Goal: Task Accomplishment & Management: Complete application form

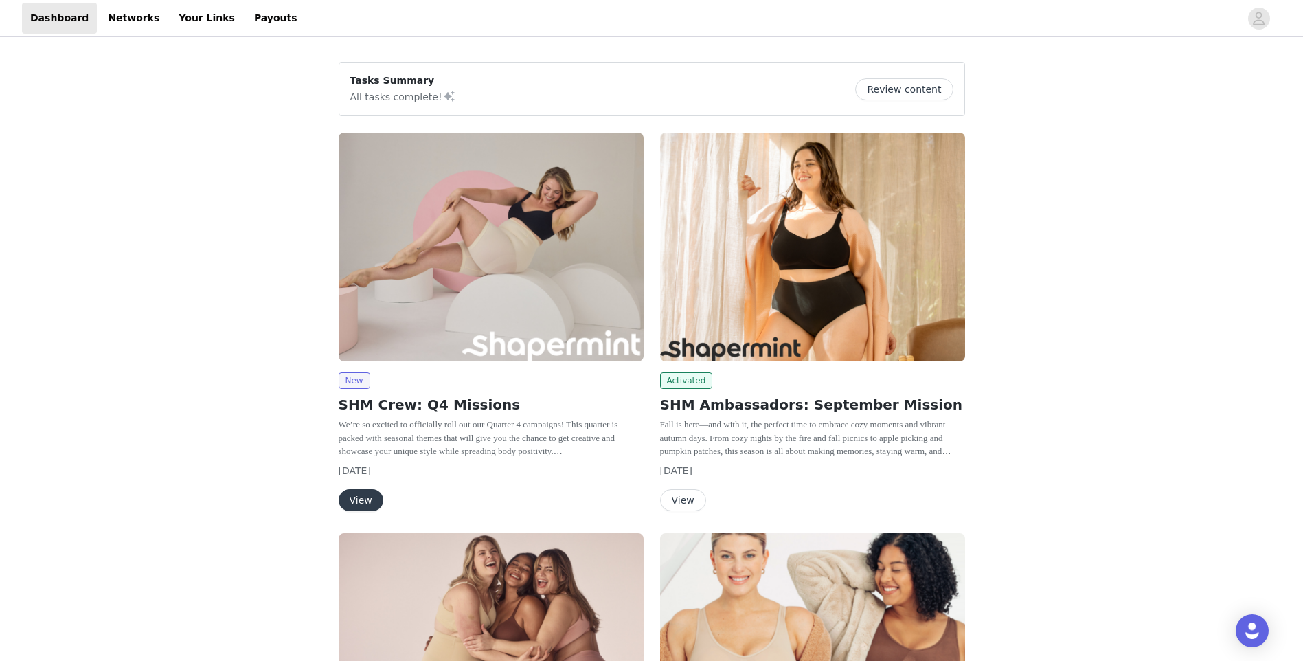
click at [680, 503] on button "View" at bounding box center [683, 500] width 46 height 22
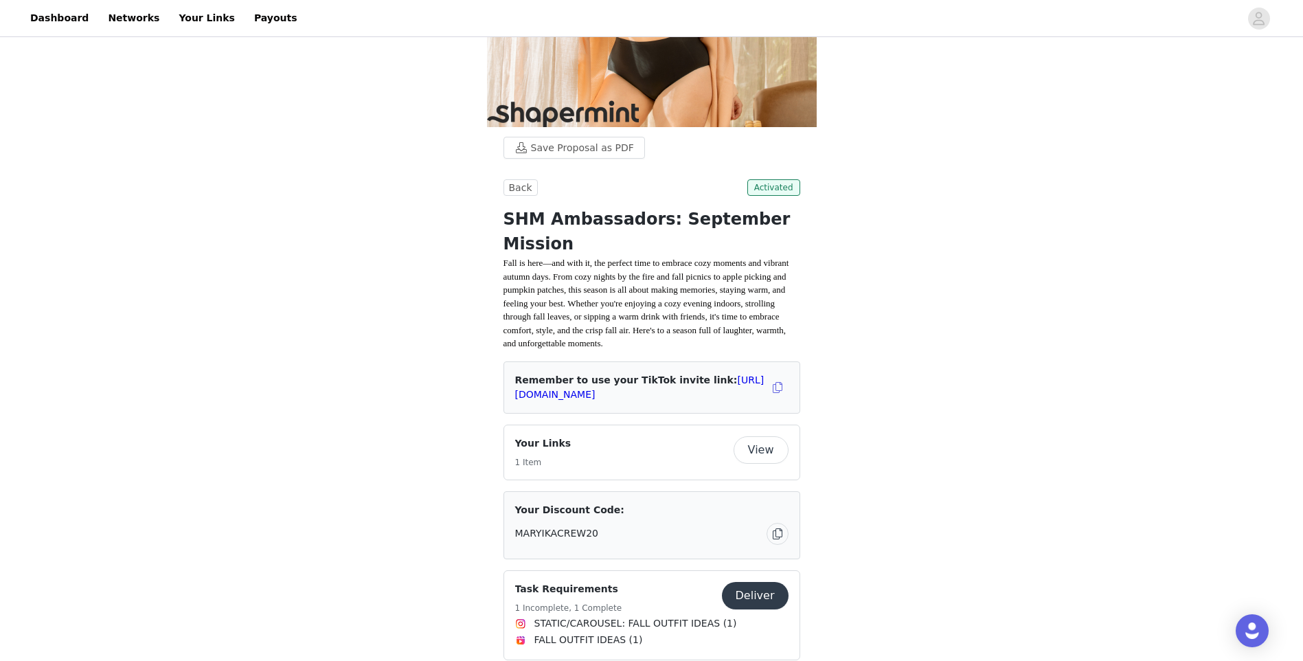
scroll to position [343, 0]
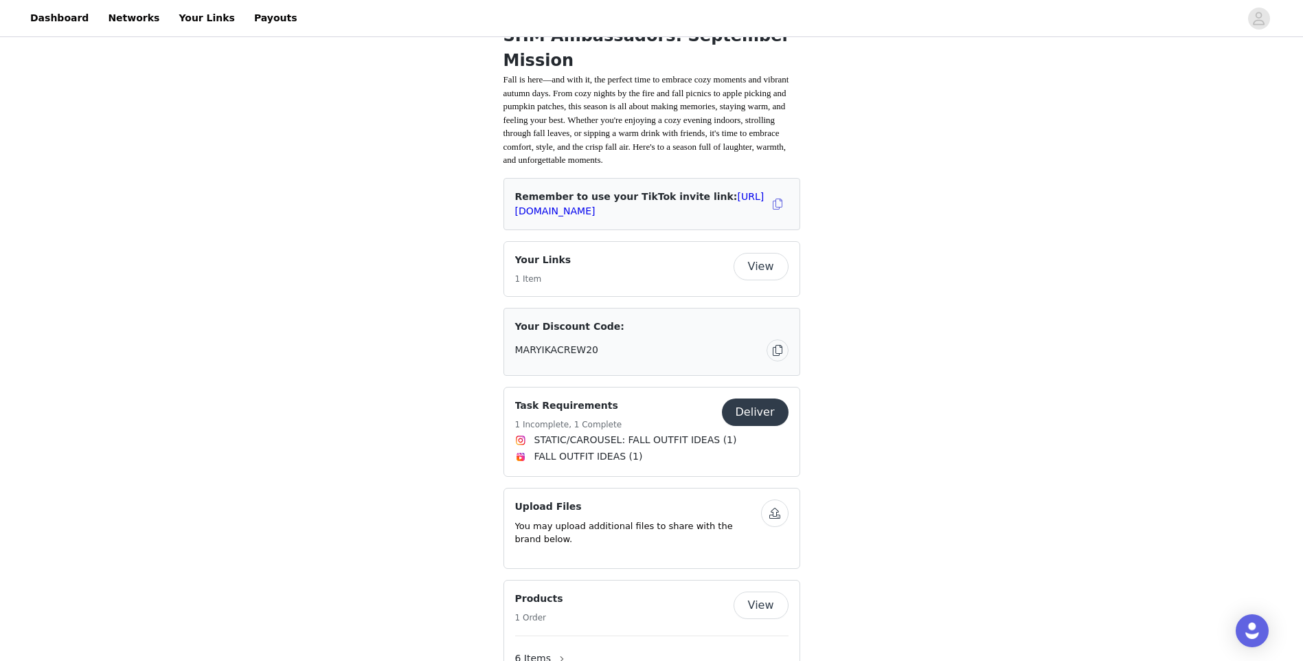
drag, startPoint x: 184, startPoint y: 5, endPoint x: 106, endPoint y: 81, distance: 109.3
click at [106, 81] on div "Save Proposal as PDF Back Activated SHM Ambassadors: September Mission Fall is …" at bounding box center [651, 609] width 1303 height 1827
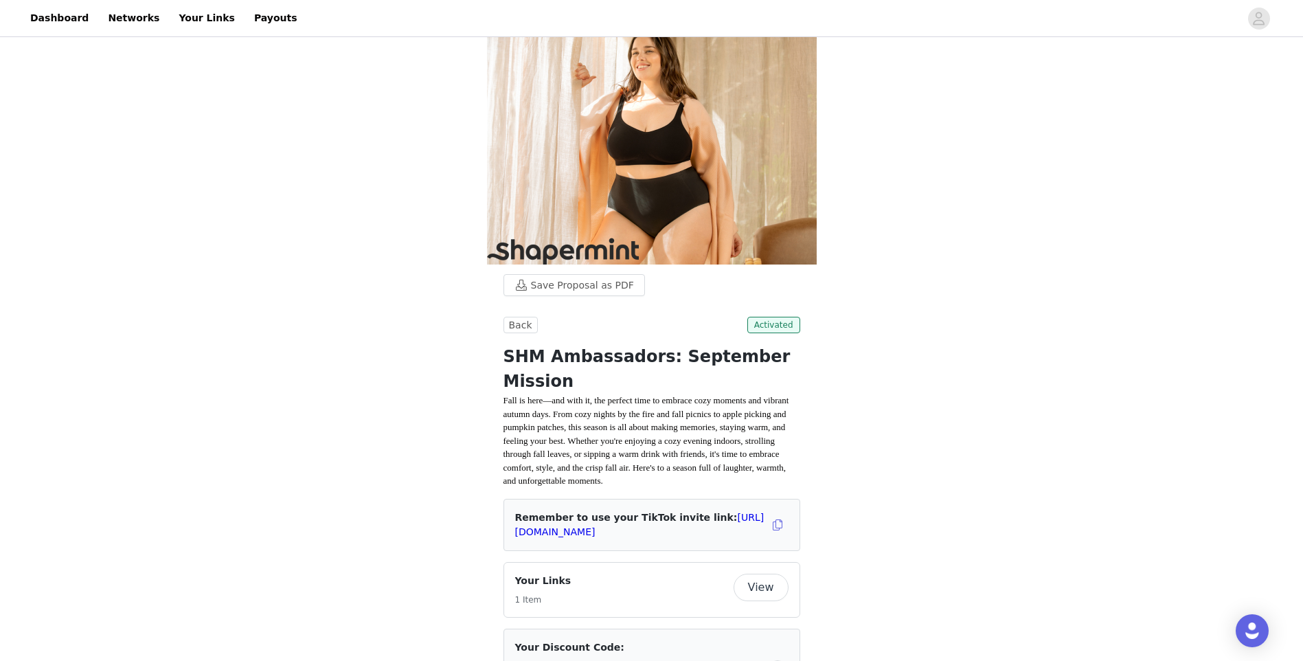
scroll to position [0, 0]
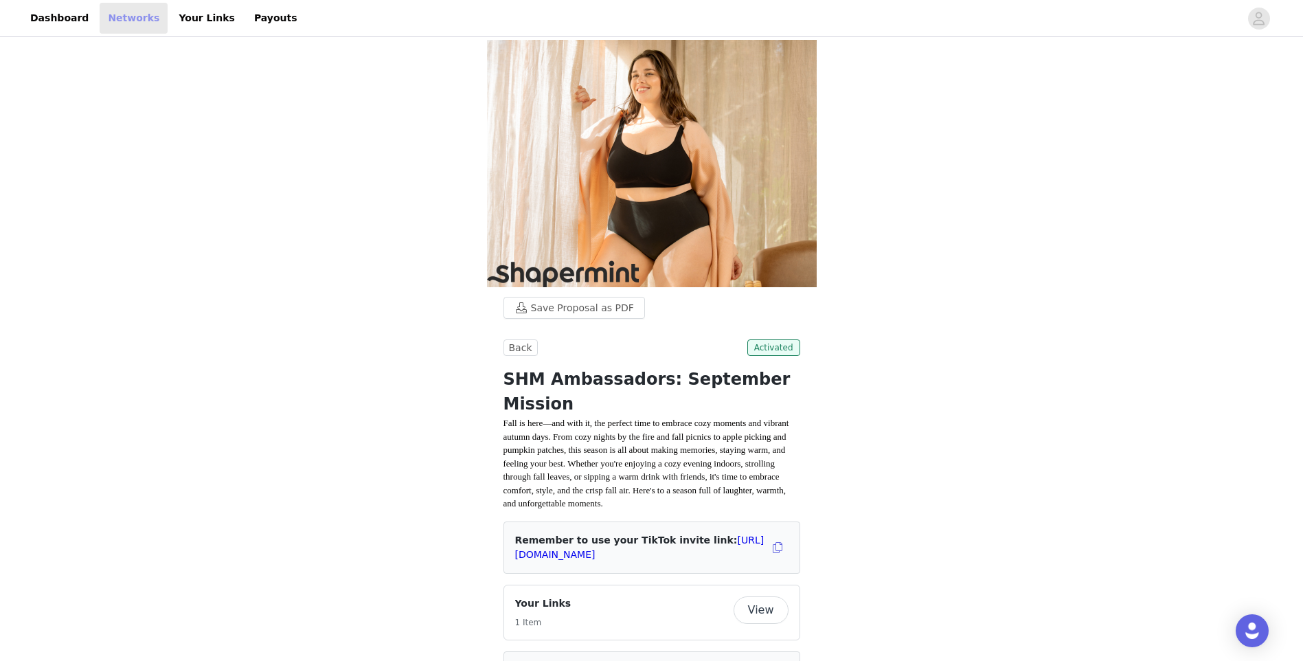
click at [100, 19] on link "Networks" at bounding box center [134, 18] width 68 height 31
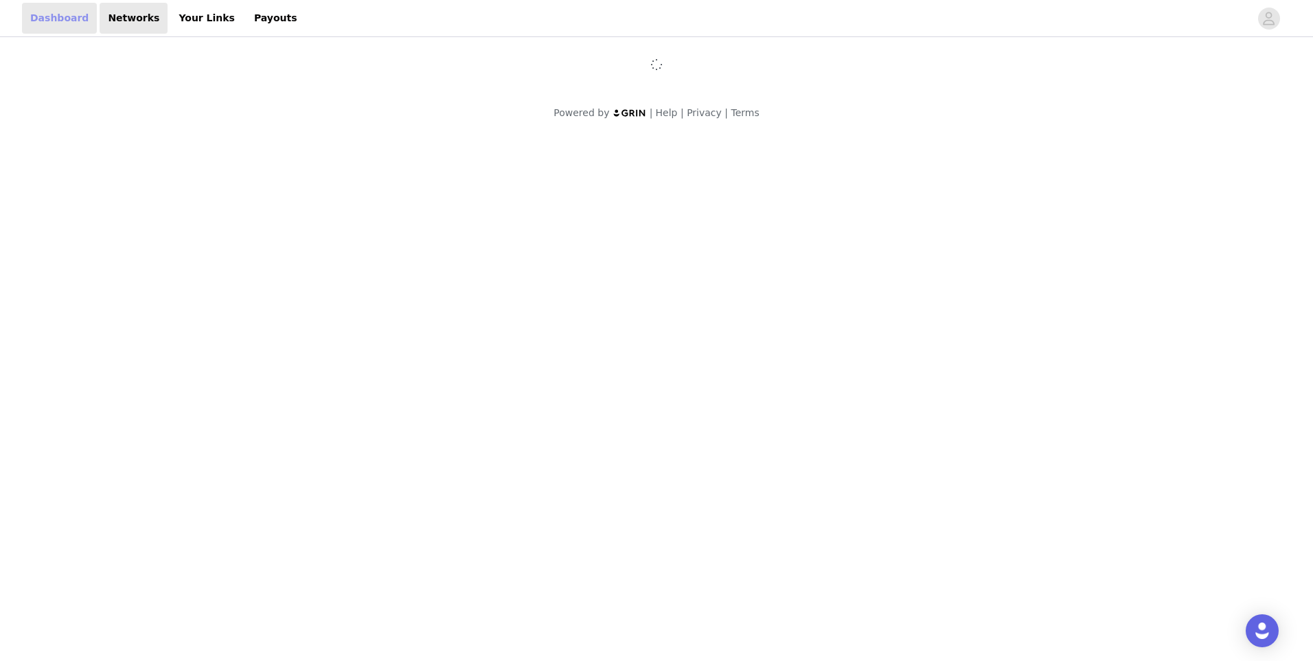
click at [54, 21] on link "Dashboard" at bounding box center [59, 18] width 75 height 31
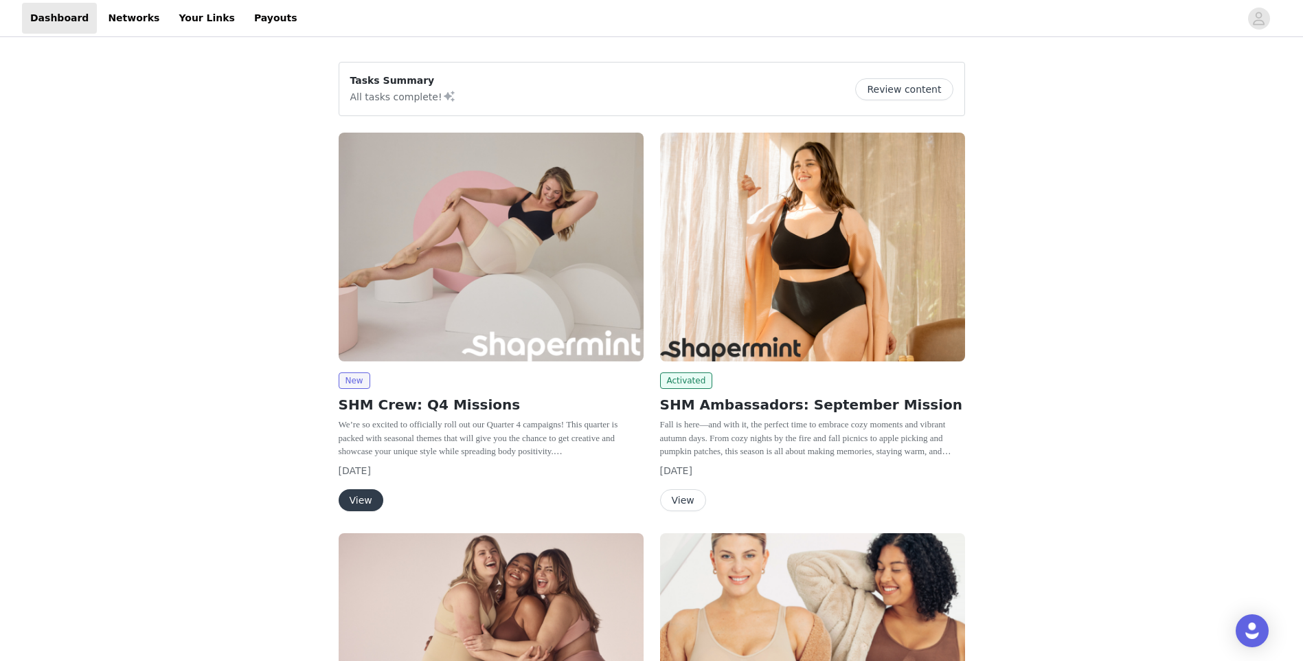
click at [444, 312] on img at bounding box center [491, 247] width 305 height 229
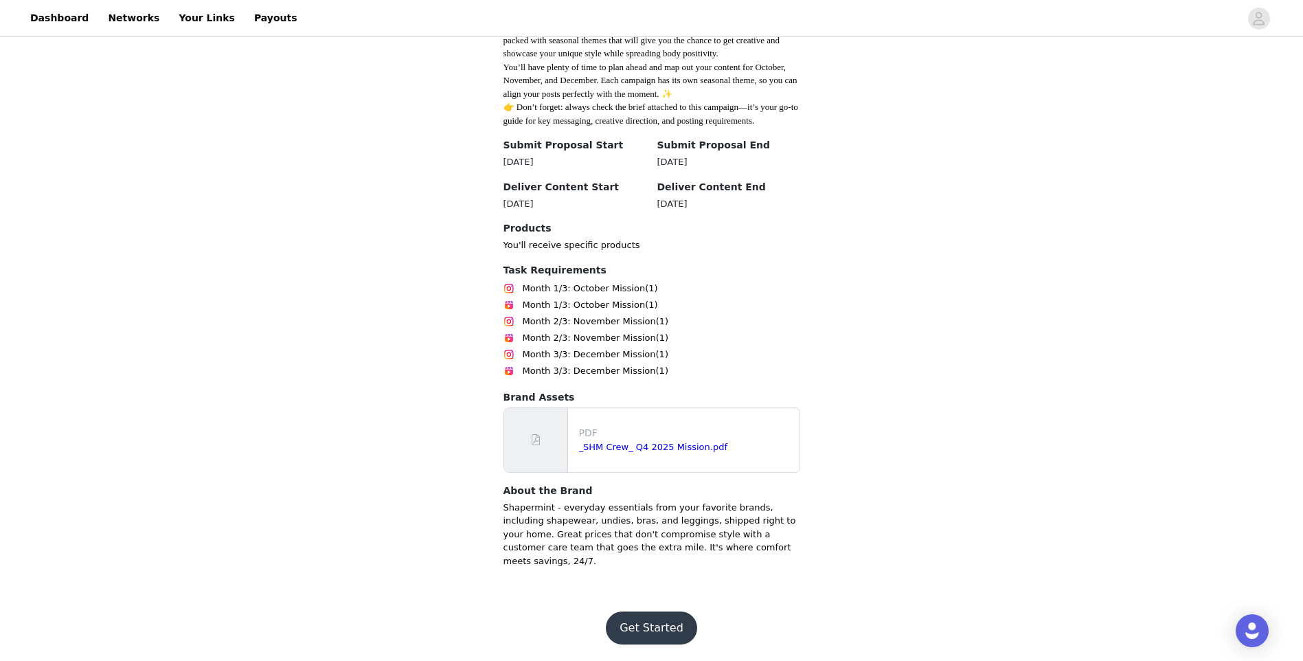
scroll to position [407, 0]
click at [637, 629] on button "Get Started" at bounding box center [651, 627] width 91 height 33
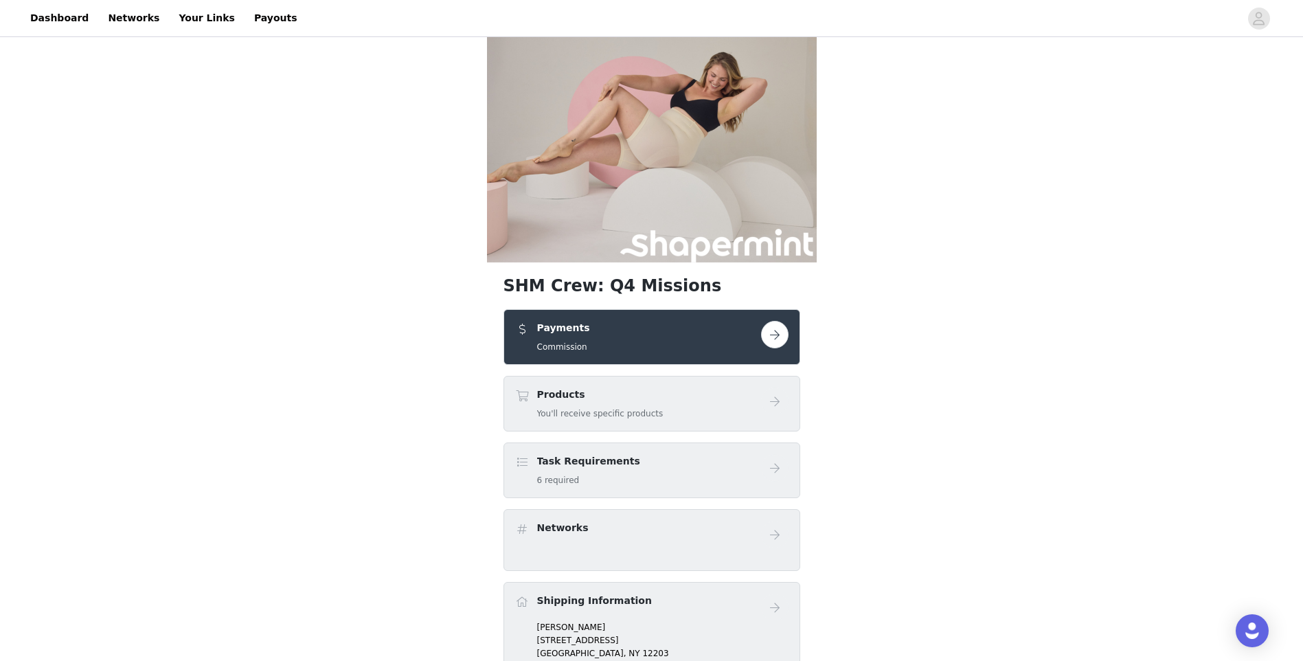
scroll to position [69, 0]
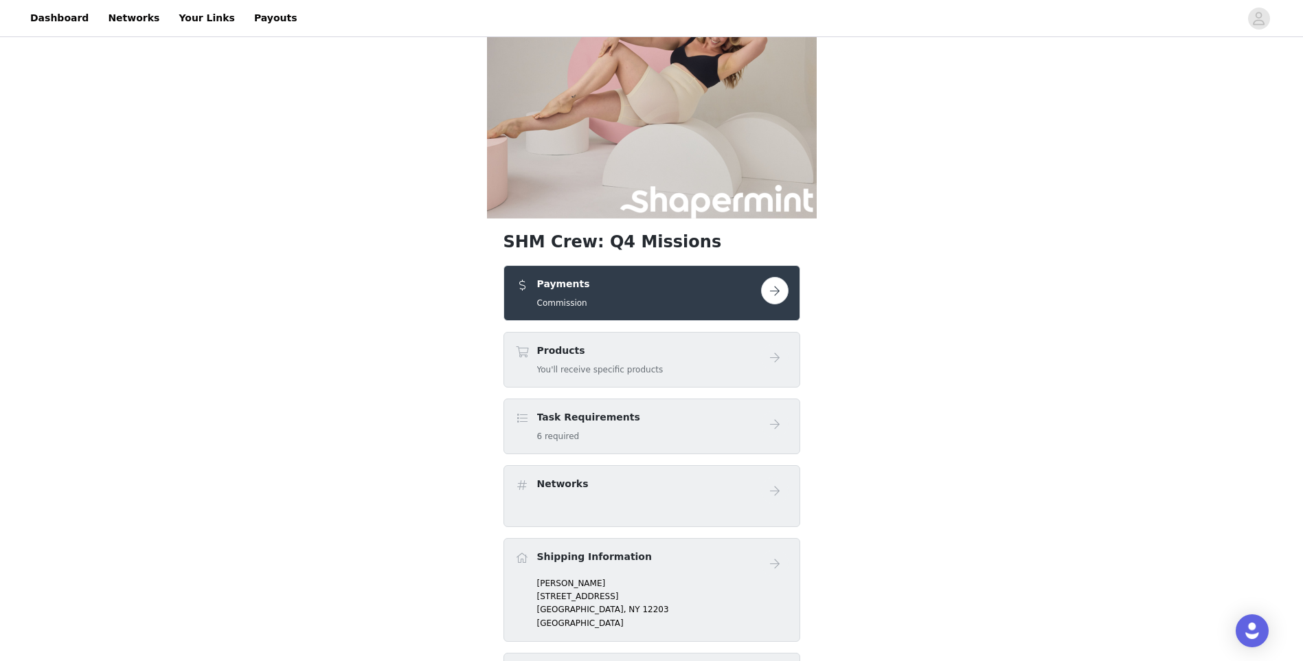
click at [766, 287] on button "button" at bounding box center [774, 290] width 27 height 27
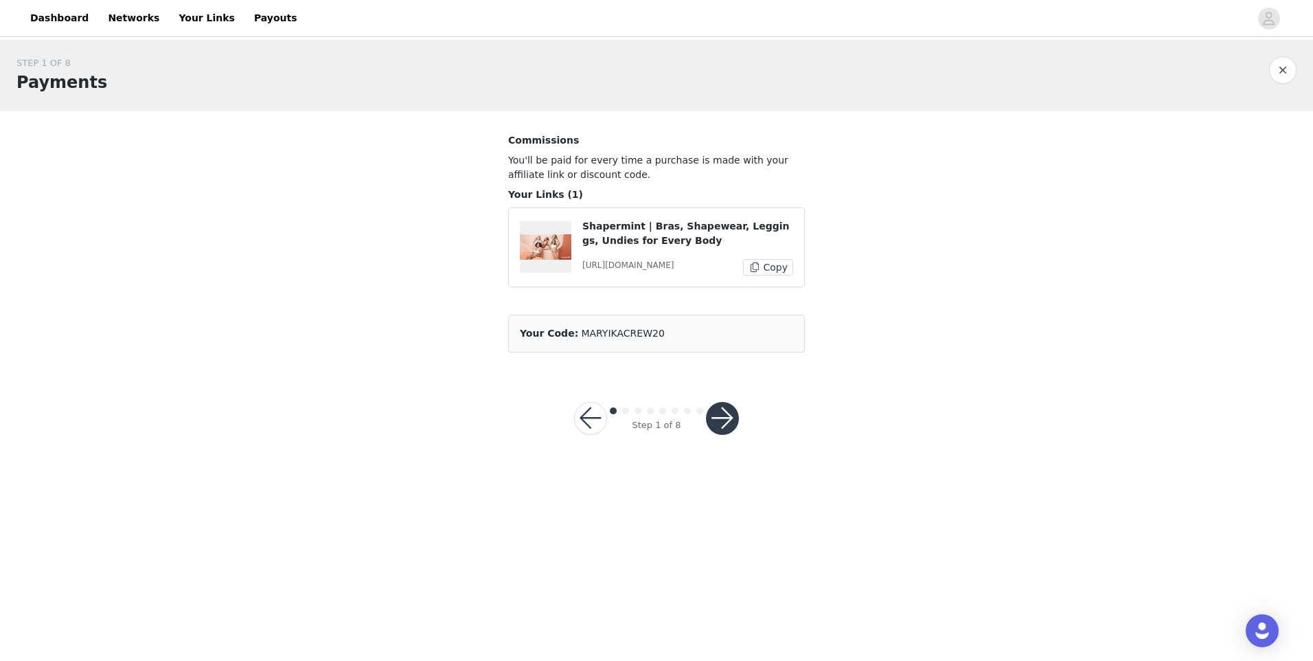
click at [735, 415] on button "button" at bounding box center [722, 418] width 33 height 33
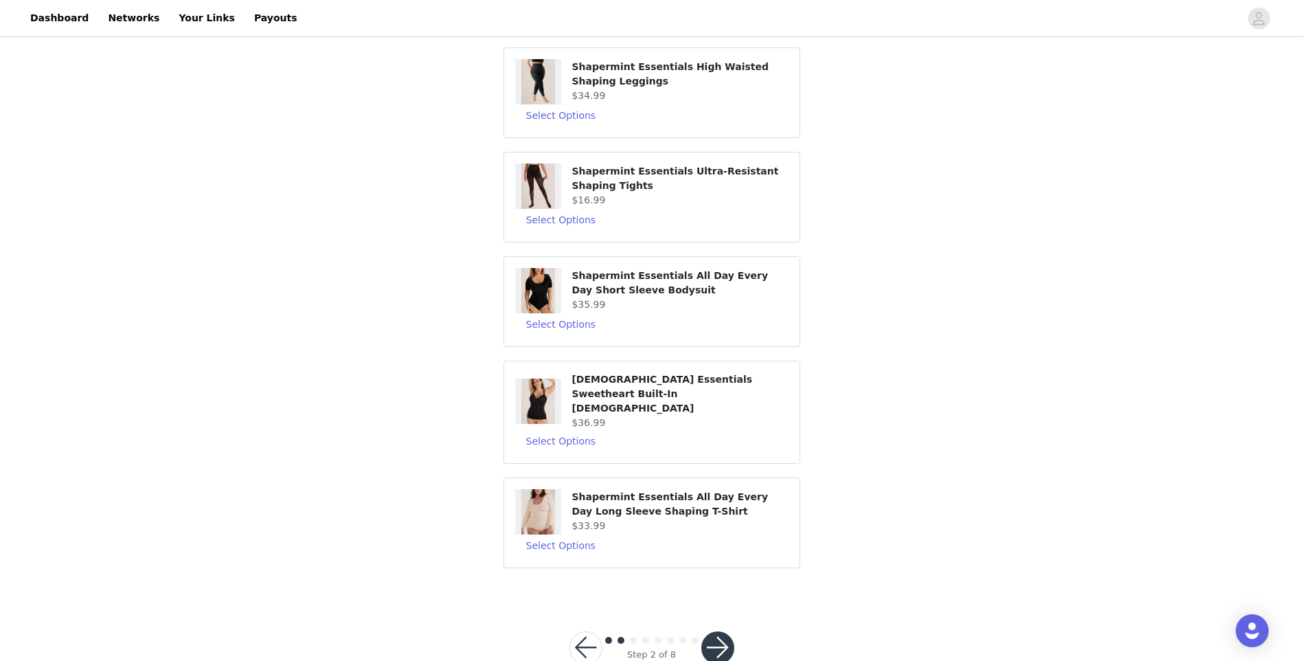
scroll to position [129, 0]
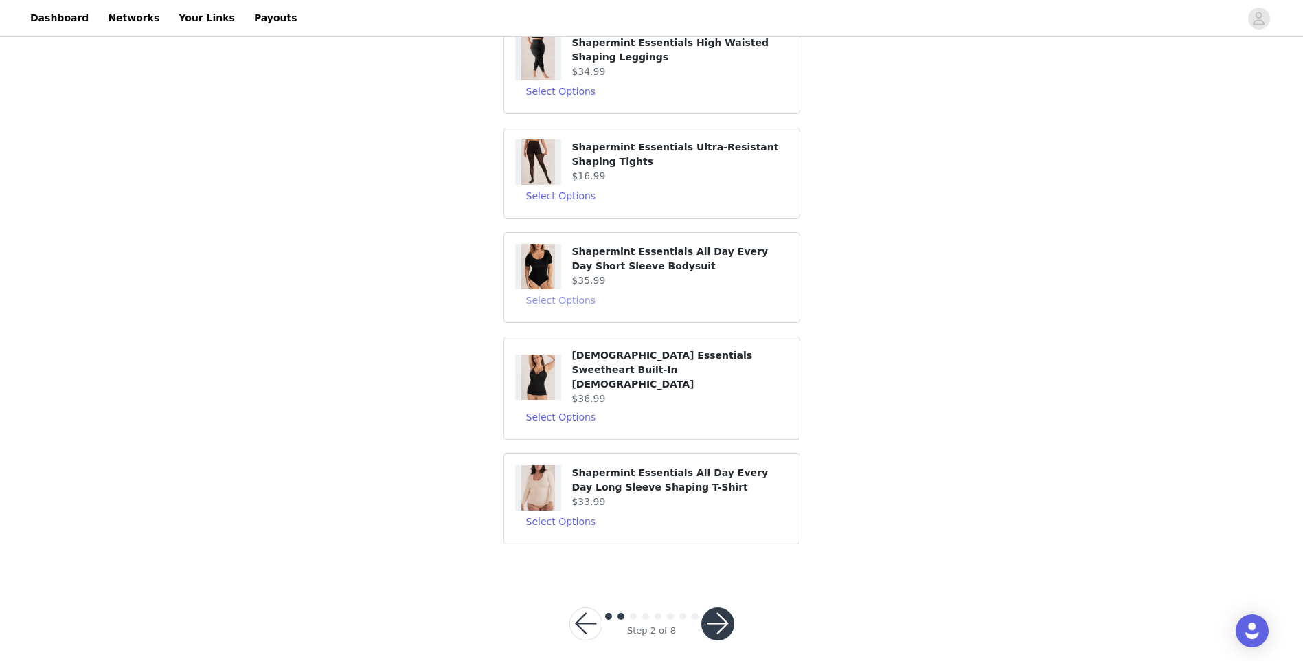
click at [548, 300] on button "Select Options" at bounding box center [561, 300] width 92 height 22
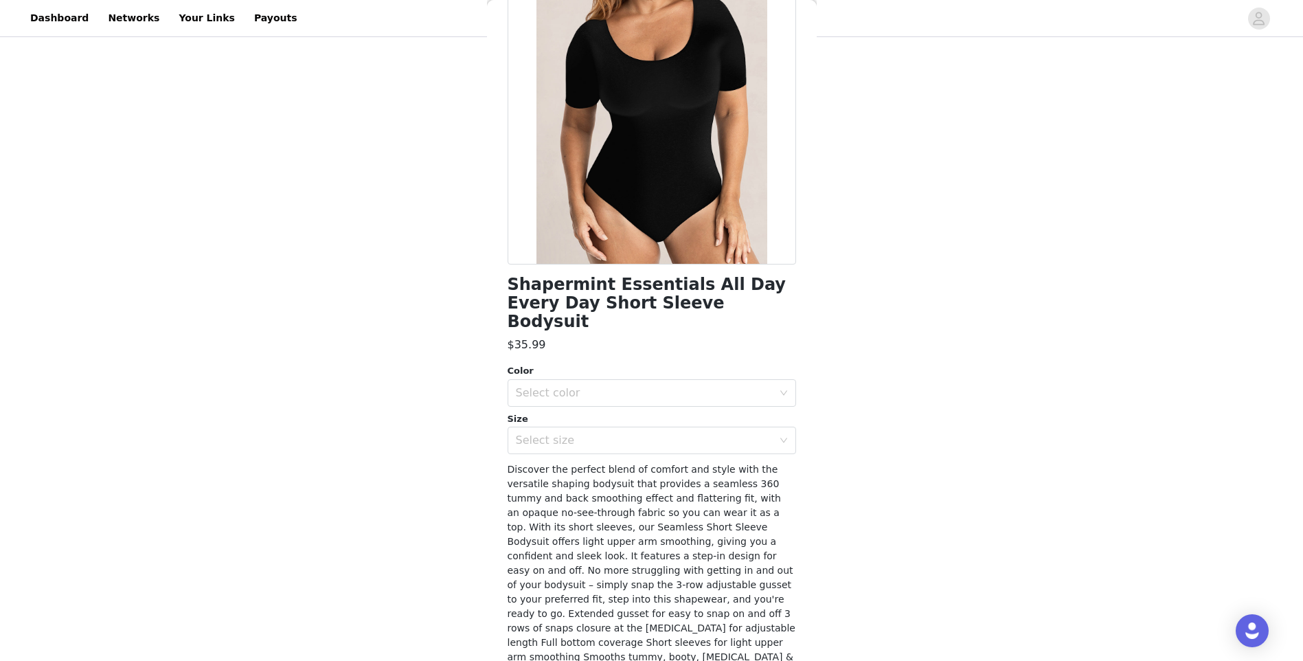
scroll to position [141, 0]
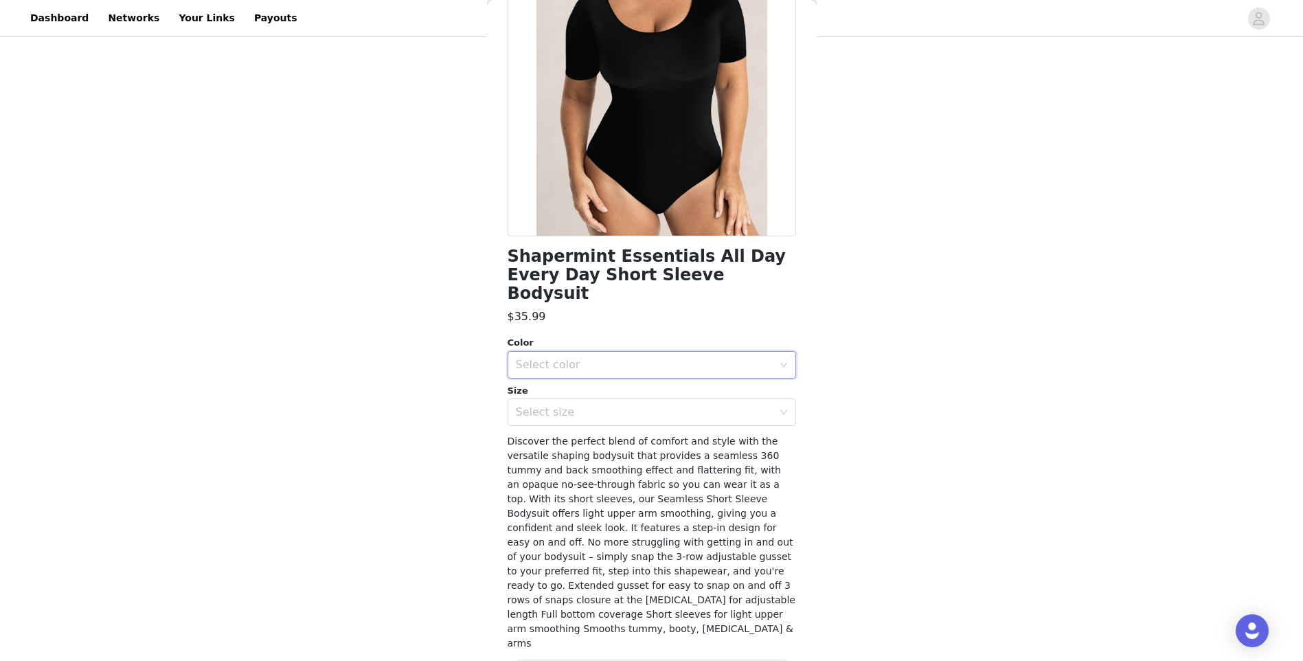
click at [549, 359] on div "Select color" at bounding box center [651, 364] width 288 height 27
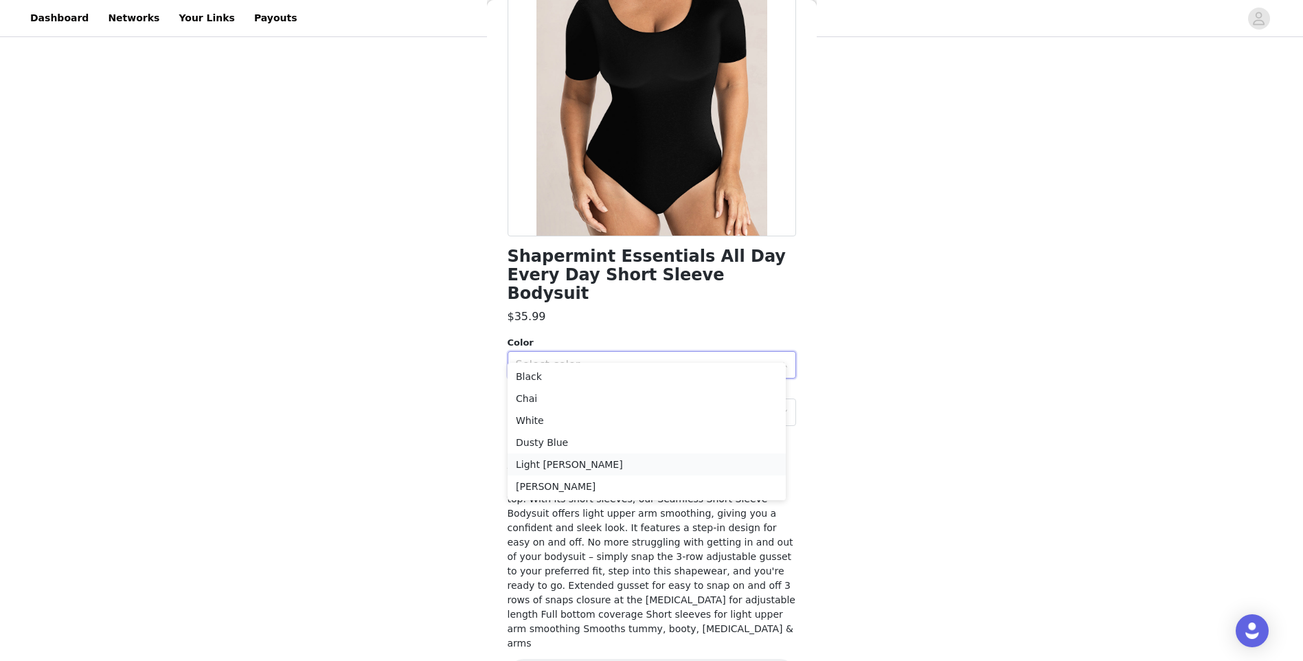
click at [550, 468] on li "Light Heather Gray" at bounding box center [646, 464] width 278 height 22
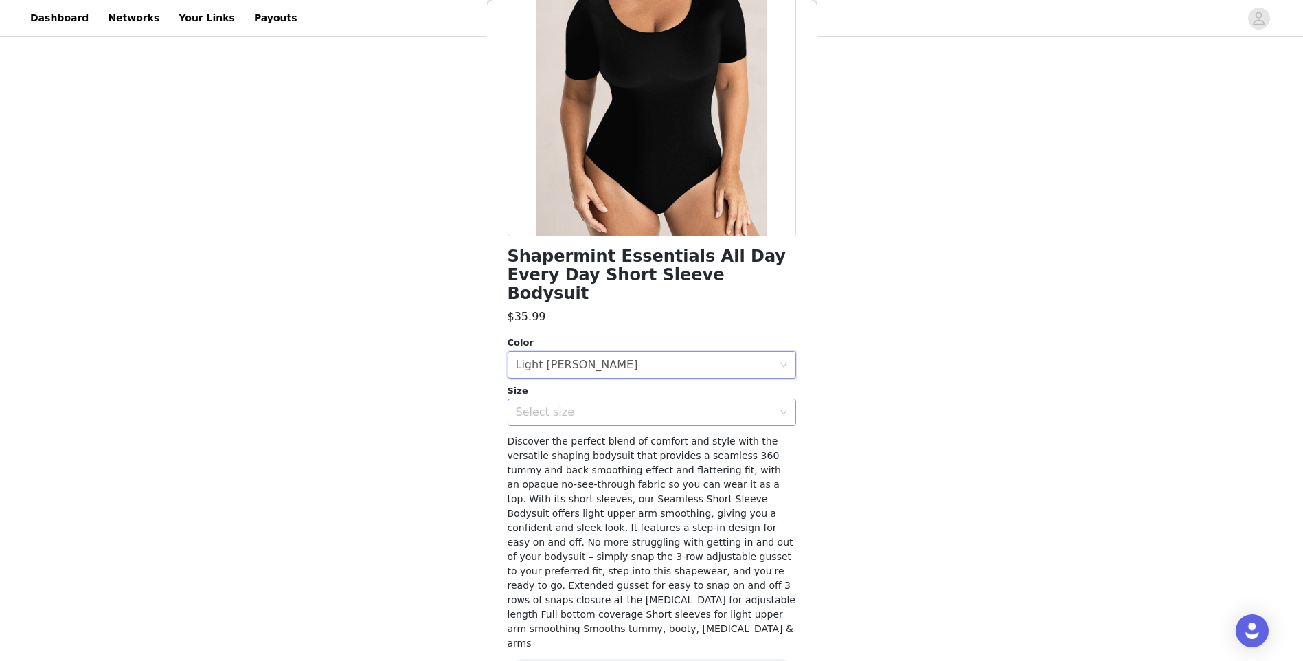
click at [568, 405] on div "Select size" at bounding box center [644, 412] width 257 height 14
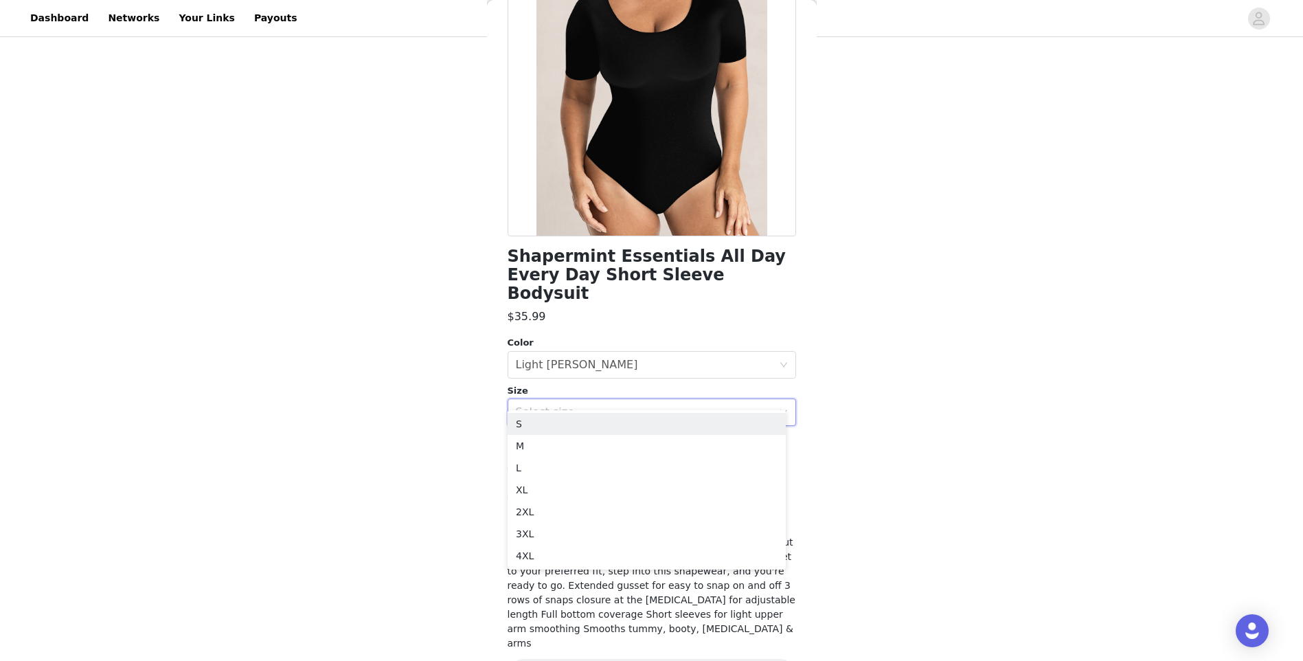
click at [578, 361] on div "Color Select color Light Heather Gray Size Select size" at bounding box center [651, 381] width 288 height 90
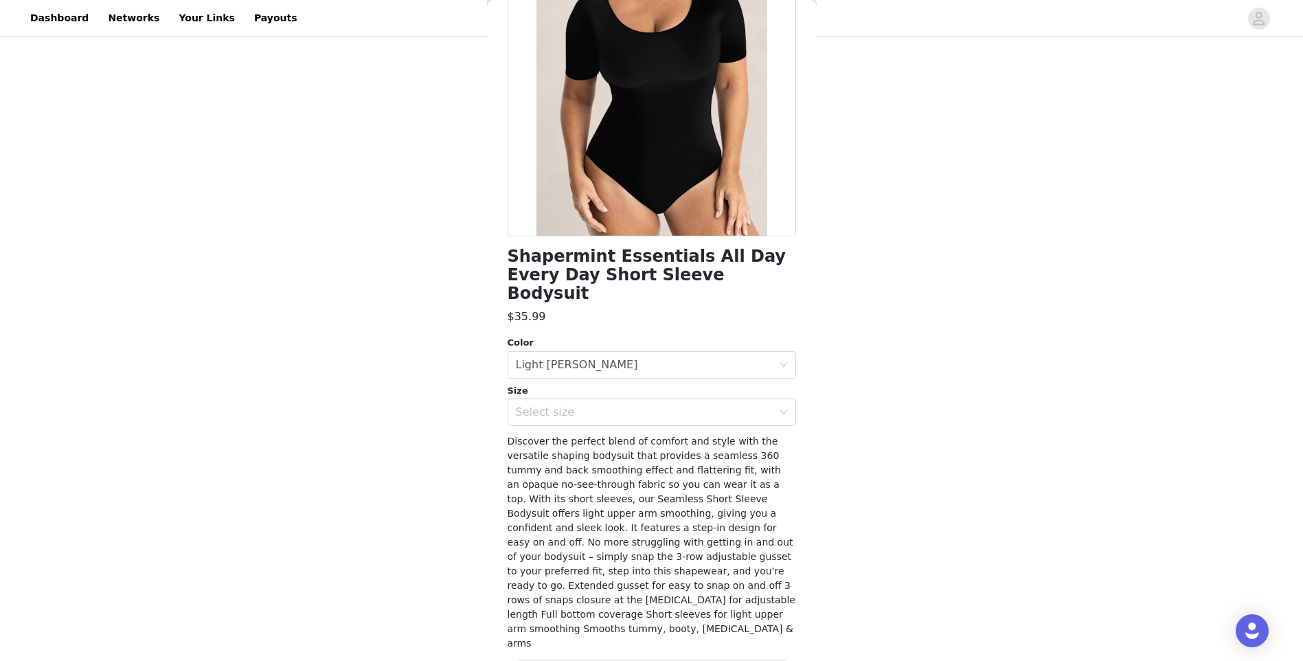
click at [580, 352] on div "Light Heather Gray" at bounding box center [577, 365] width 122 height 26
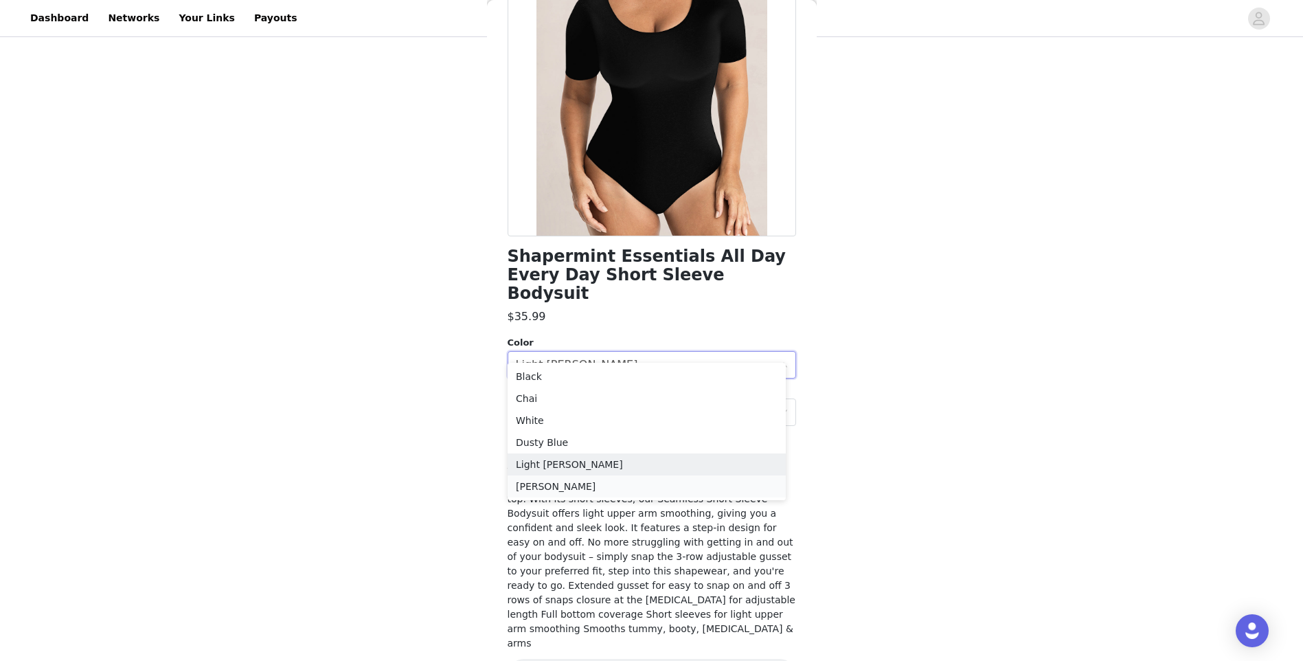
click at [584, 481] on li "Heather Gray" at bounding box center [646, 486] width 278 height 22
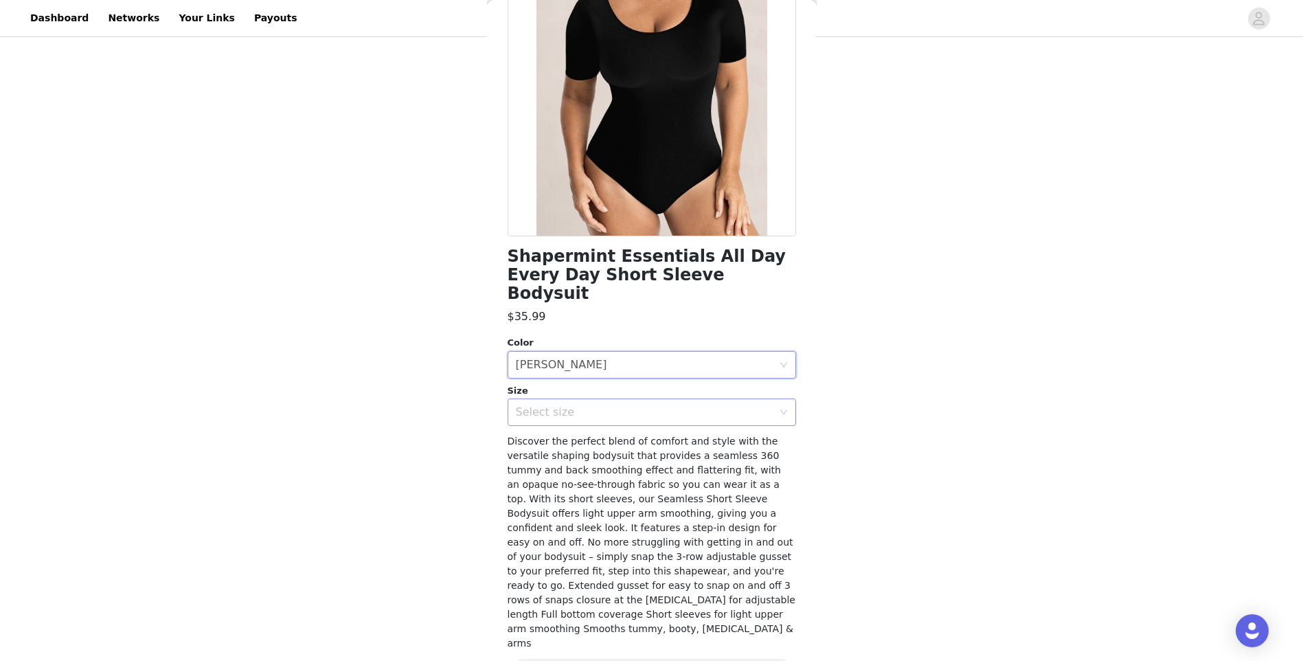
click at [589, 405] on div "Select size" at bounding box center [644, 412] width 257 height 14
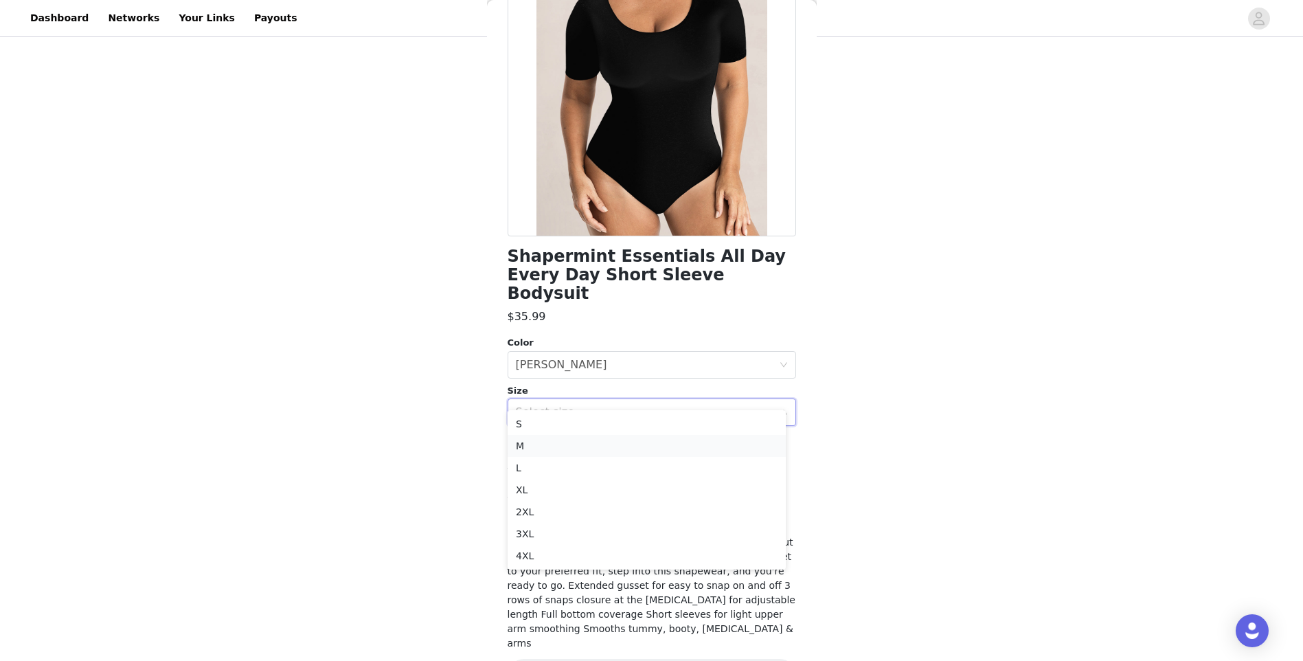
click at [578, 456] on li "M" at bounding box center [646, 446] width 278 height 22
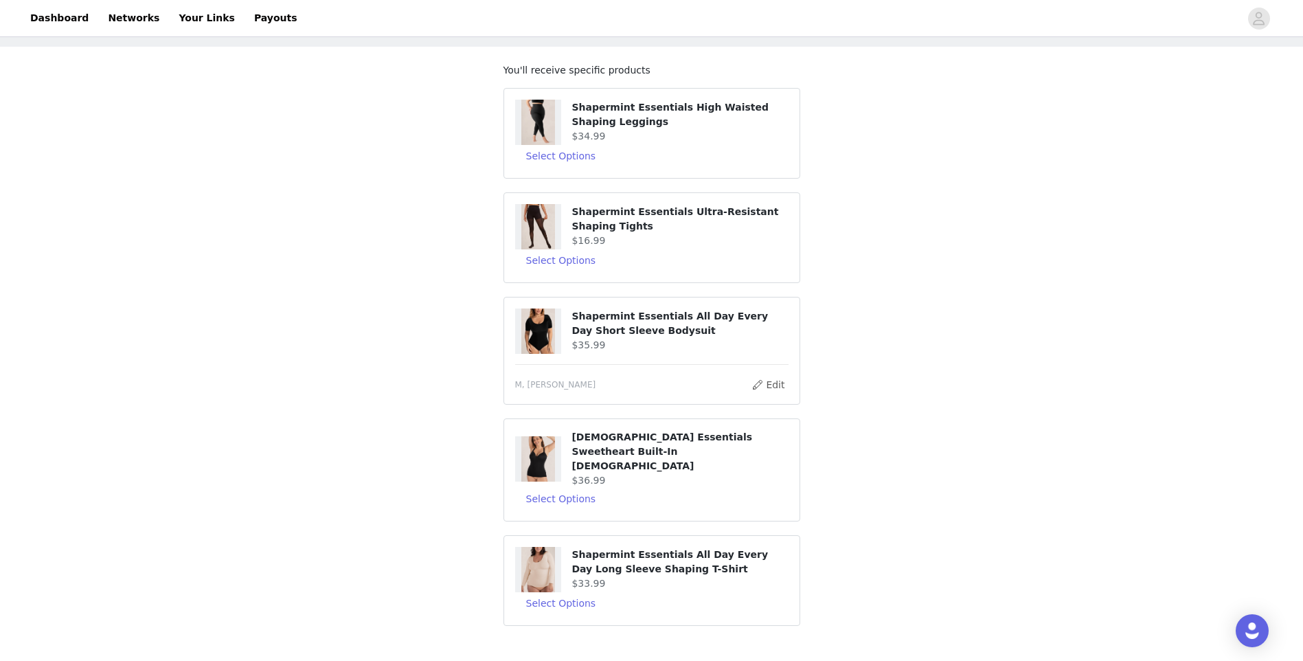
scroll to position [146, 0]
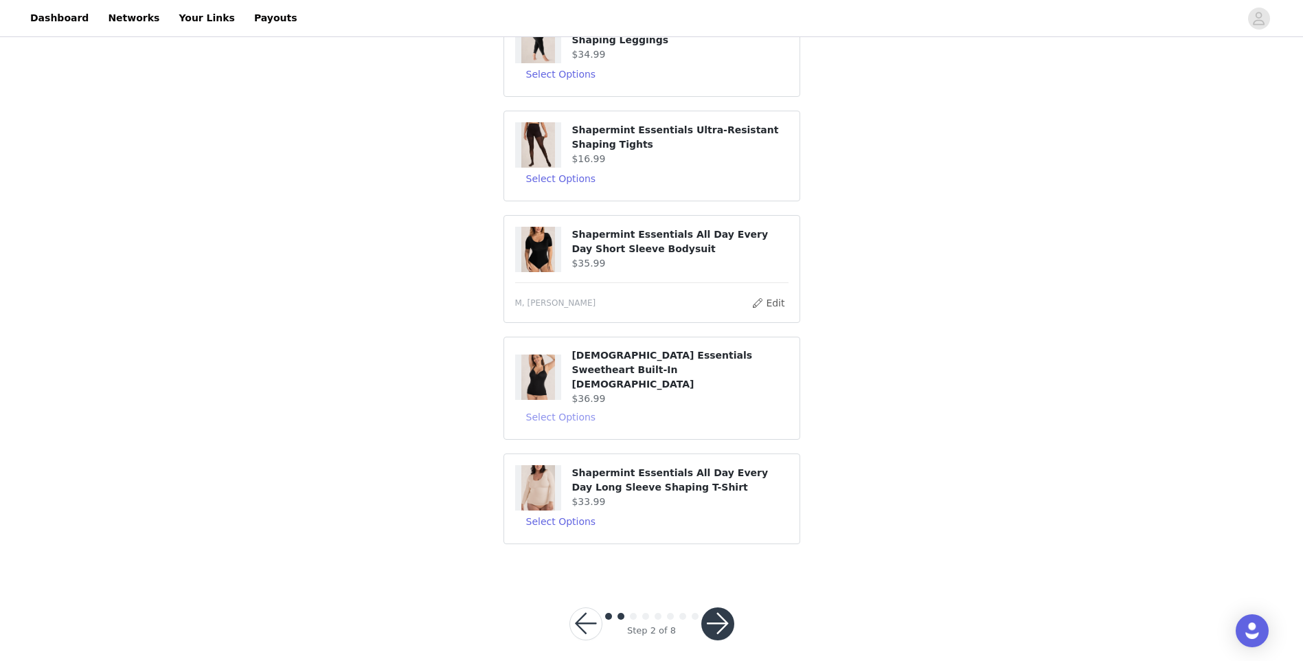
click at [556, 406] on button "Select Options" at bounding box center [561, 417] width 92 height 22
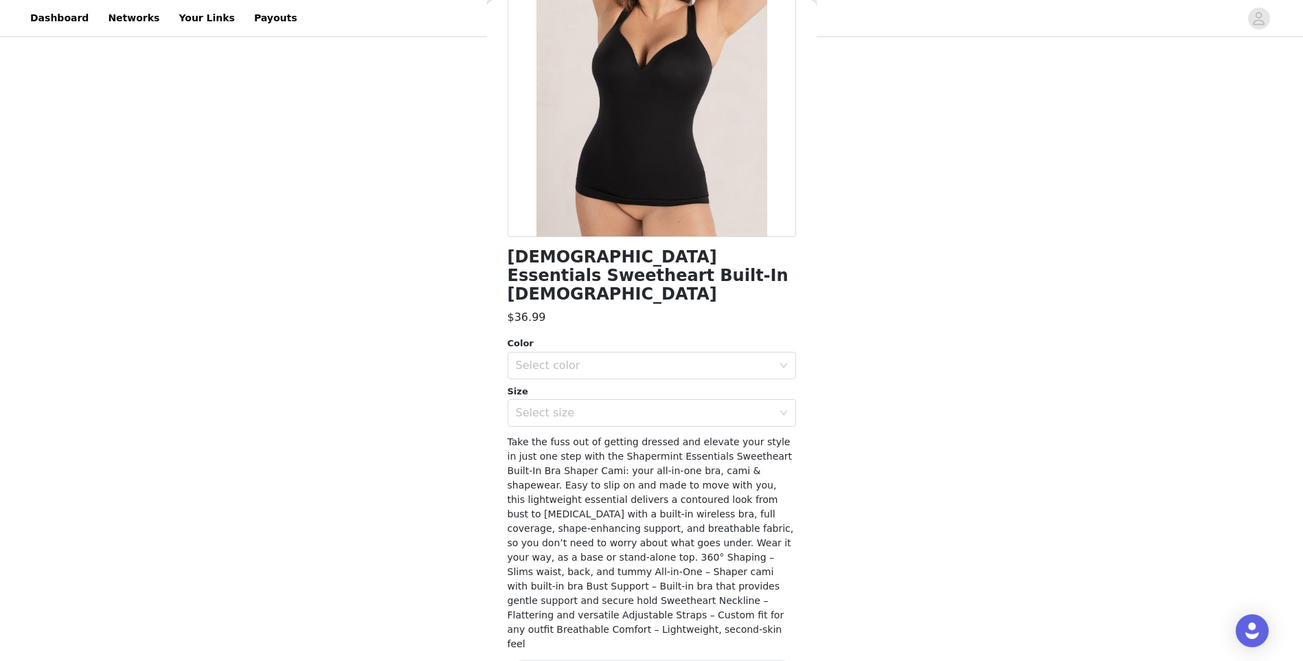
scroll to position [141, 0]
click at [538, 358] on div "Select color" at bounding box center [644, 365] width 257 height 14
click at [536, 400] on li "Chai" at bounding box center [646, 398] width 278 height 22
click at [543, 352] on div "Select color Chai" at bounding box center [647, 365] width 263 height 26
click at [541, 375] on li "Black" at bounding box center [646, 376] width 278 height 22
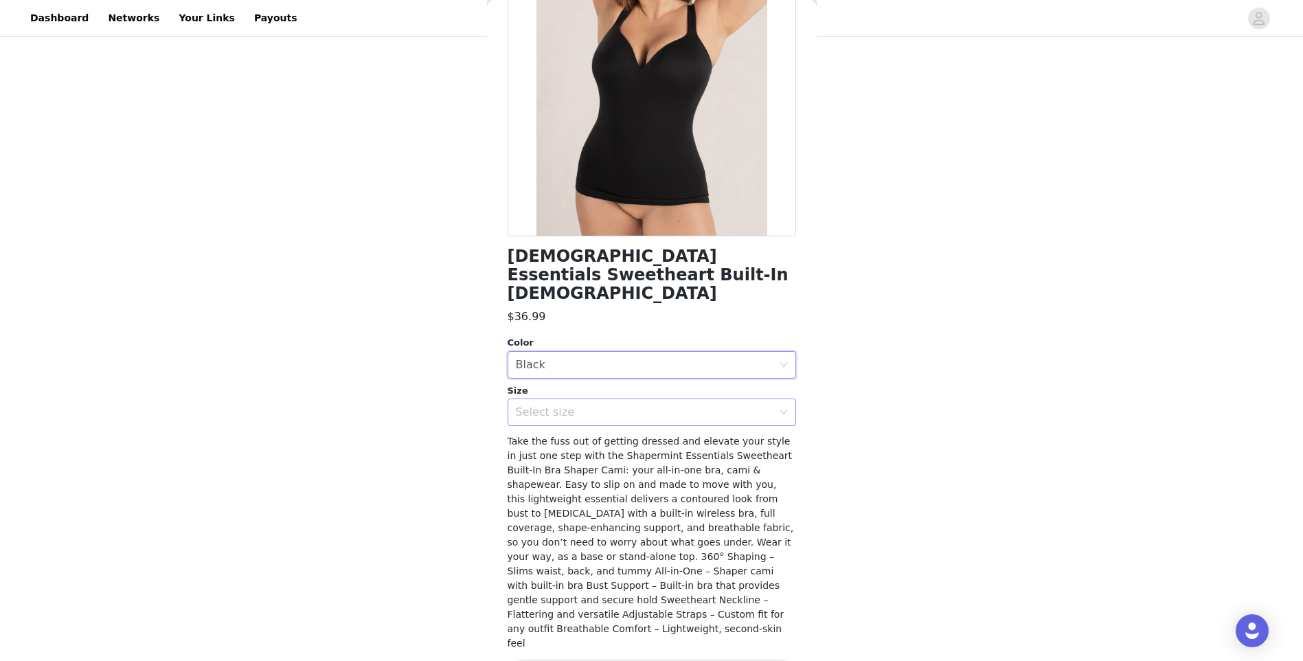
click at [540, 405] on div "Select size" at bounding box center [644, 412] width 257 height 14
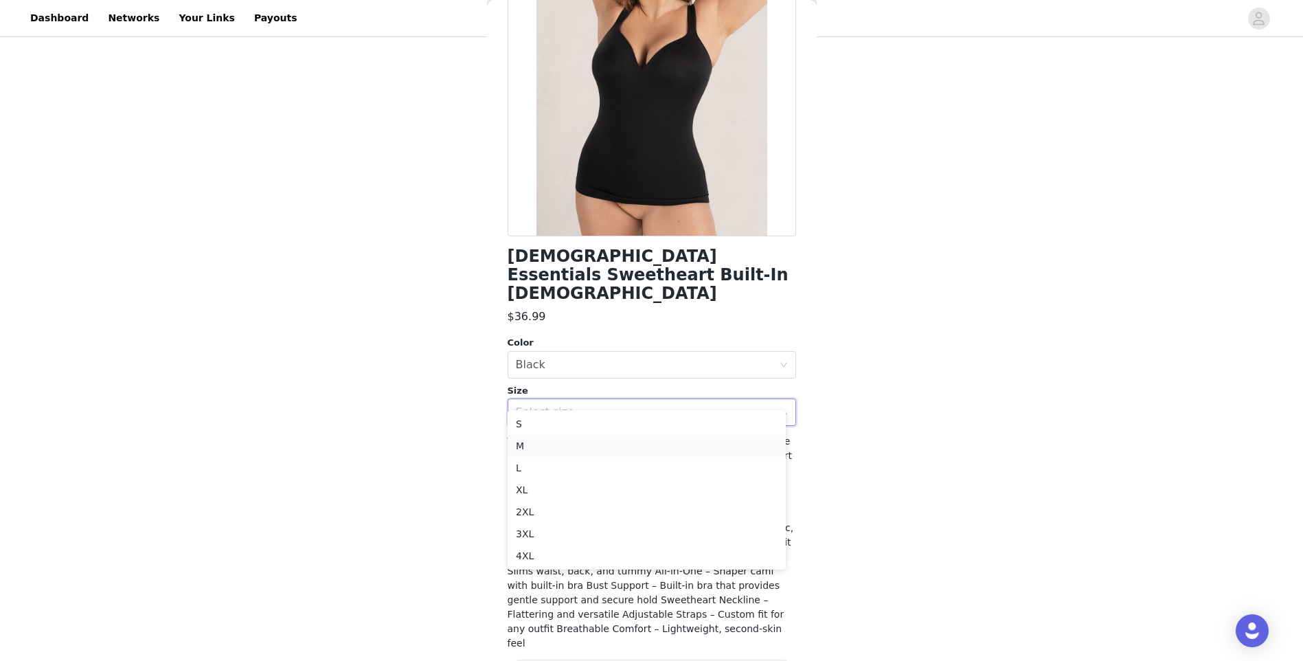
click at [528, 448] on li "M" at bounding box center [646, 446] width 278 height 22
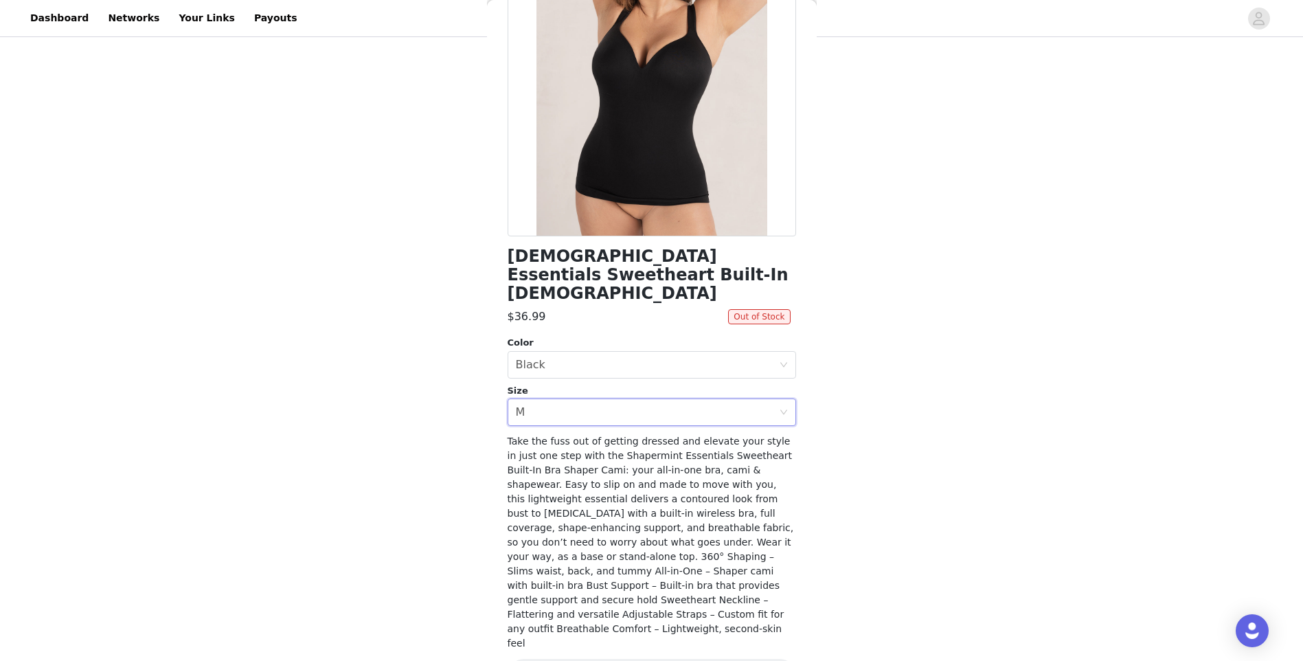
click at [545, 361] on div "Color Select color Black Size Select size M" at bounding box center [651, 381] width 288 height 90
click at [547, 352] on div "Select color Black" at bounding box center [647, 365] width 263 height 26
click at [537, 412] on li "White" at bounding box center [646, 420] width 278 height 22
click at [547, 352] on div "Select color White" at bounding box center [647, 365] width 263 height 26
click at [544, 392] on li "Chai" at bounding box center [646, 398] width 278 height 22
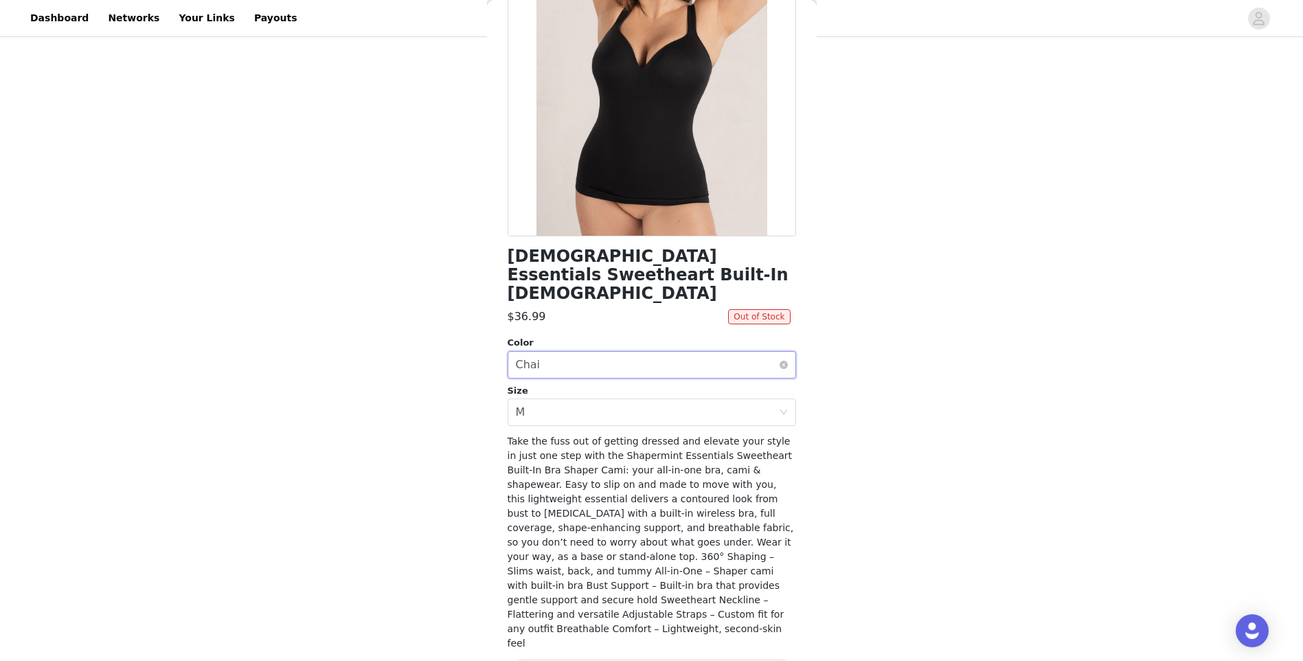
click at [545, 358] on div "Select color Chai" at bounding box center [647, 365] width 263 height 26
click at [538, 391] on li "Chai" at bounding box center [646, 398] width 278 height 22
click at [538, 399] on div "Select size M" at bounding box center [647, 412] width 263 height 26
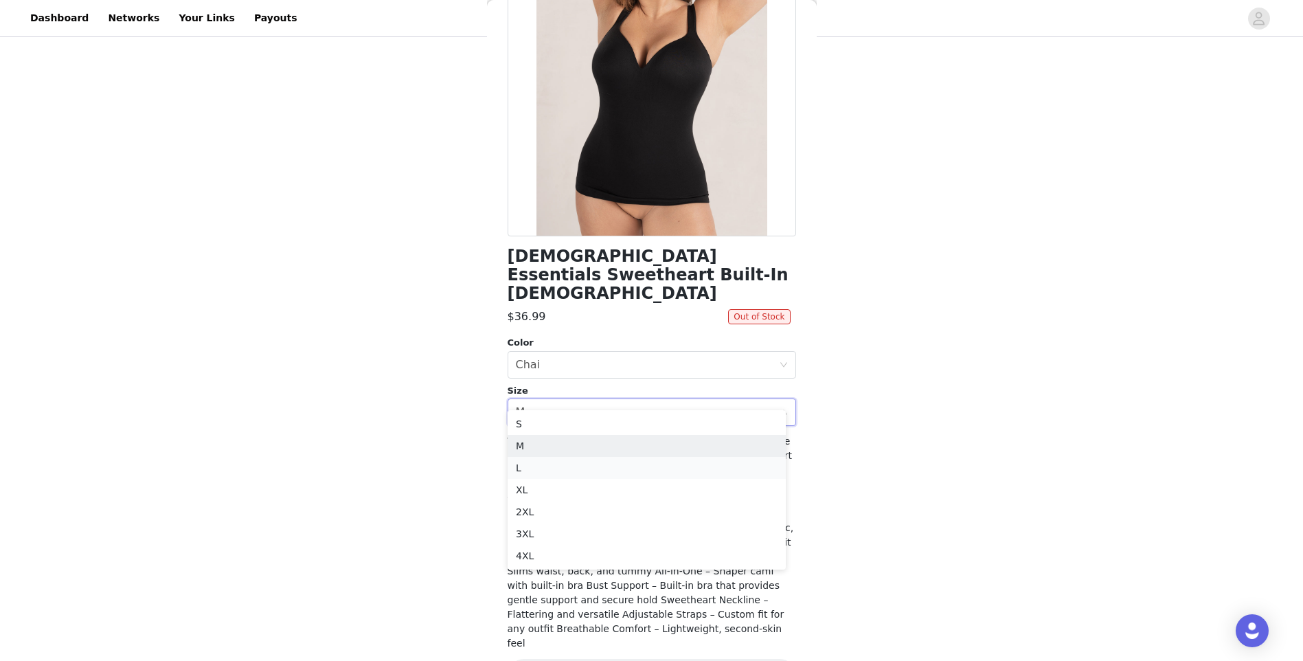
click at [529, 466] on li "L" at bounding box center [646, 468] width 278 height 22
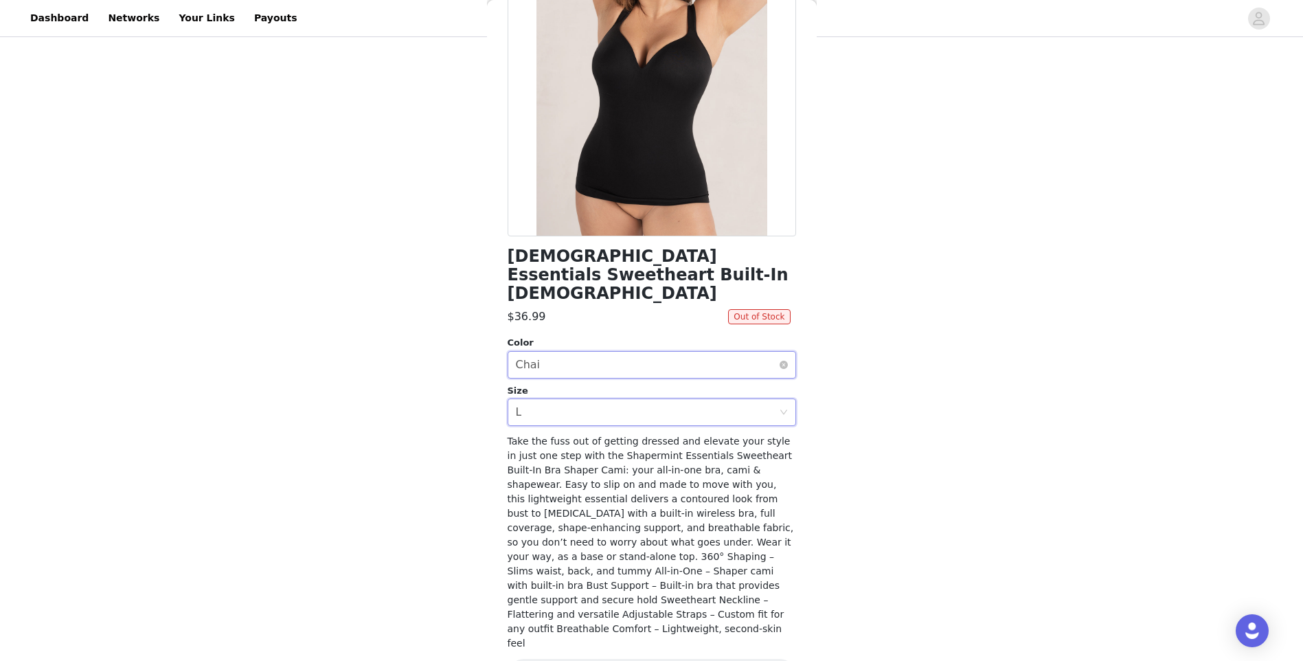
click at [545, 358] on div "Select color Chai" at bounding box center [647, 365] width 263 height 26
click at [541, 383] on li "Black" at bounding box center [646, 376] width 278 height 22
click at [544, 352] on div "Select color Black" at bounding box center [647, 365] width 263 height 26
click at [537, 397] on li "Chai" at bounding box center [646, 398] width 278 height 22
click at [575, 352] on div "Select color Chai" at bounding box center [647, 365] width 263 height 26
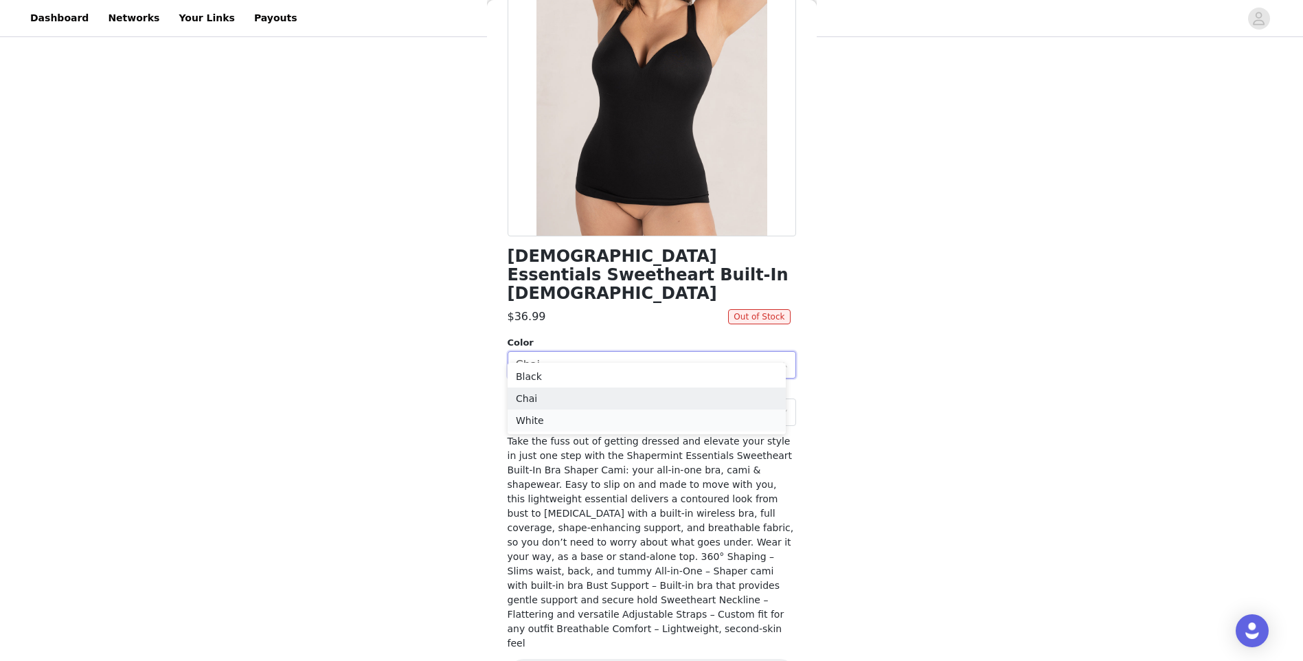
click at [573, 418] on li "White" at bounding box center [646, 420] width 278 height 22
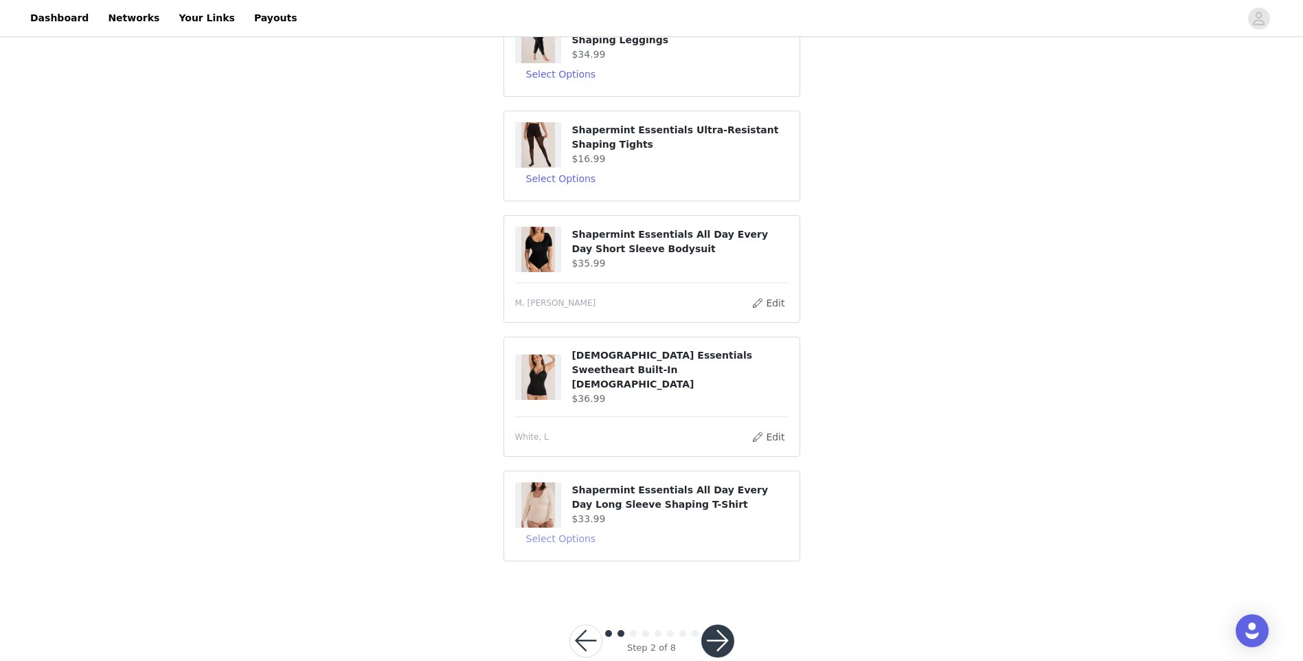
click at [544, 527] on button "Select Options" at bounding box center [561, 538] width 92 height 22
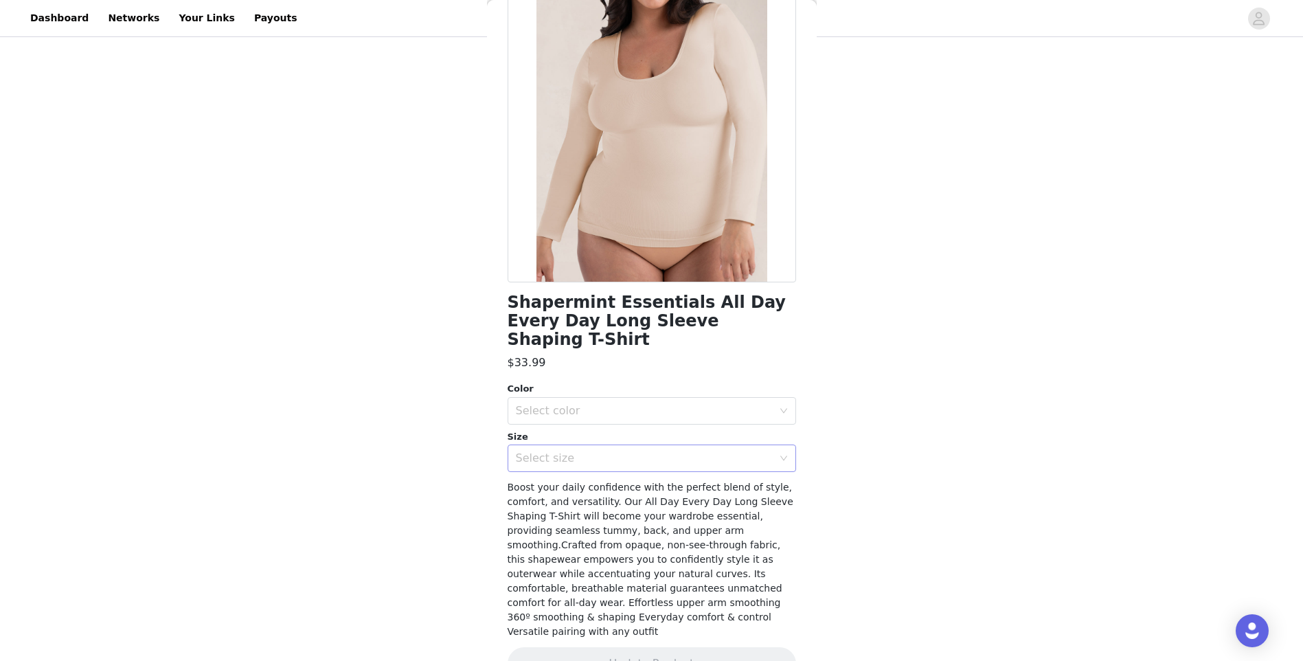
scroll to position [98, 0]
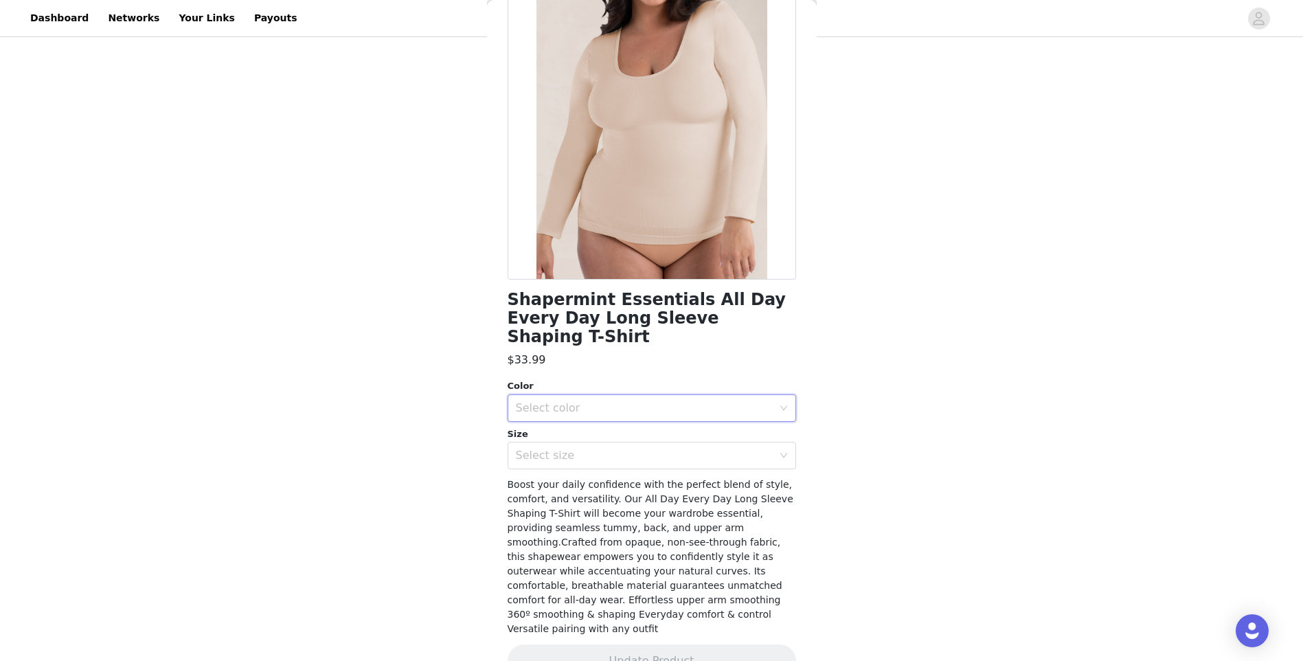
click at [555, 398] on div "Select color" at bounding box center [647, 408] width 263 height 26
click at [548, 423] on li "Black" at bounding box center [646, 420] width 278 height 22
click at [548, 442] on div "Select size" at bounding box center [651, 455] width 288 height 27
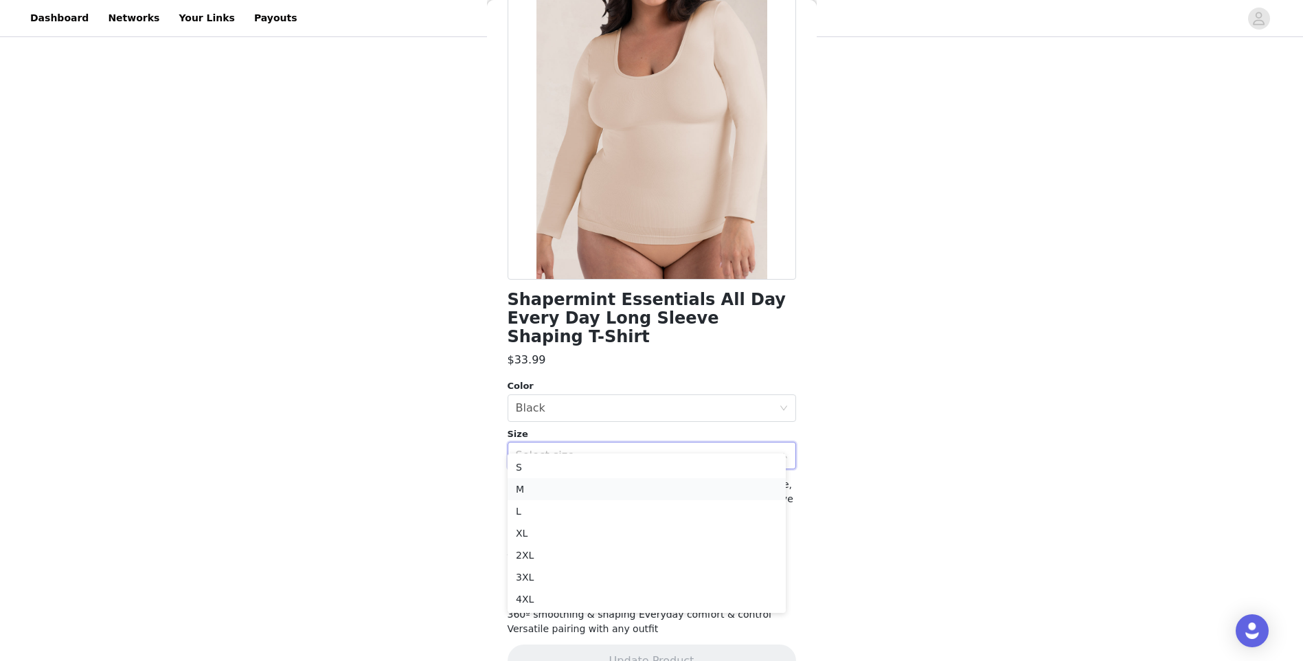
click at [536, 491] on li "M" at bounding box center [646, 489] width 278 height 22
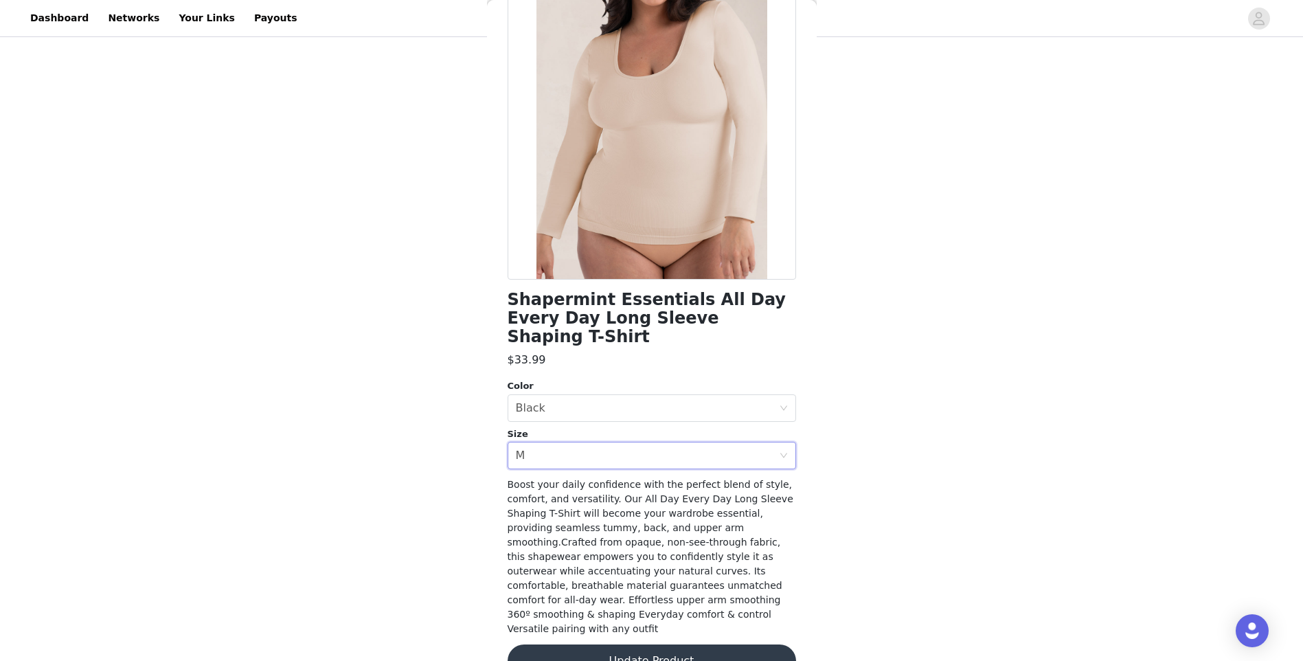
scroll to position [163, 0]
click at [606, 644] on button "Update Product" at bounding box center [651, 660] width 288 height 33
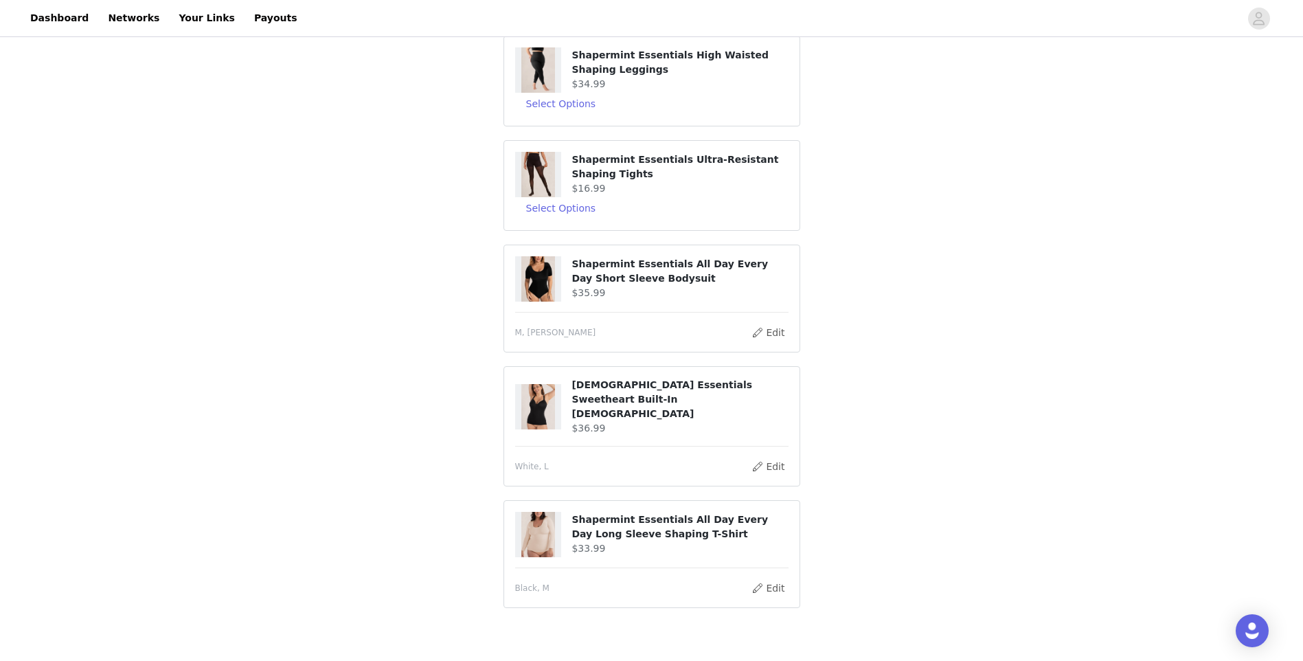
scroll to position [0, 0]
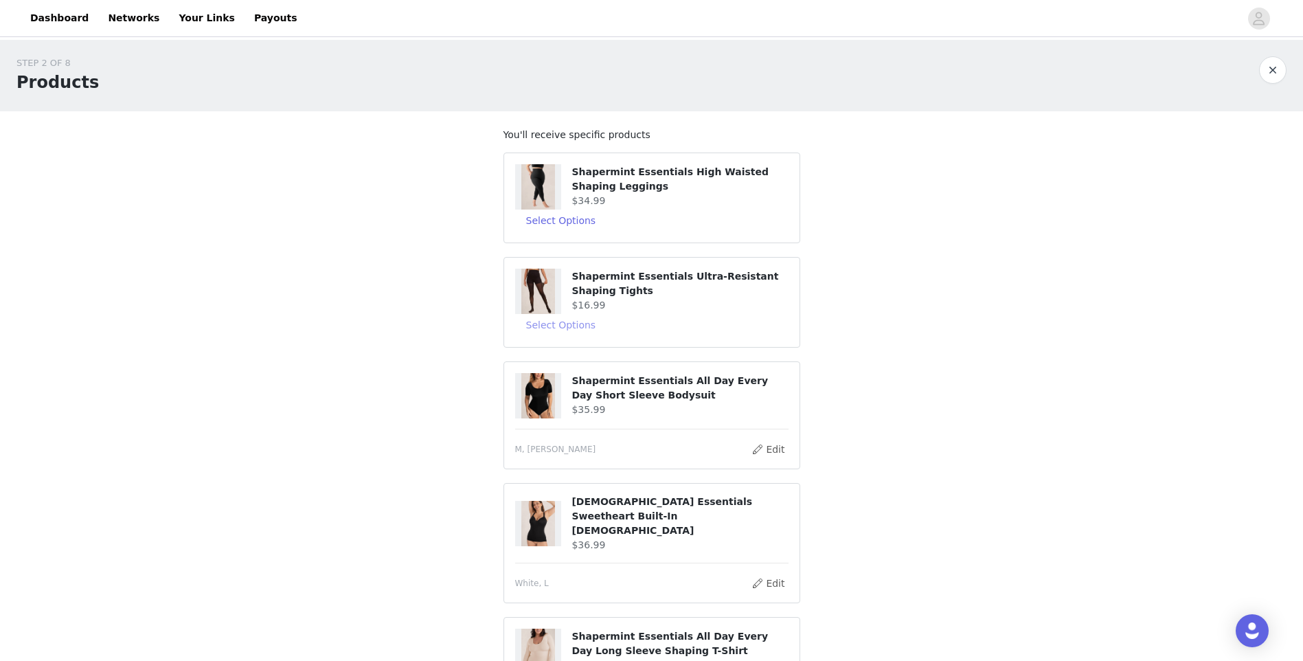
click at [582, 328] on button "Select Options" at bounding box center [561, 325] width 92 height 22
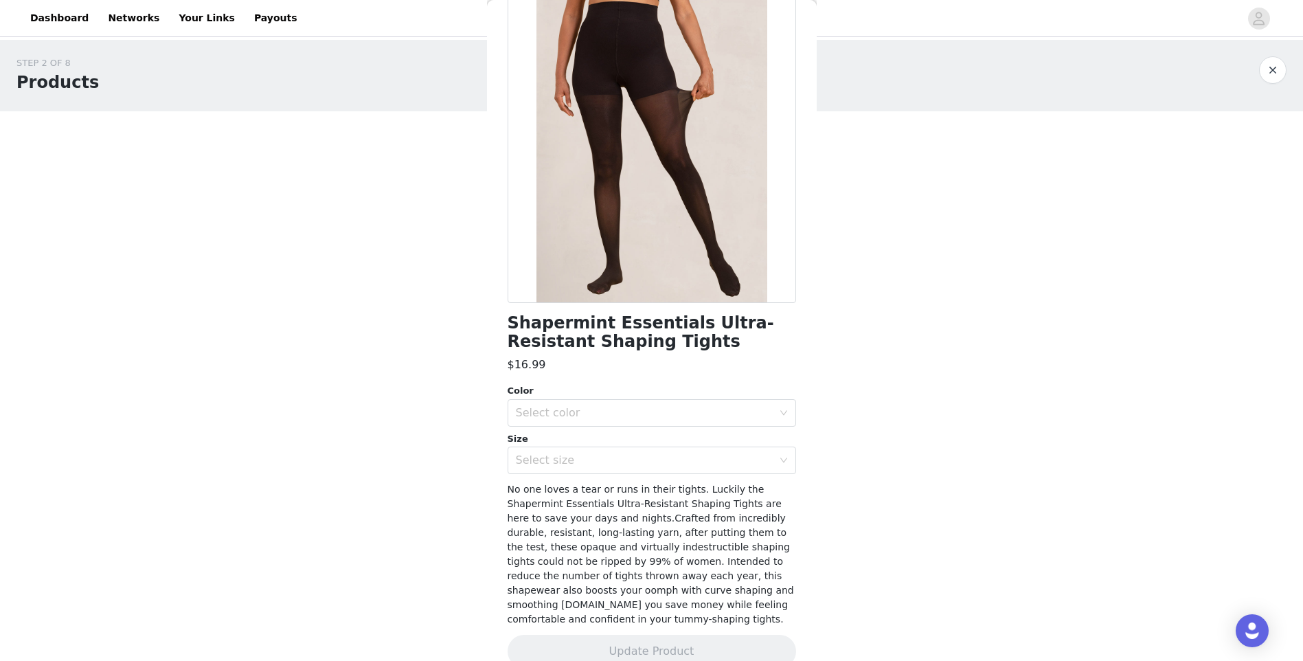
scroll to position [84, 0]
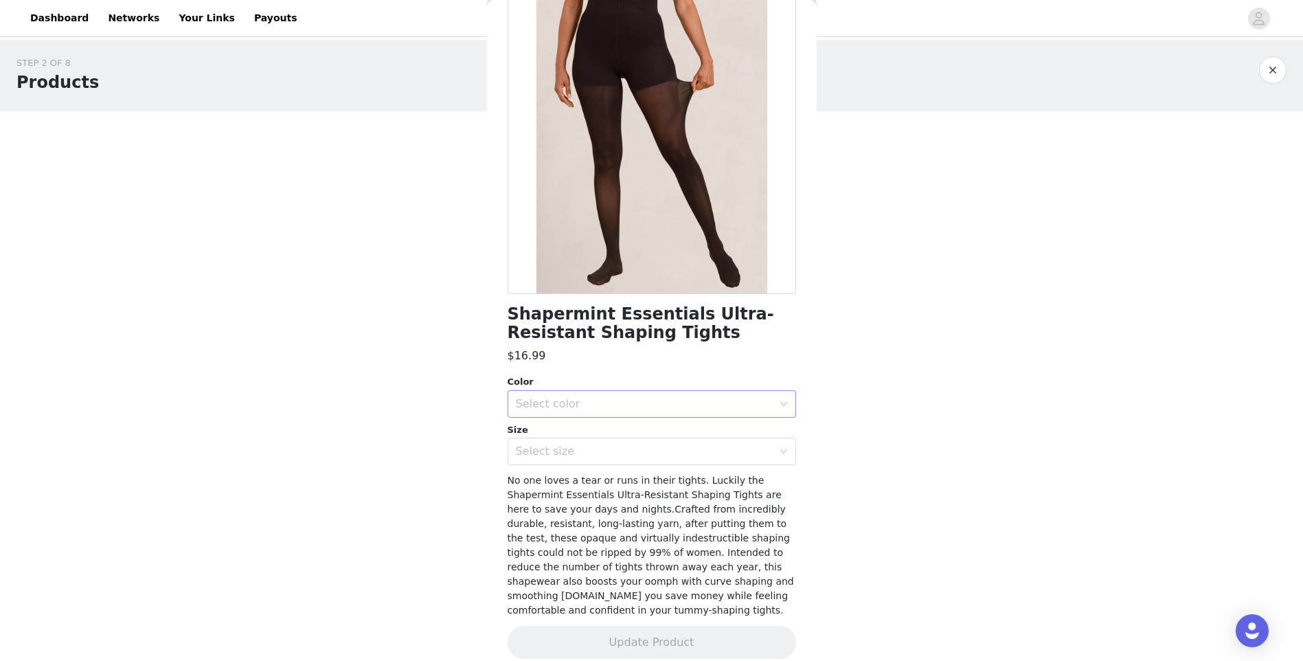
click at [580, 413] on div "Select color" at bounding box center [647, 404] width 263 height 26
click at [574, 443] on li "Black" at bounding box center [646, 434] width 278 height 22
click at [578, 415] on div "Select color Black" at bounding box center [647, 404] width 263 height 26
click at [570, 472] on li "Latte" at bounding box center [646, 478] width 278 height 22
click at [571, 460] on div "Select size" at bounding box center [647, 451] width 263 height 26
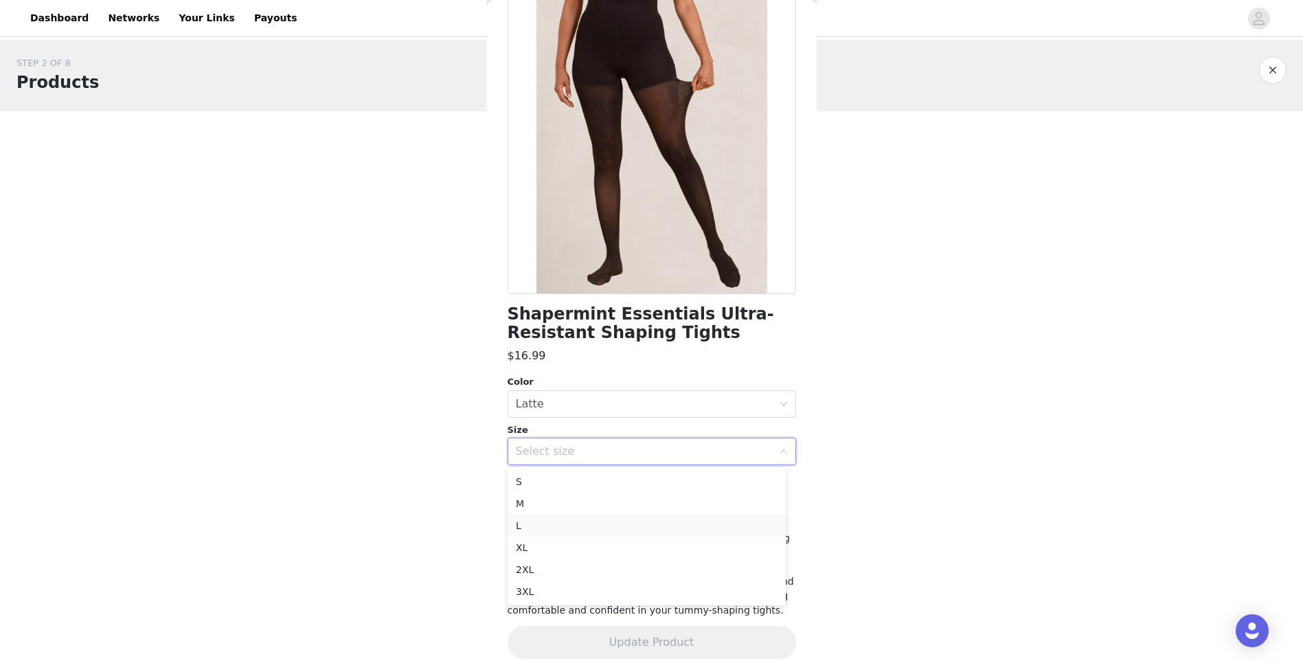
click at [553, 516] on li "L" at bounding box center [646, 525] width 278 height 22
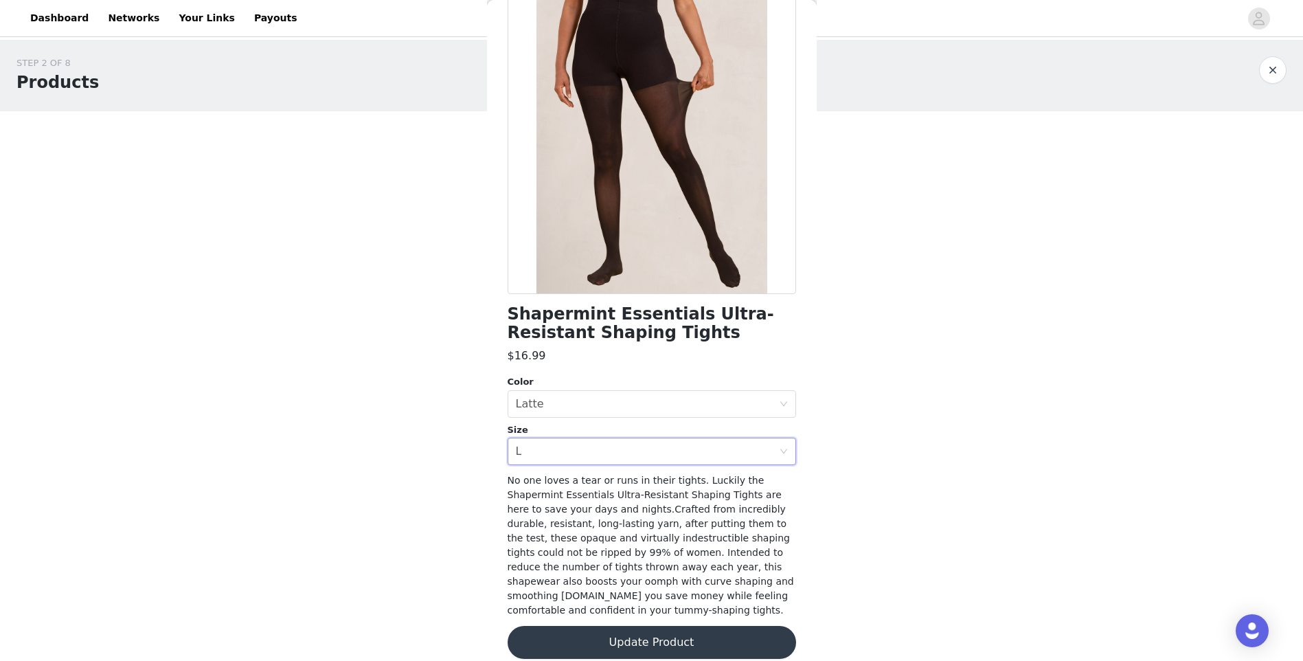
click at [593, 626] on button "Update Product" at bounding box center [651, 642] width 288 height 33
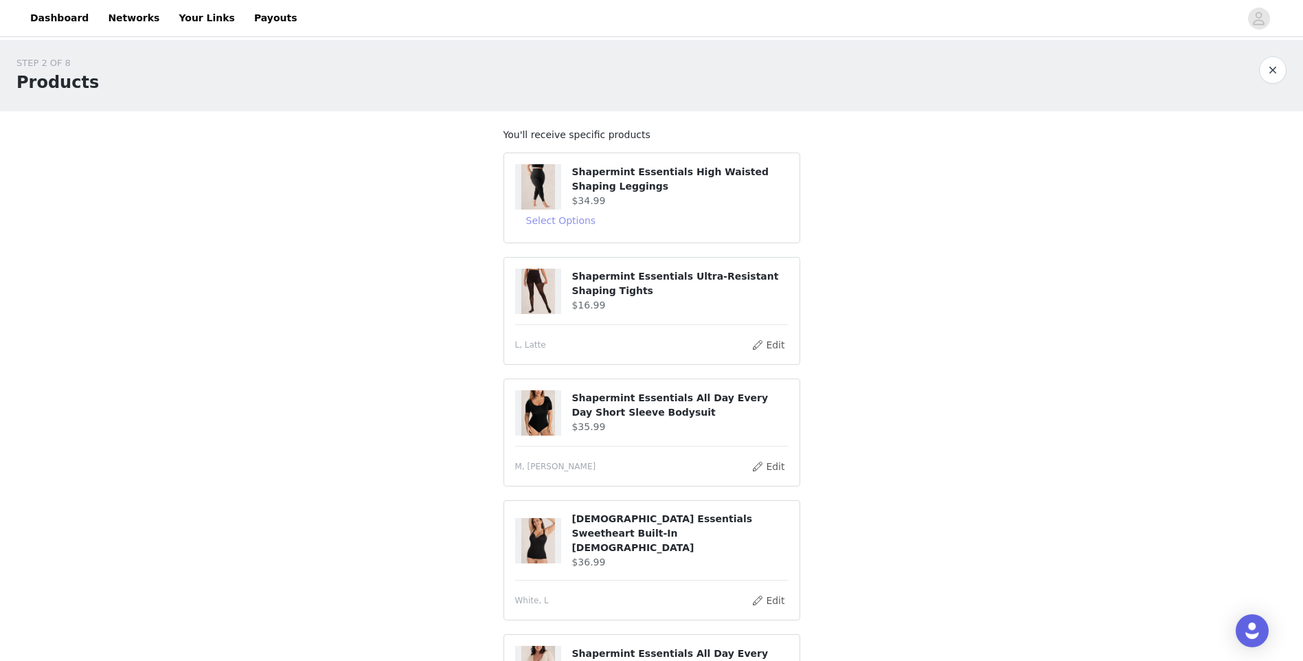
click at [579, 225] on button "Select Options" at bounding box center [561, 220] width 92 height 22
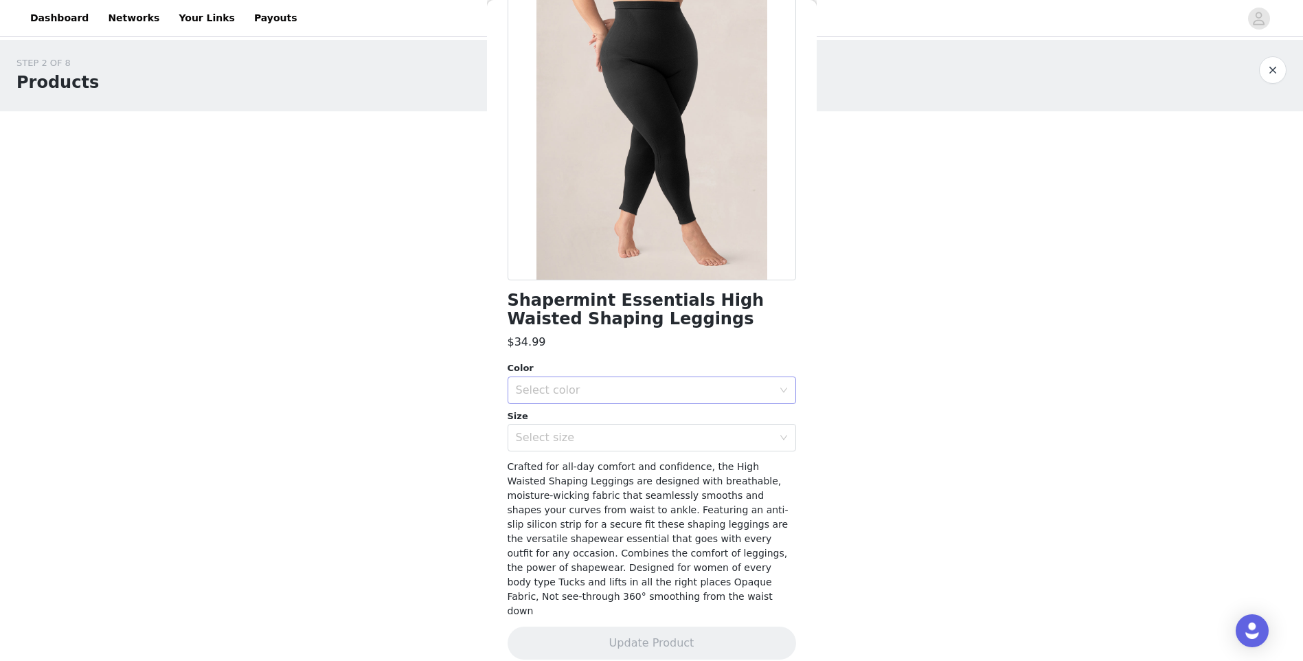
scroll to position [98, 0]
click at [586, 380] on div "Select color" at bounding box center [647, 389] width 263 height 26
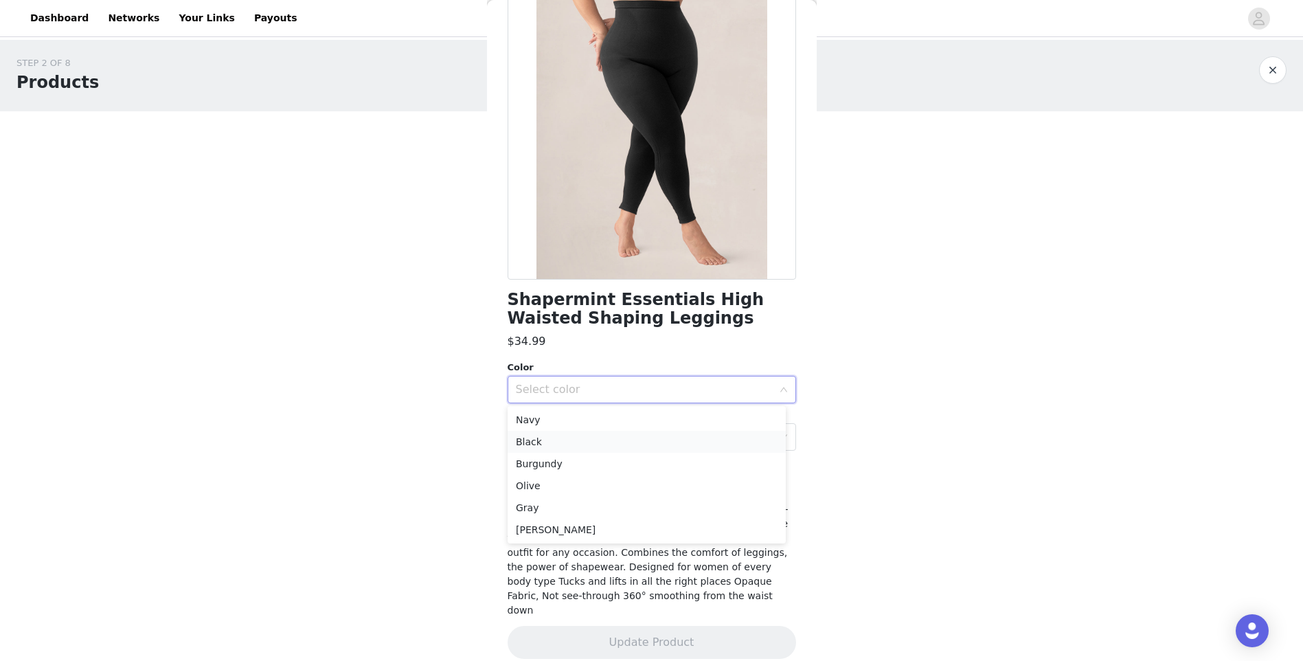
click at [564, 444] on li "Black" at bounding box center [646, 442] width 278 height 22
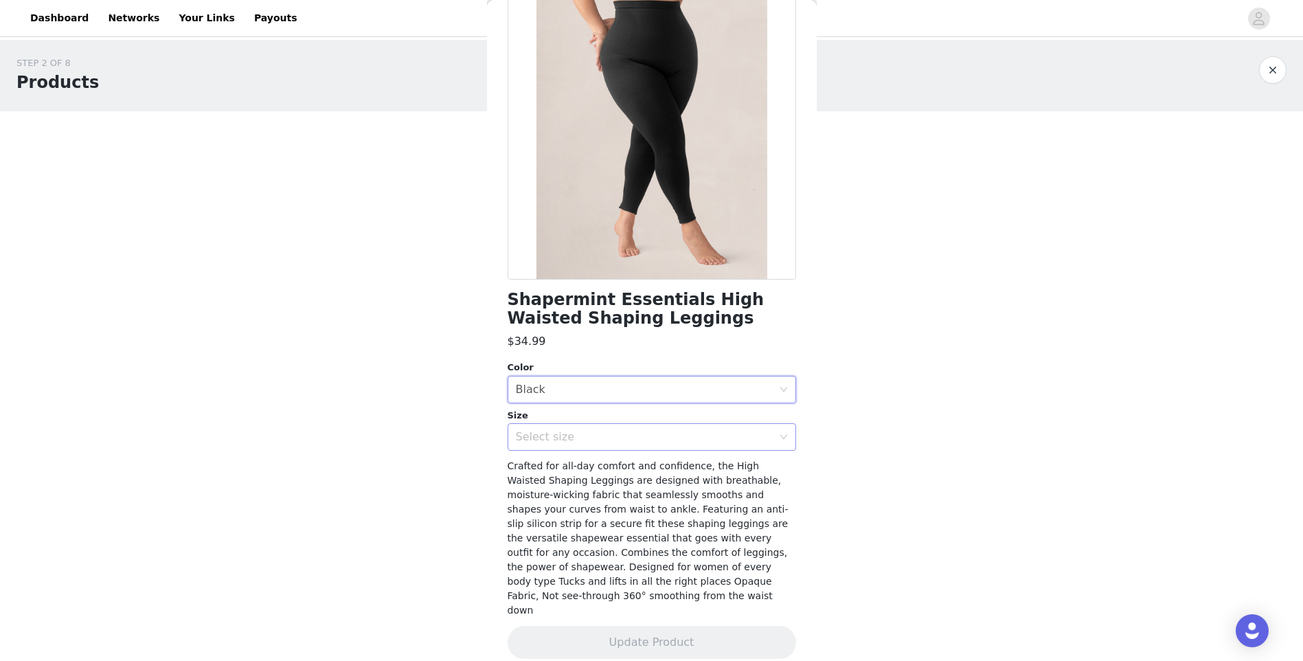
click at [564, 443] on div "Select size" at bounding box center [644, 437] width 257 height 14
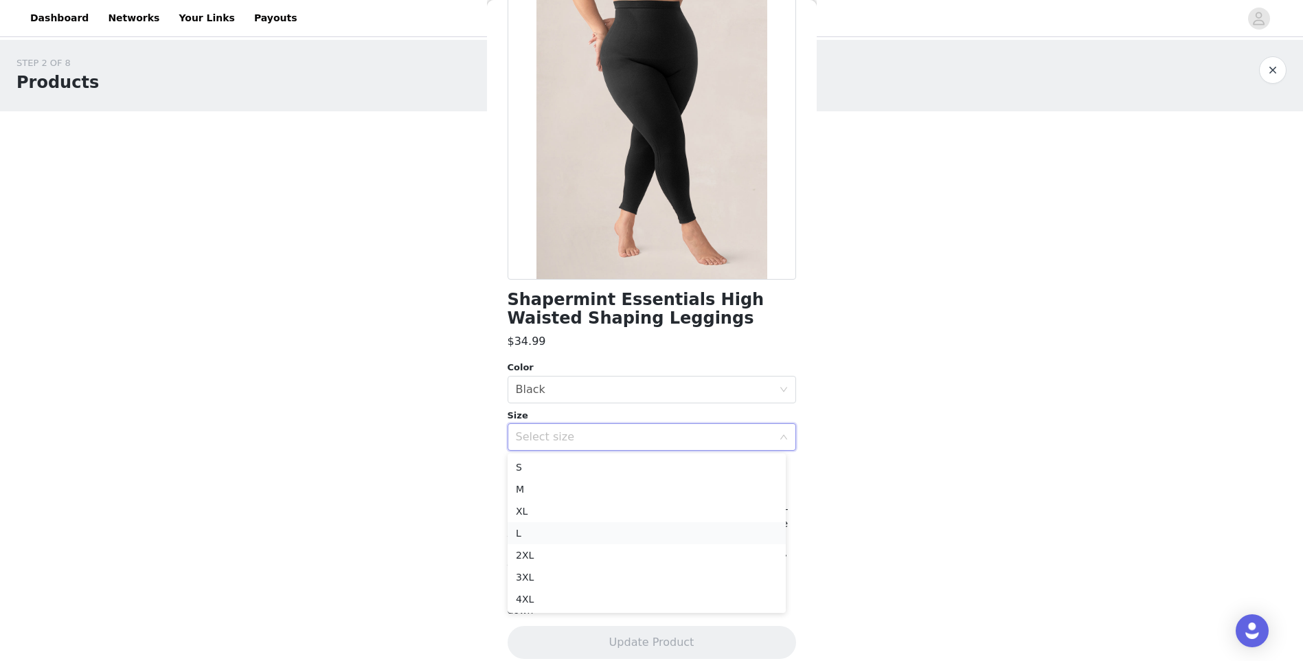
click at [553, 525] on li "L" at bounding box center [646, 533] width 278 height 22
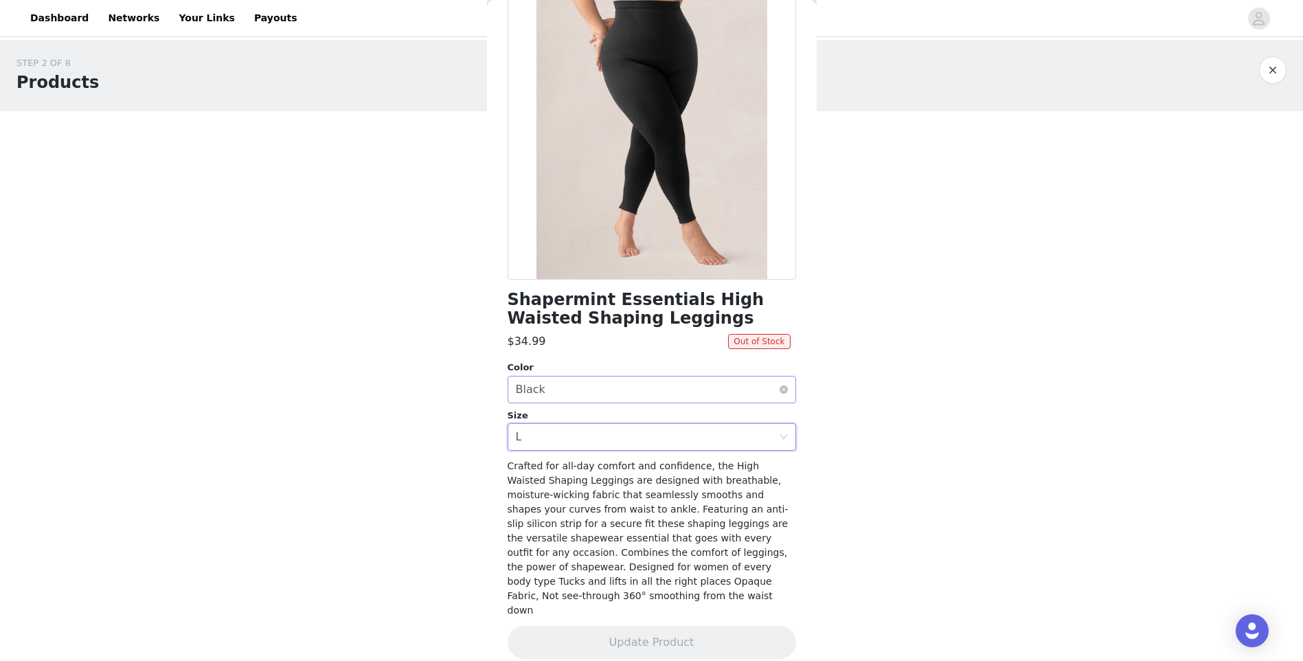
click at [591, 390] on div "Select color Black" at bounding box center [647, 389] width 263 height 26
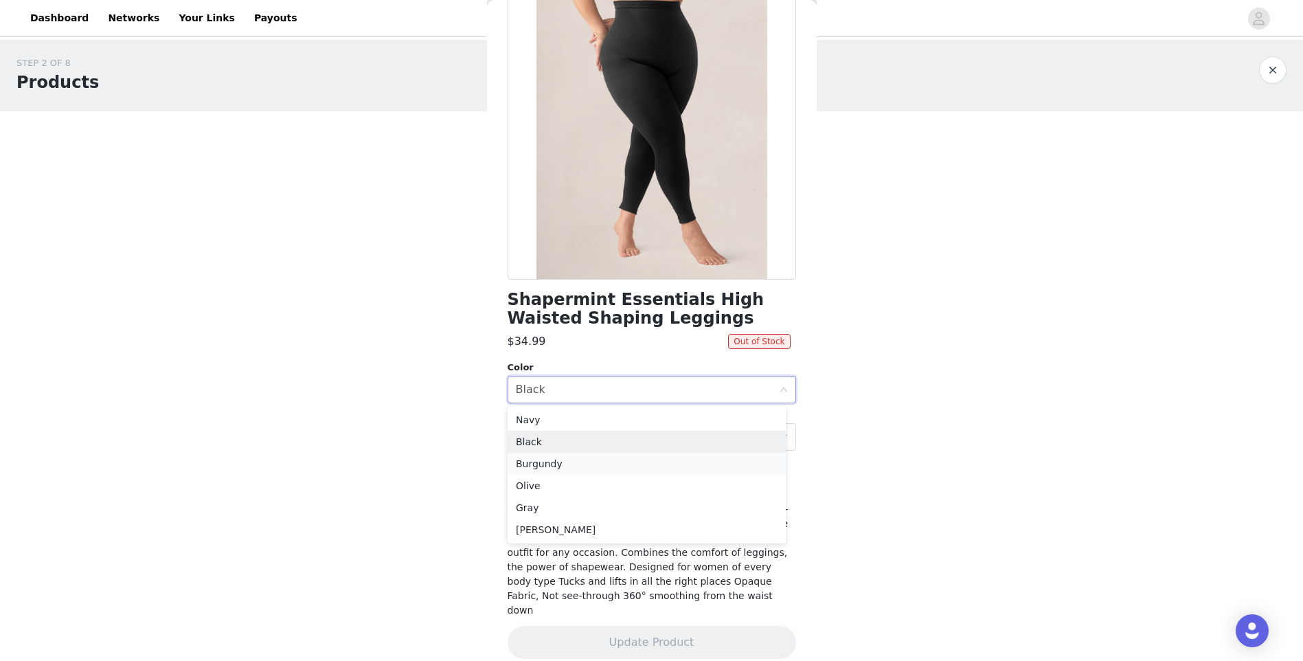
click at [573, 461] on li "Burgundy" at bounding box center [646, 464] width 278 height 22
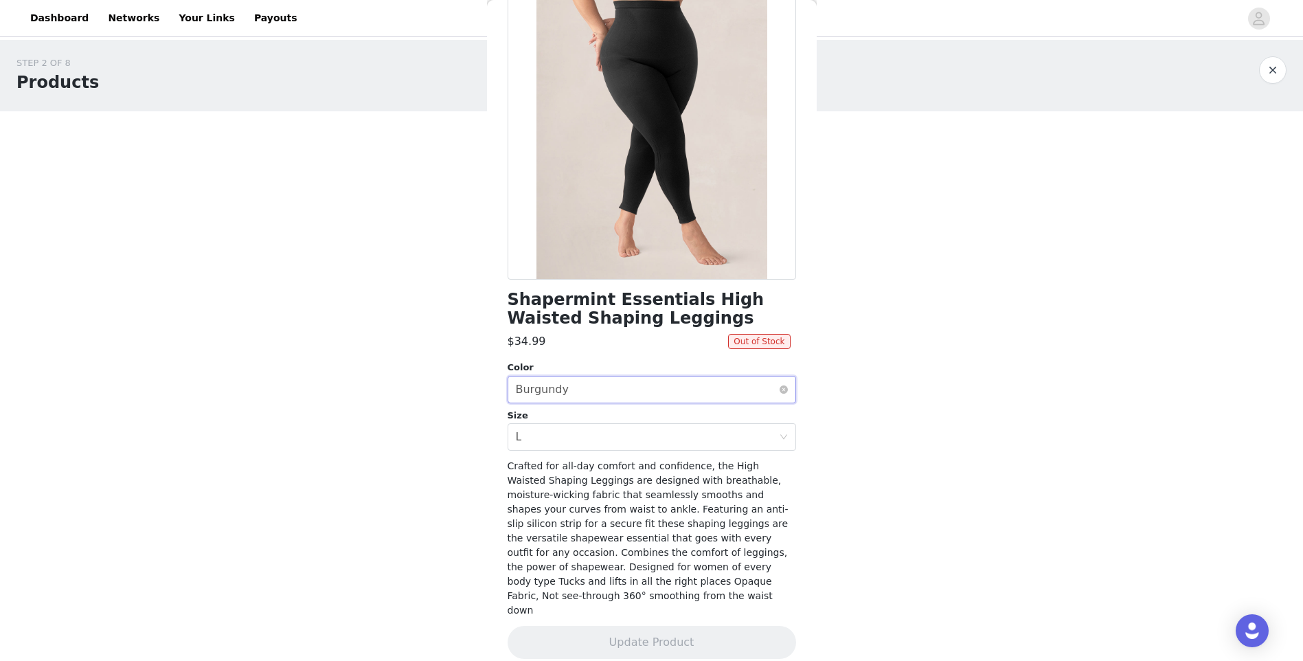
click at [588, 388] on div "Select color Burgundy" at bounding box center [647, 389] width 263 height 26
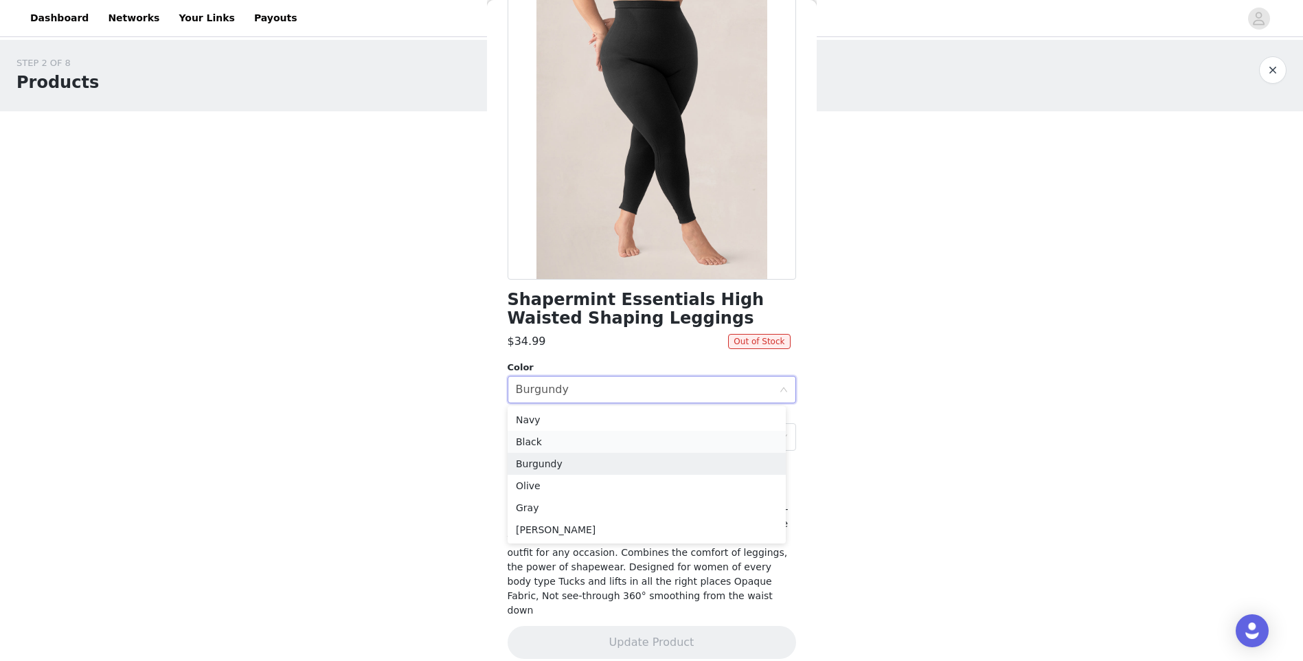
click at [573, 437] on li "Black" at bounding box center [646, 442] width 278 height 22
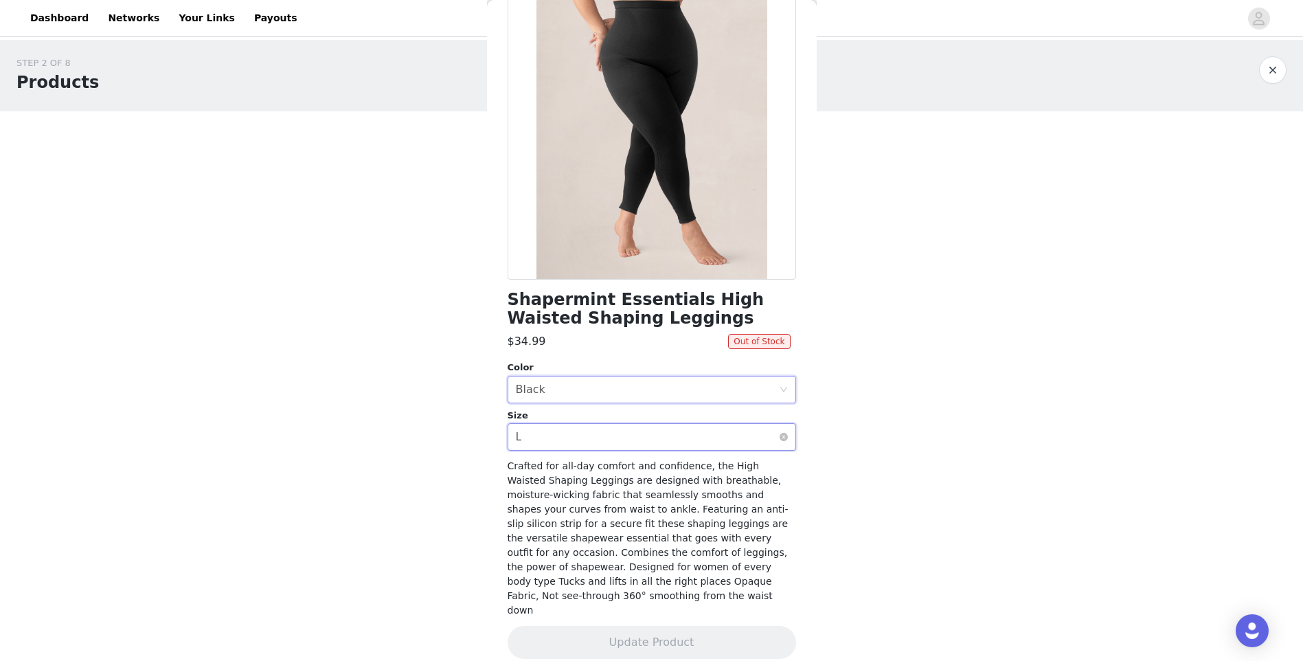
click at [573, 433] on div "Select size L" at bounding box center [647, 437] width 263 height 26
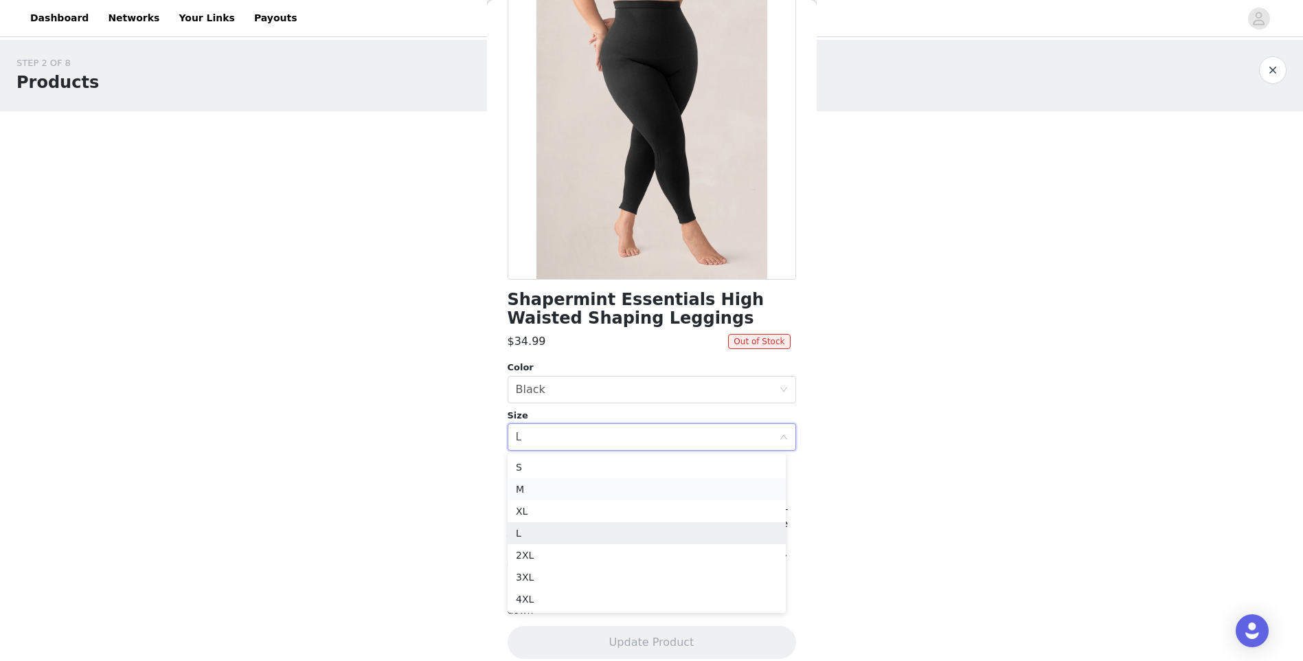
click at [562, 491] on li "M" at bounding box center [646, 489] width 278 height 22
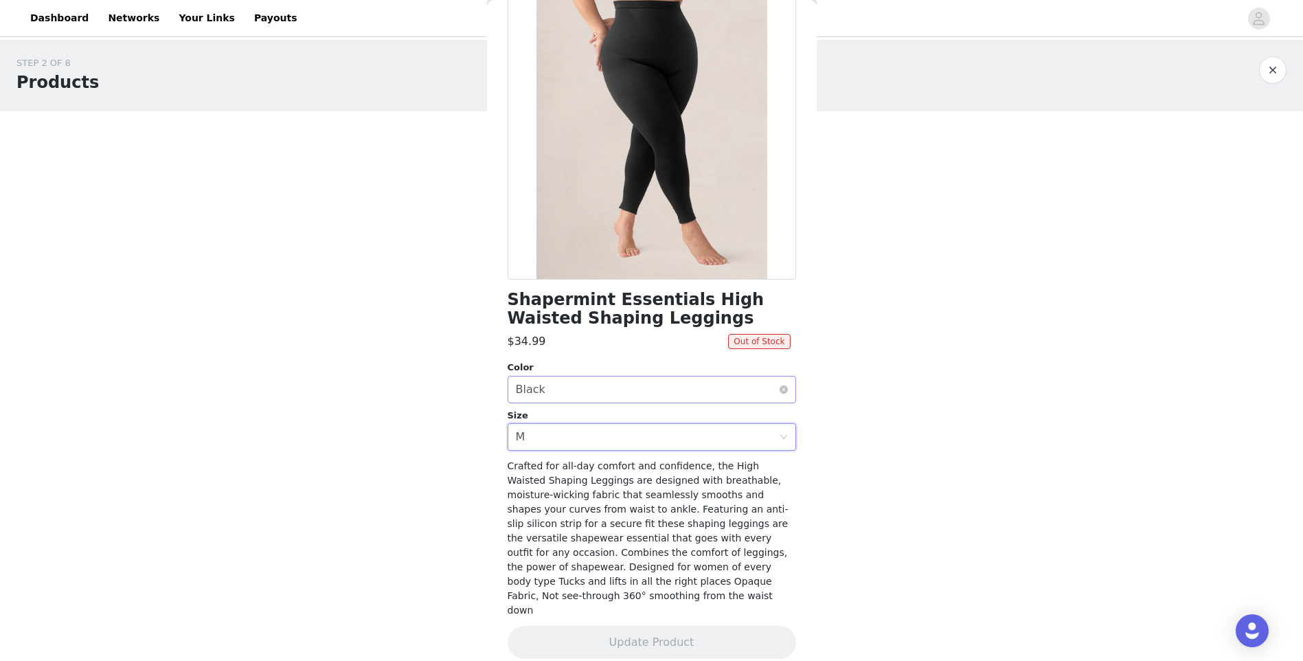
click at [573, 396] on div "Select color Black" at bounding box center [647, 389] width 263 height 26
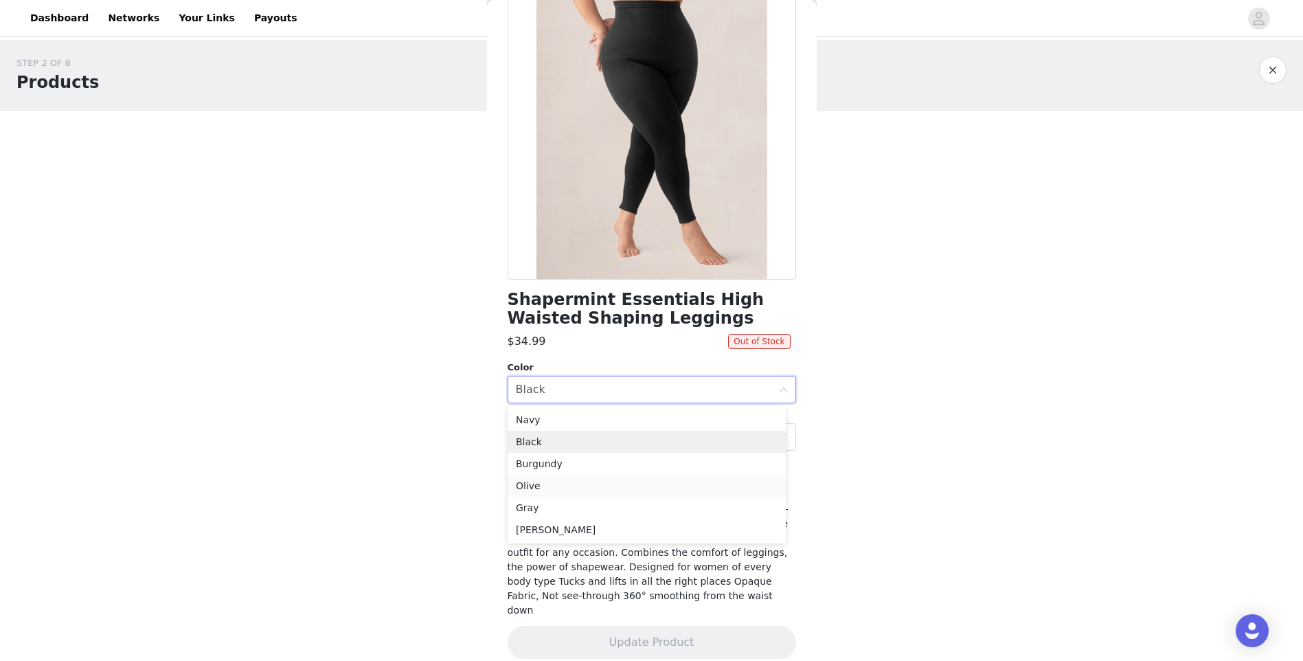
click at [550, 488] on li "Olive" at bounding box center [646, 485] width 278 height 22
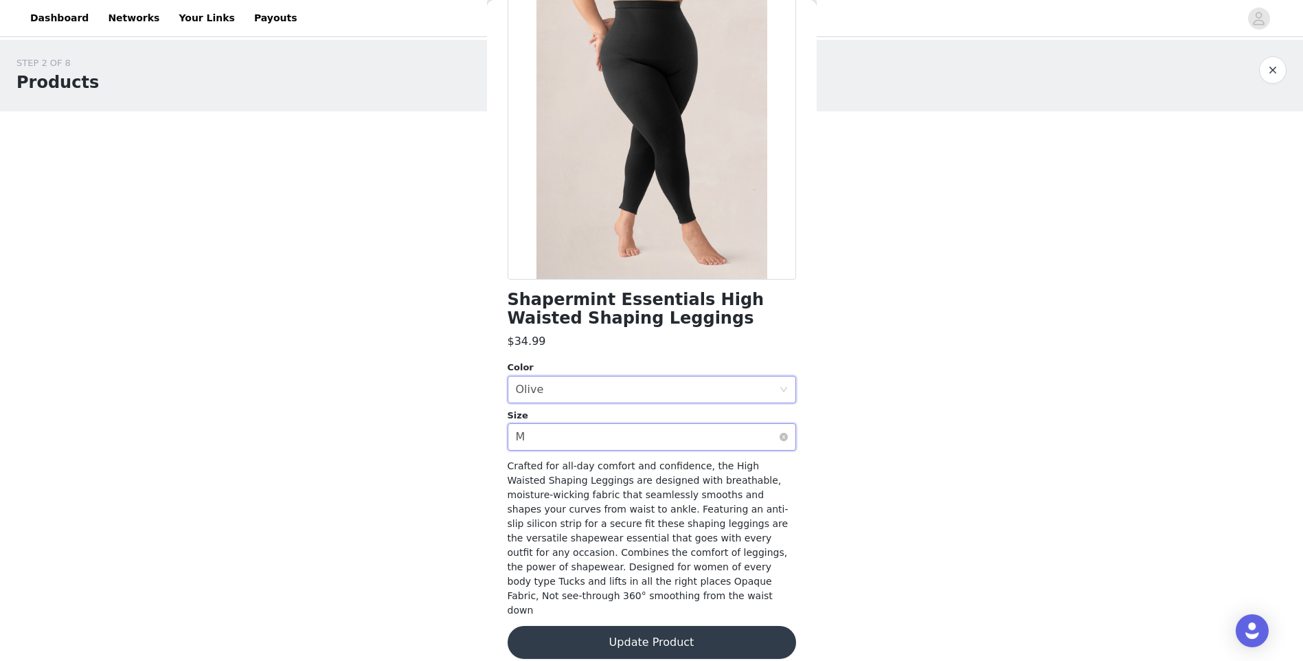
click at [553, 430] on div "Select size M" at bounding box center [647, 437] width 263 height 26
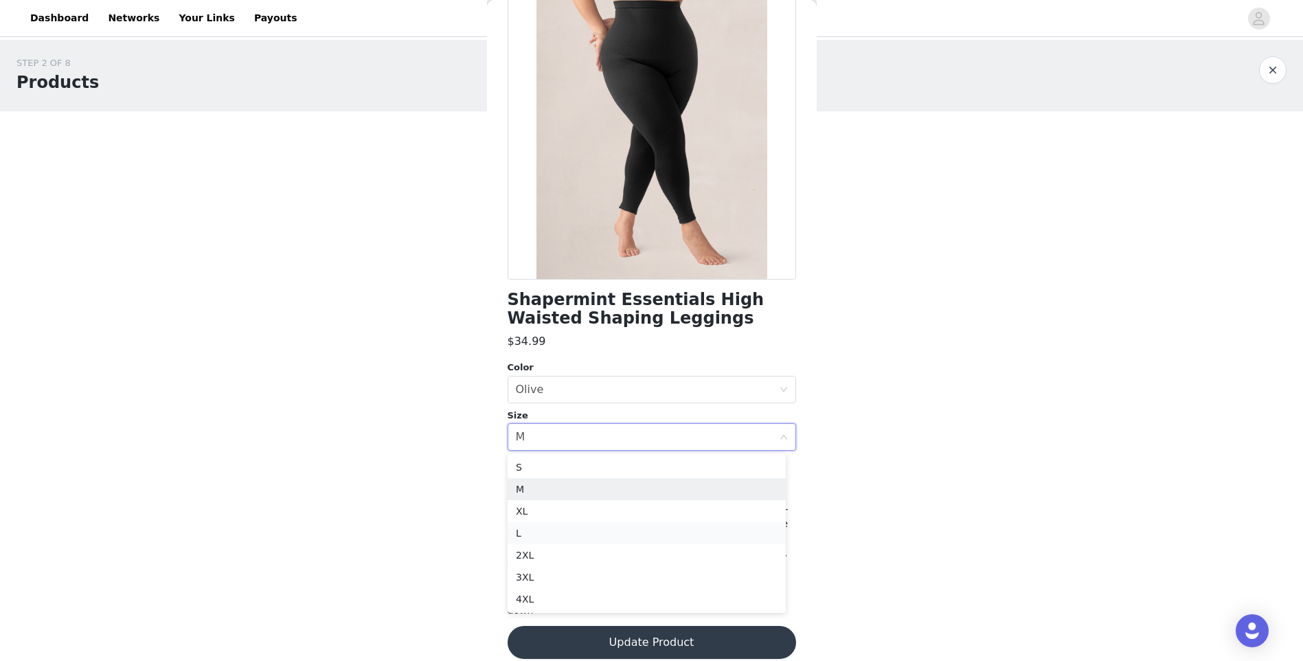
click at [527, 539] on li "L" at bounding box center [646, 533] width 278 height 22
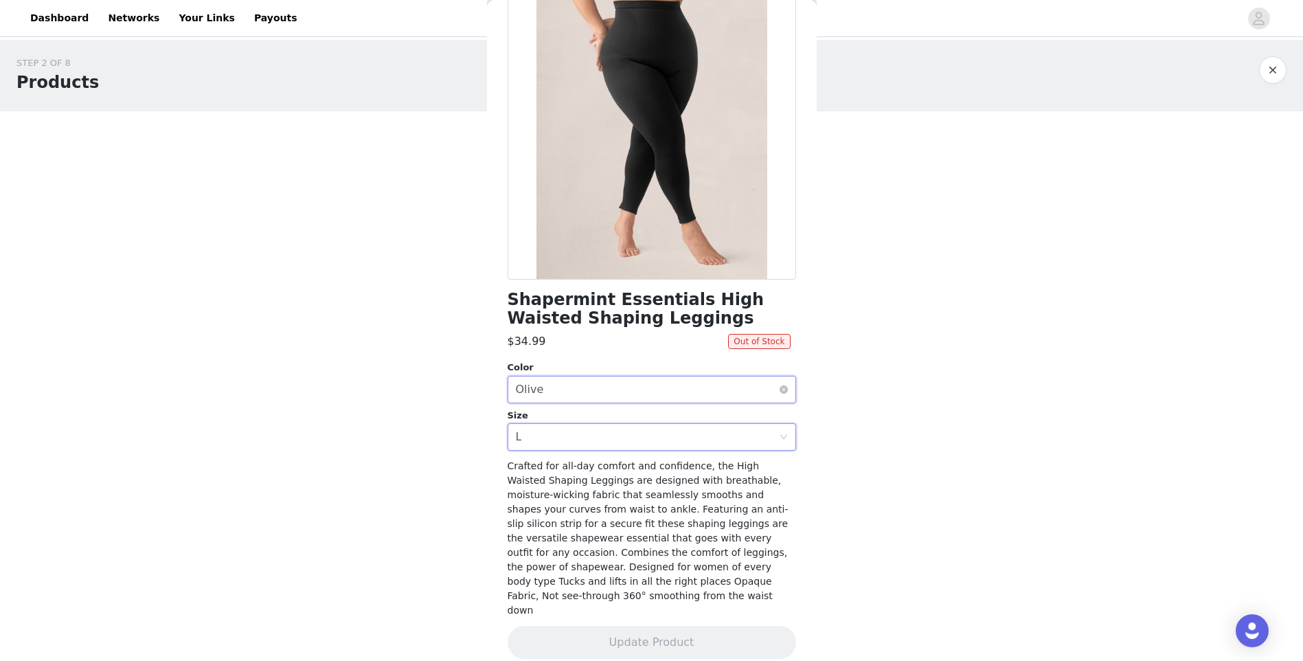
click at [561, 393] on div "Select color Olive" at bounding box center [647, 389] width 263 height 26
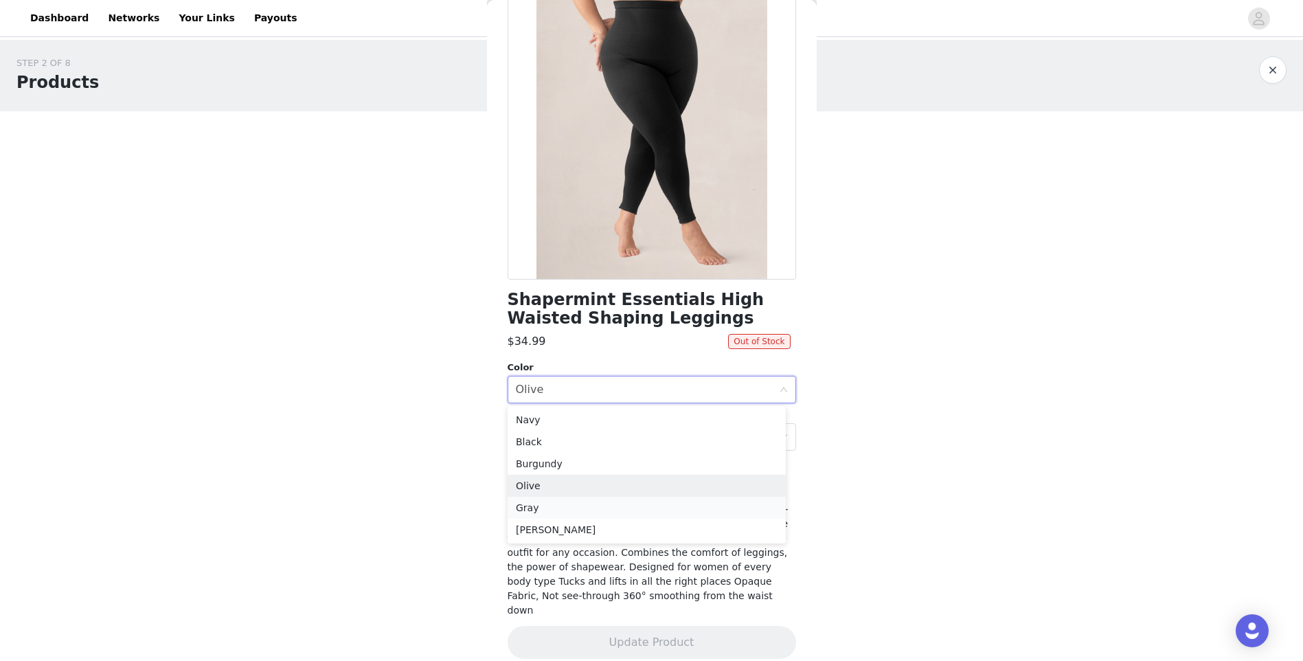
click at [558, 502] on li "Gray" at bounding box center [646, 507] width 278 height 22
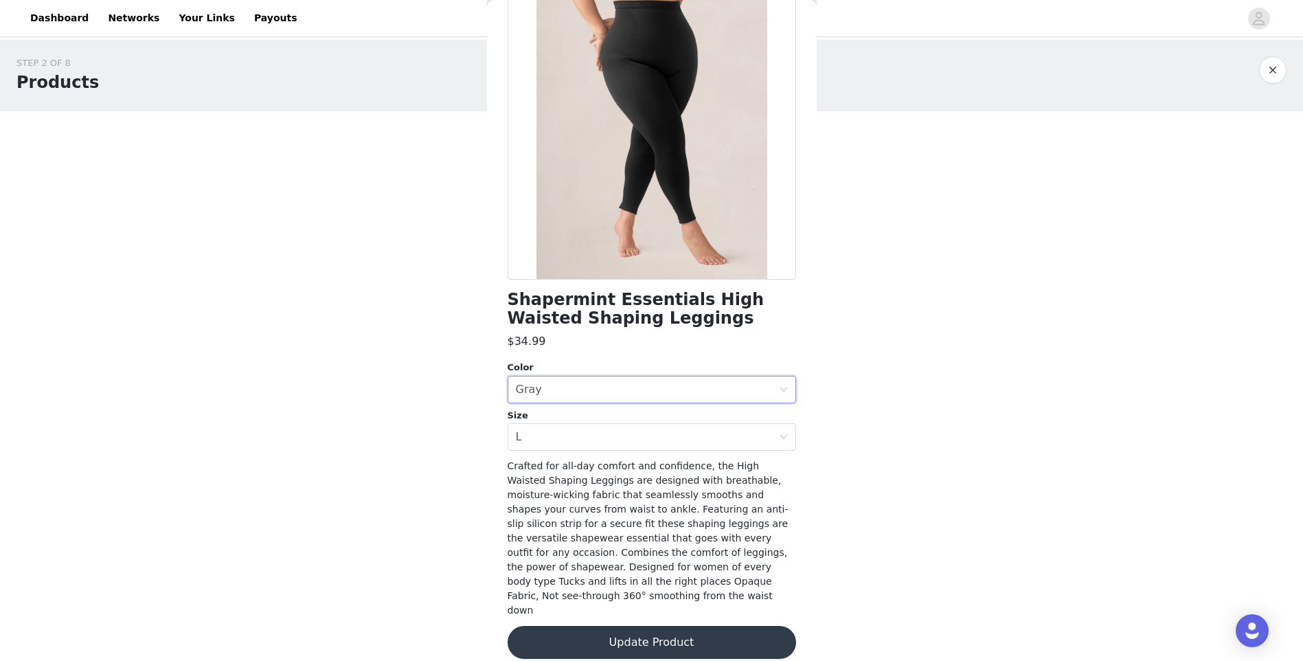
click at [699, 637] on button "Update Product" at bounding box center [651, 642] width 288 height 33
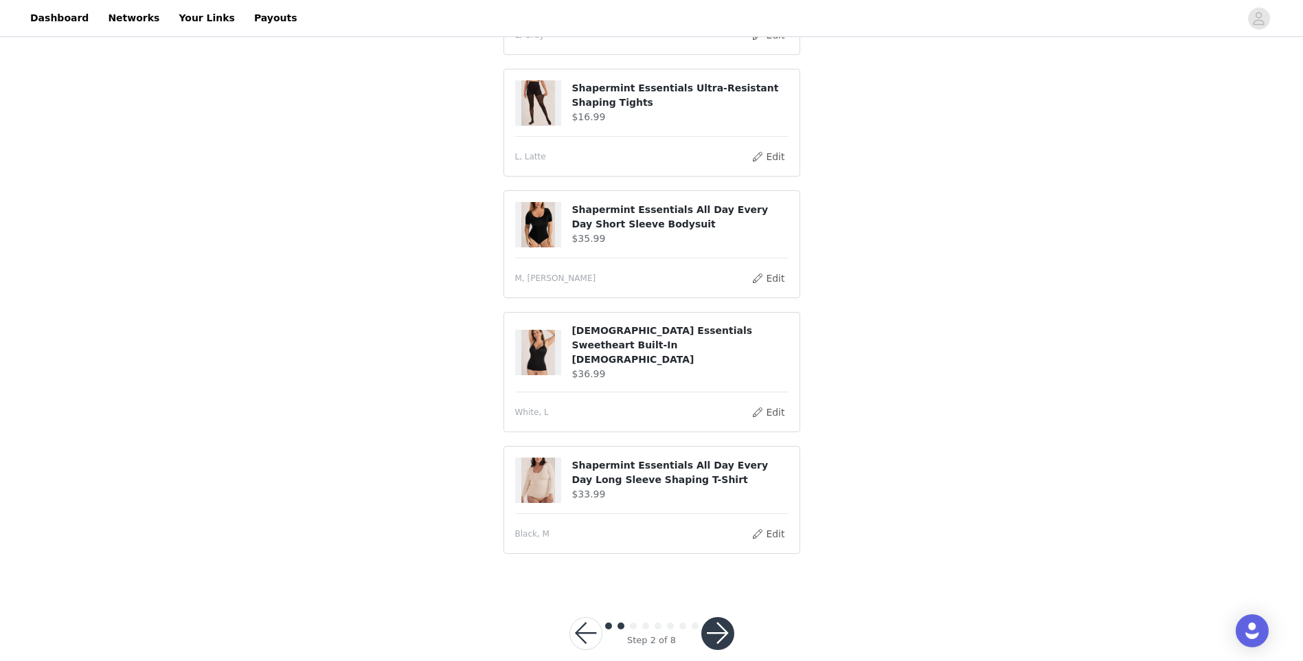
scroll to position [215, 0]
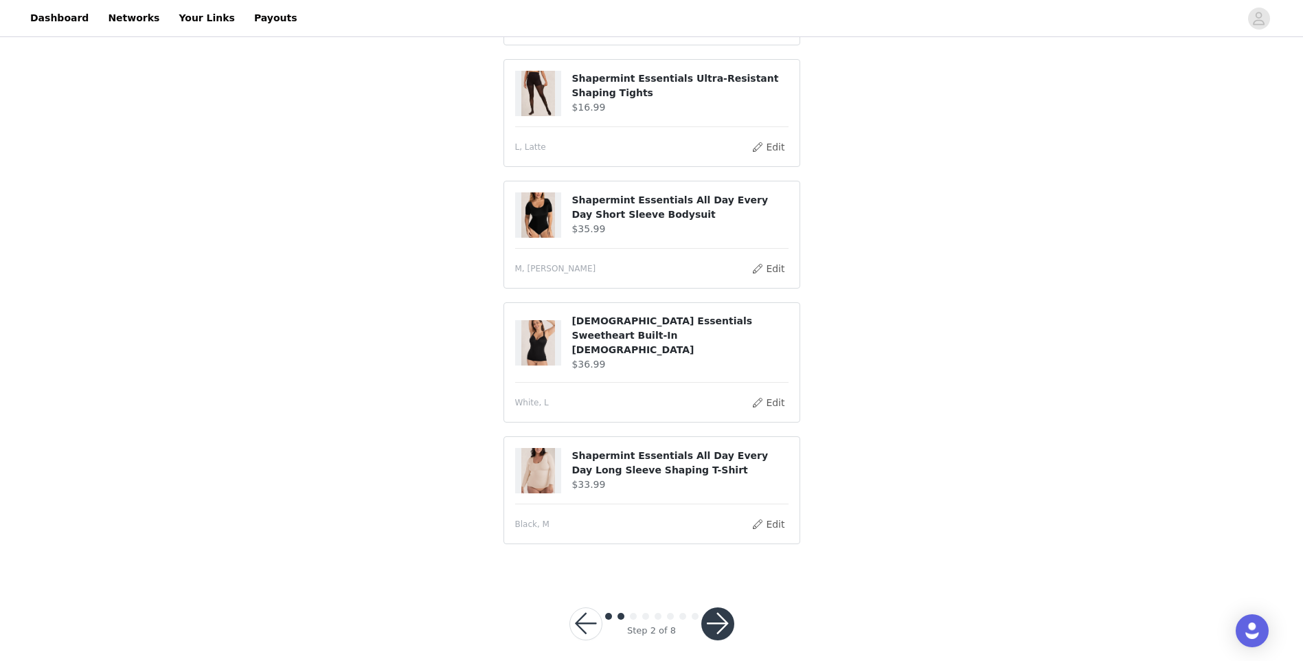
click at [708, 623] on button "button" at bounding box center [717, 623] width 33 height 33
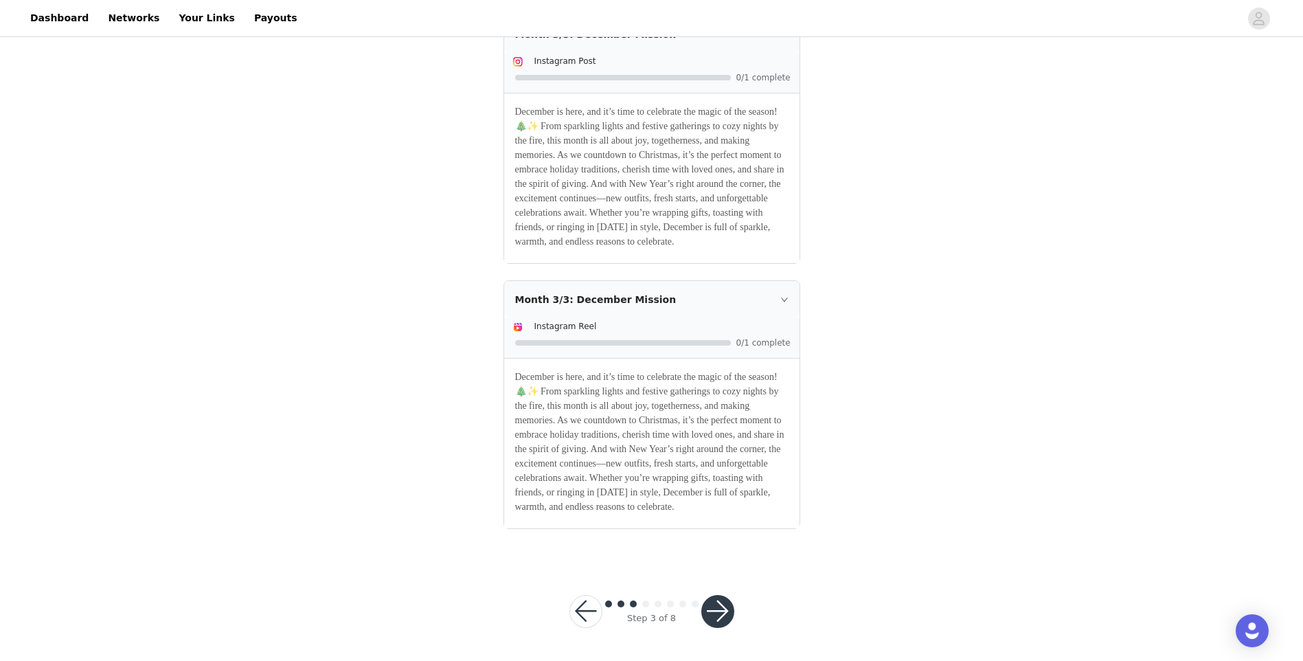
scroll to position [1421, 0]
click at [720, 613] on button "button" at bounding box center [717, 611] width 33 height 33
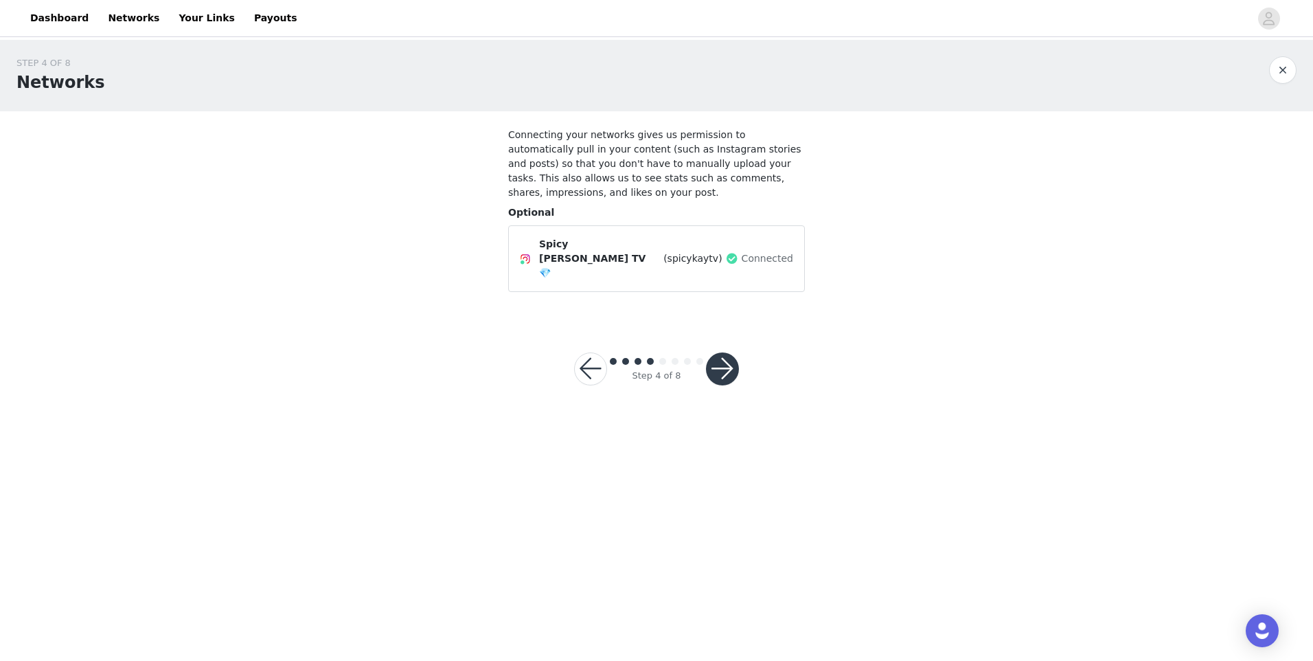
click at [731, 352] on button "button" at bounding box center [722, 368] width 33 height 33
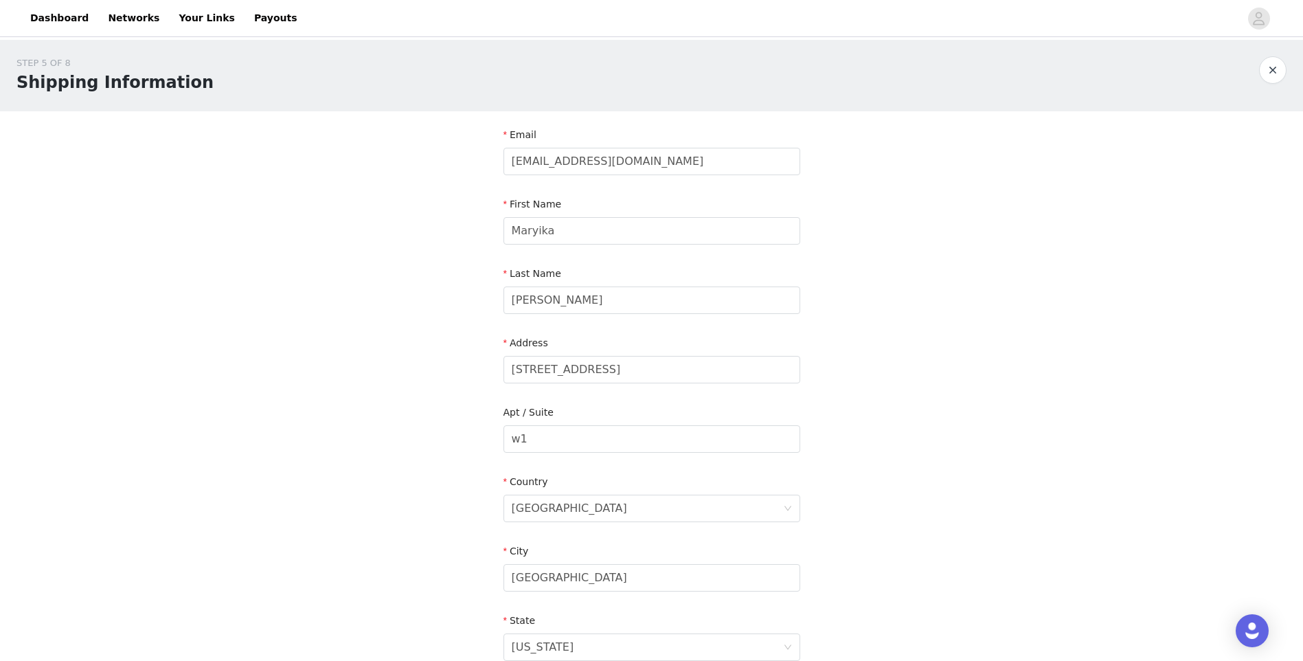
scroll to position [276, 0]
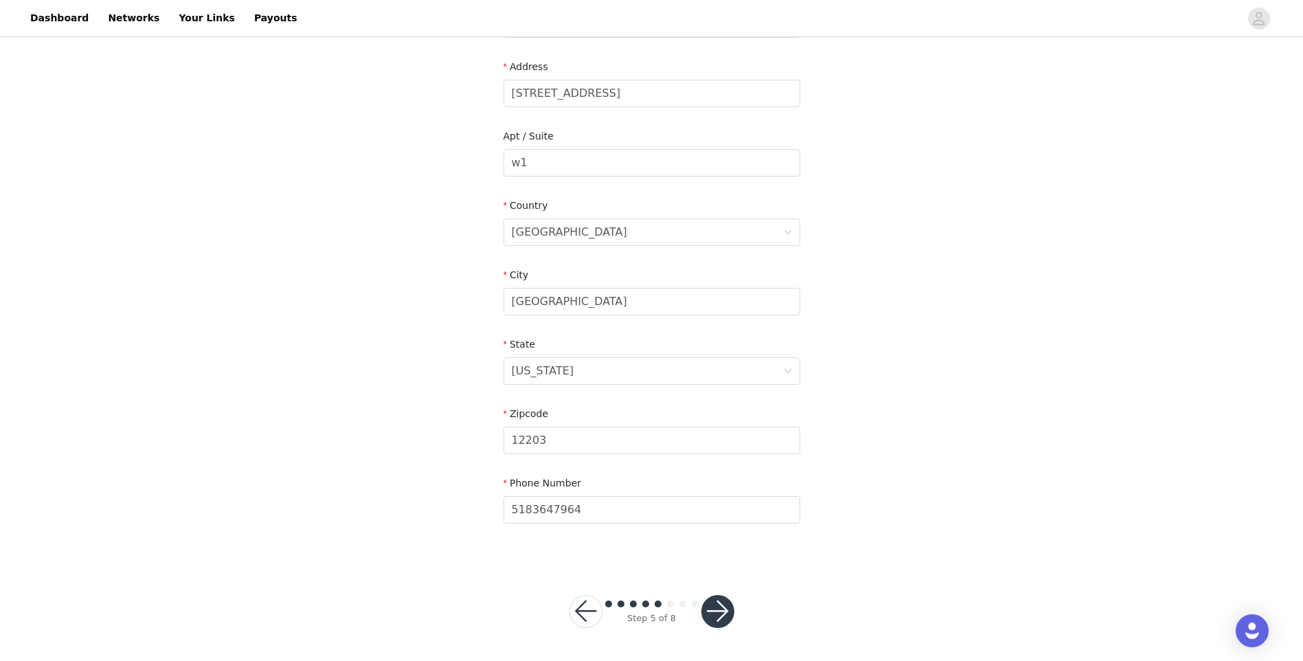
click at [738, 607] on div "Step 5 of 8" at bounding box center [652, 611] width 198 height 66
click at [729, 608] on button "button" at bounding box center [717, 611] width 33 height 33
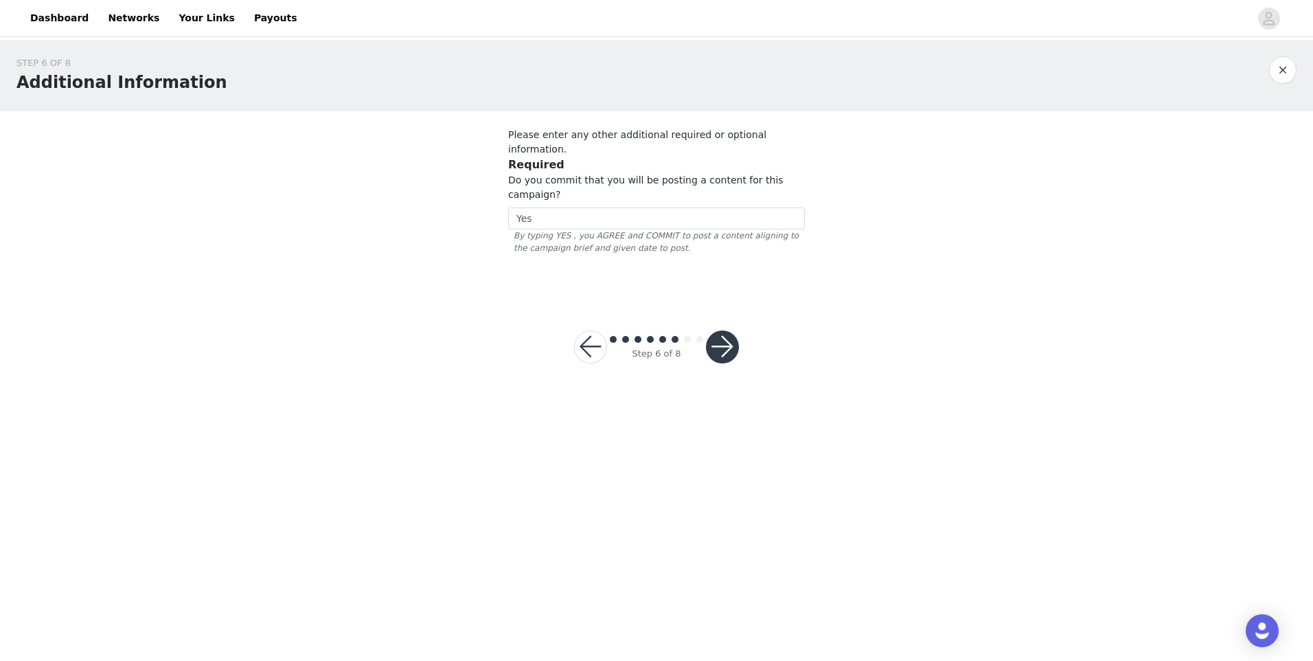
click at [720, 330] on button "button" at bounding box center [722, 346] width 33 height 33
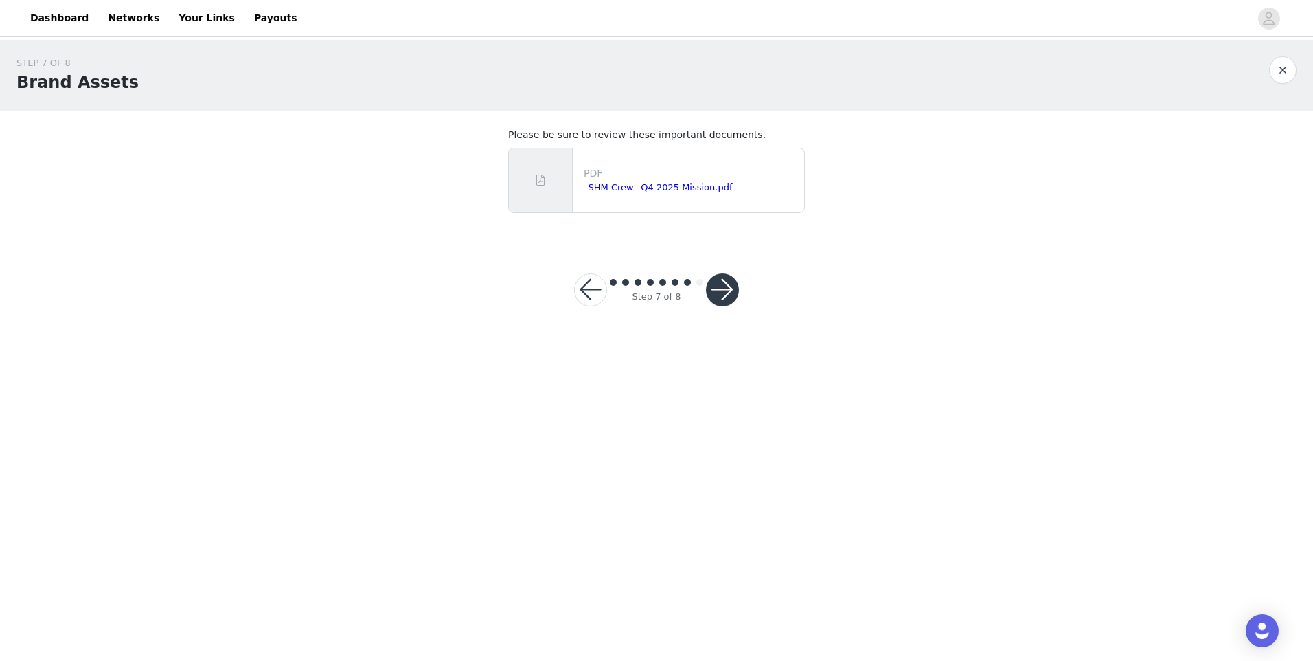
click at [722, 276] on button "button" at bounding box center [722, 289] width 33 height 33
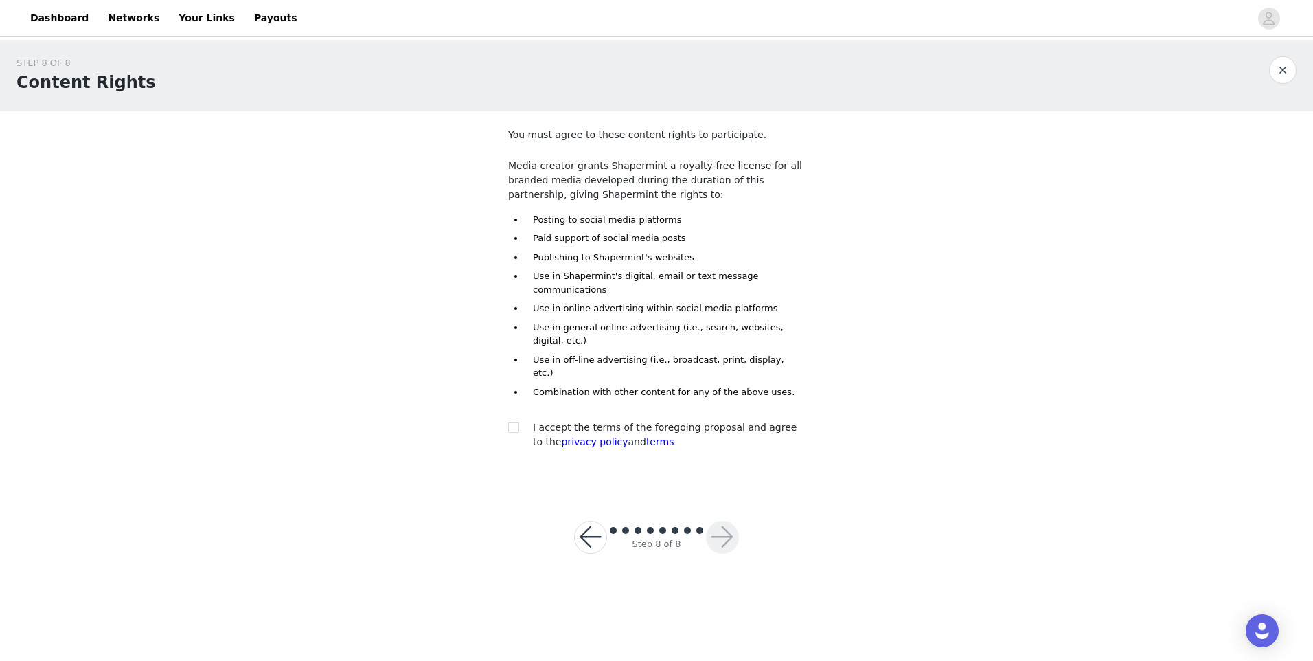
click at [520, 420] on div at bounding box center [517, 427] width 19 height 14
click at [512, 422] on input "checkbox" at bounding box center [513, 427] width 10 height 10
checkbox input "true"
click at [724, 520] on button "button" at bounding box center [722, 536] width 33 height 33
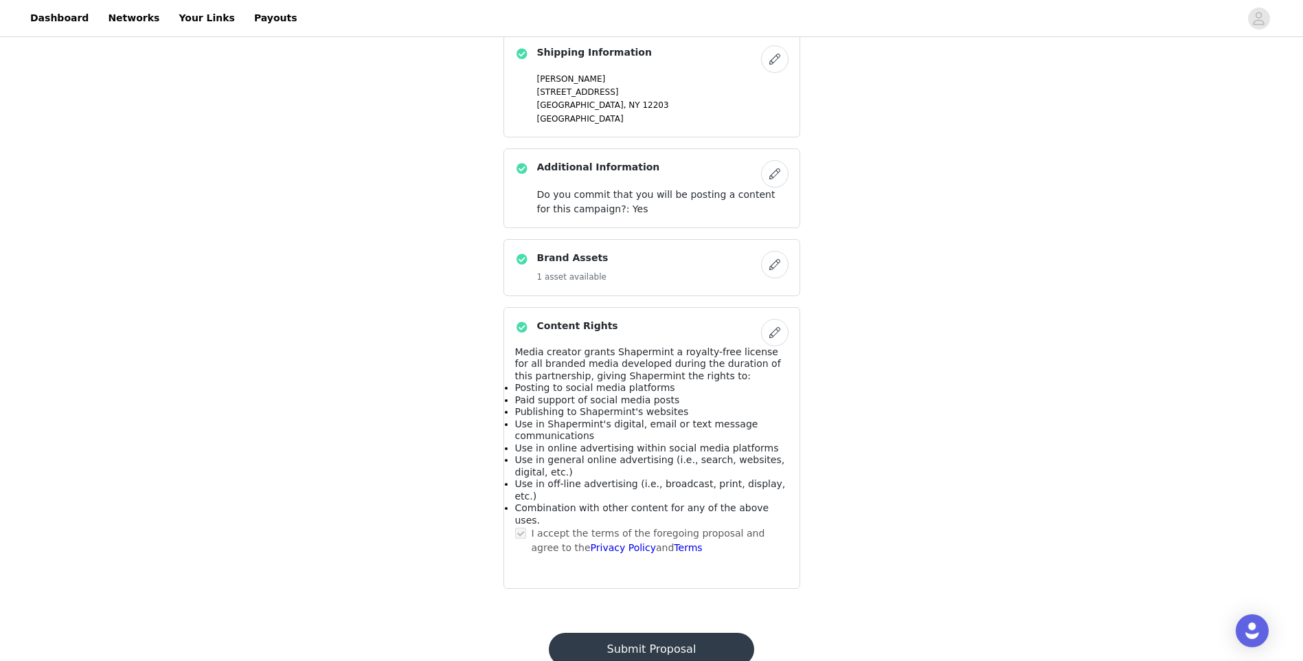
scroll to position [1121, 0]
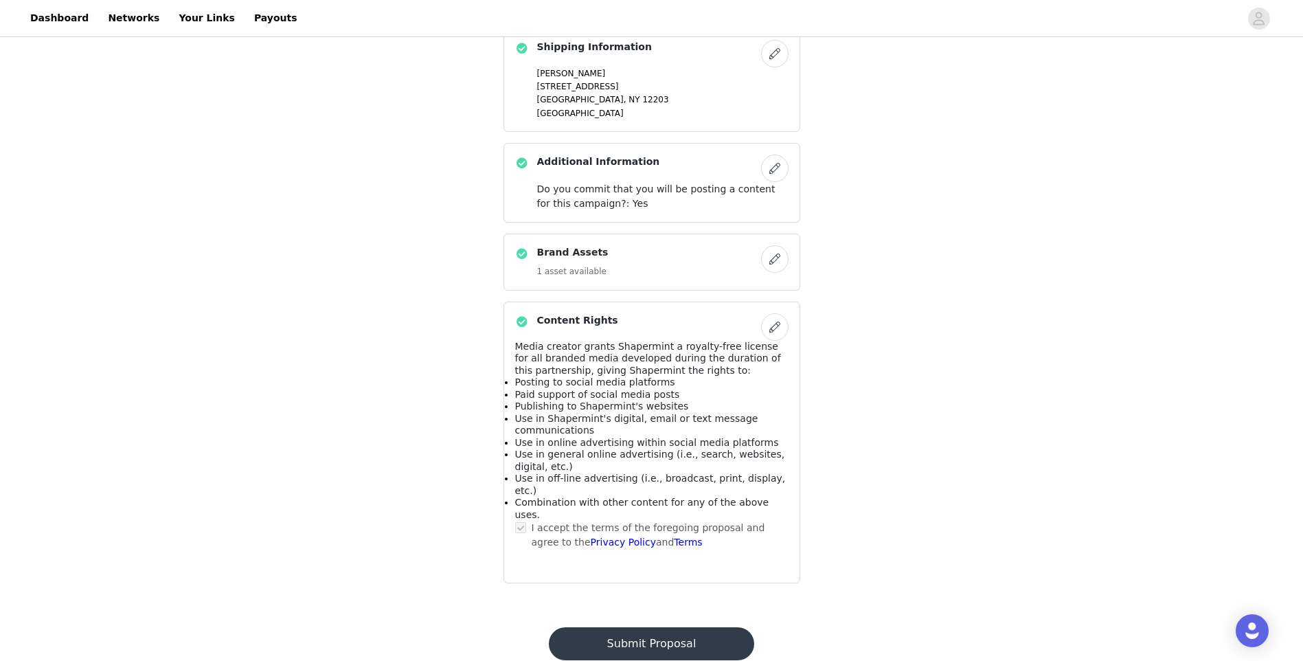
click at [694, 627] on button "Submit Proposal" at bounding box center [651, 643] width 205 height 33
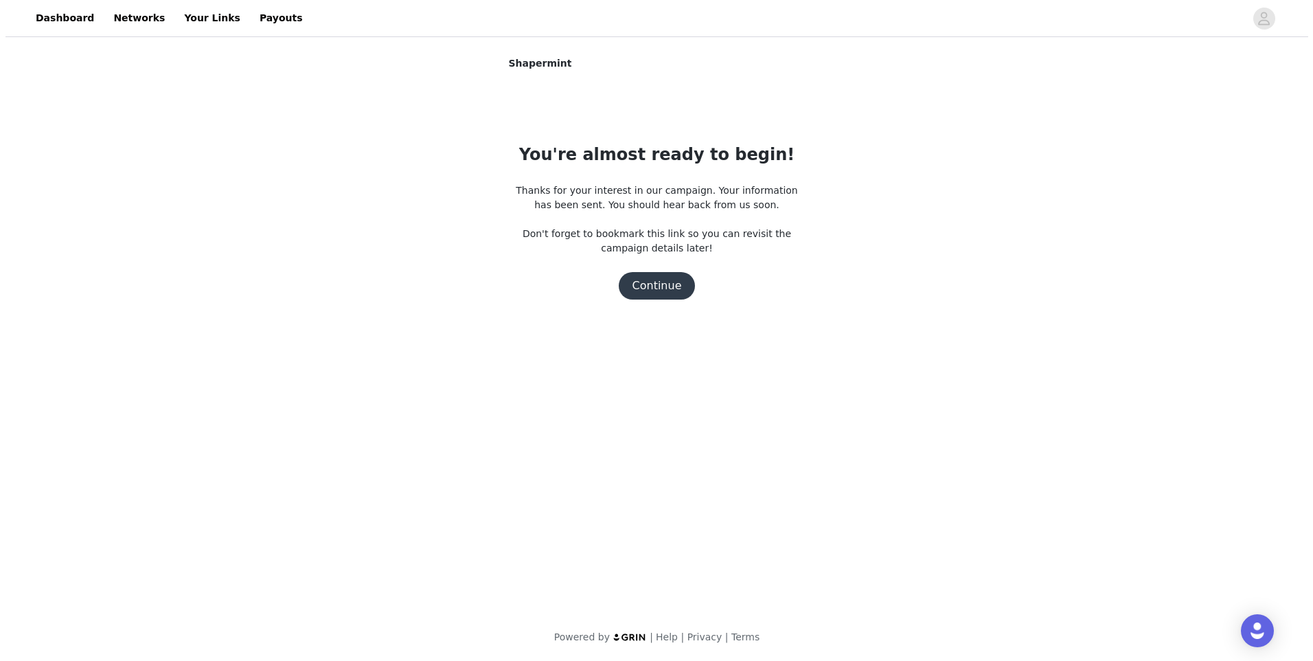
scroll to position [0, 0]
click at [635, 290] on button "Continue" at bounding box center [656, 285] width 77 height 27
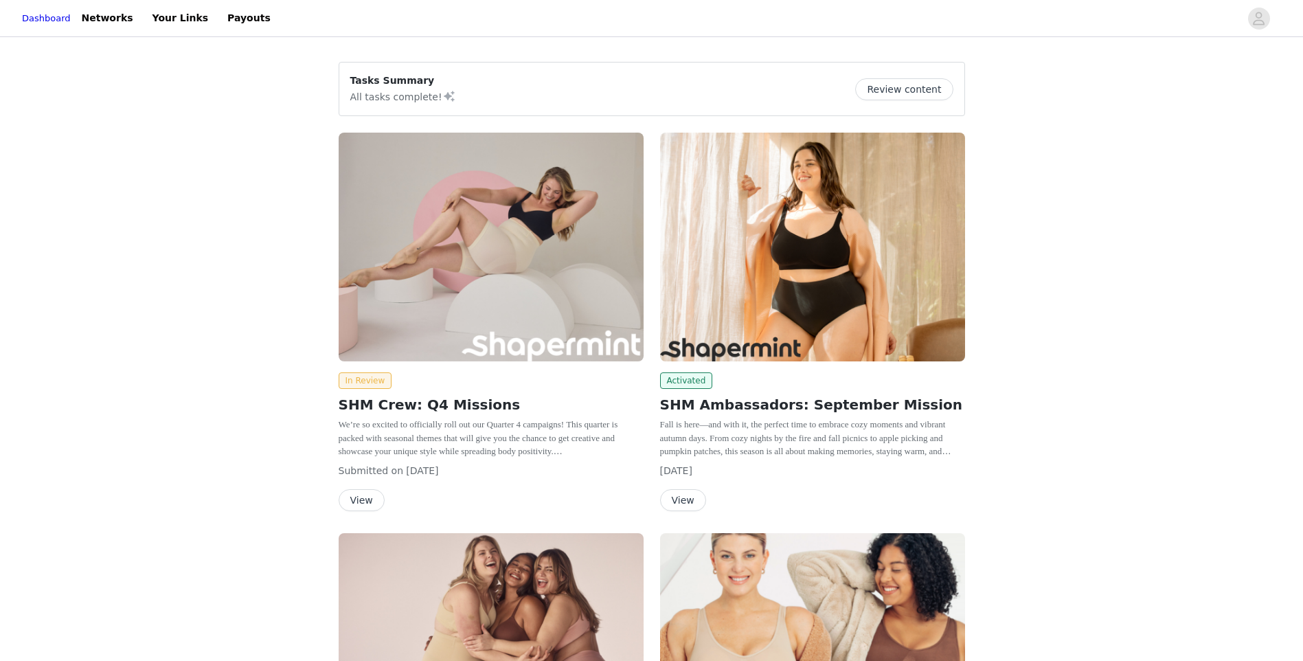
click at [680, 291] on img at bounding box center [812, 247] width 305 height 229
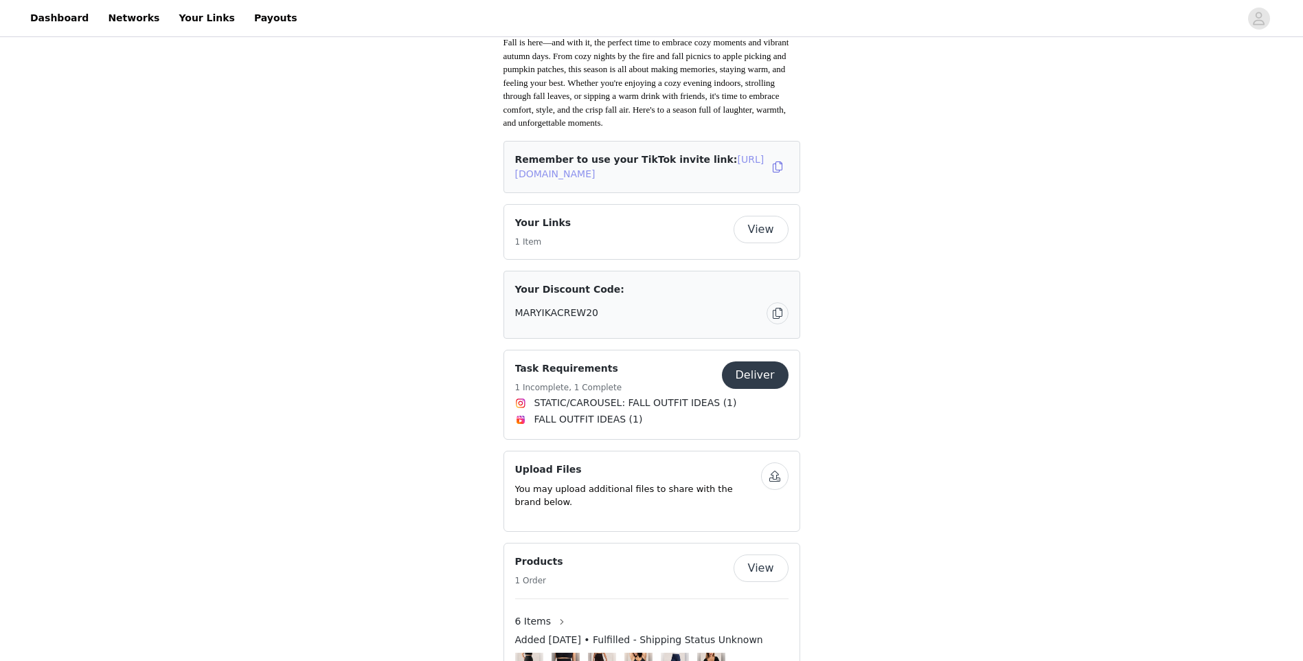
scroll to position [481, 0]
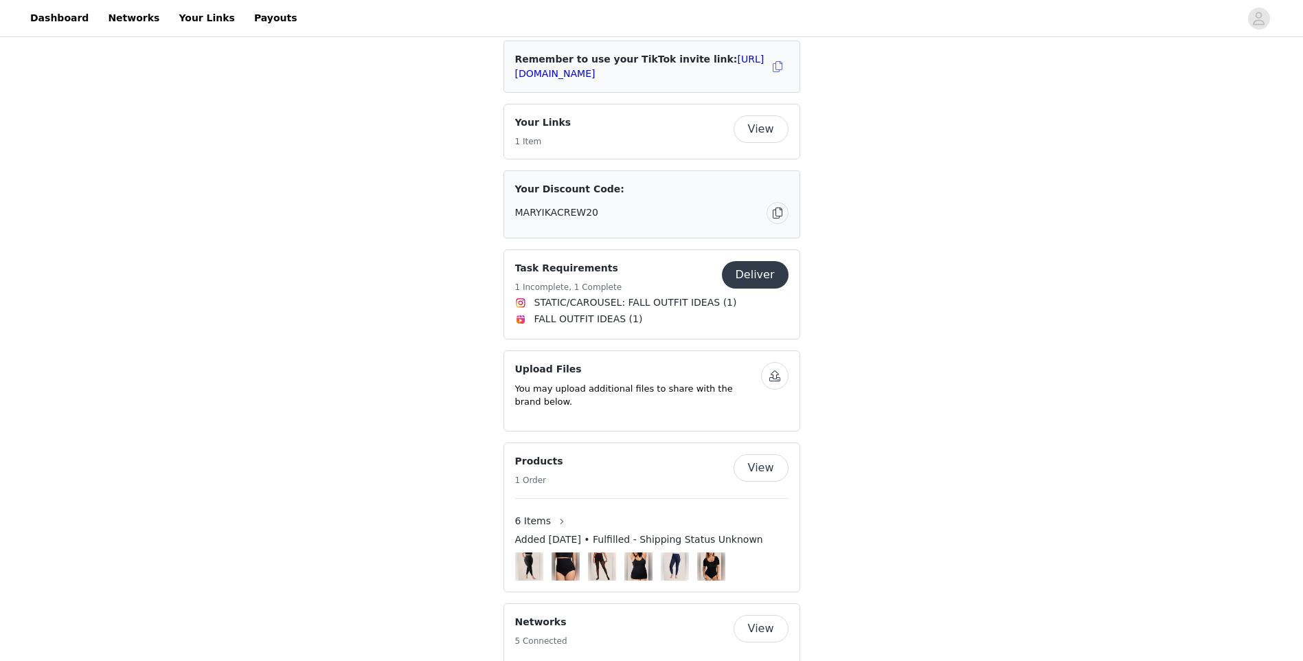
click at [756, 275] on button "Deliver" at bounding box center [755, 274] width 67 height 27
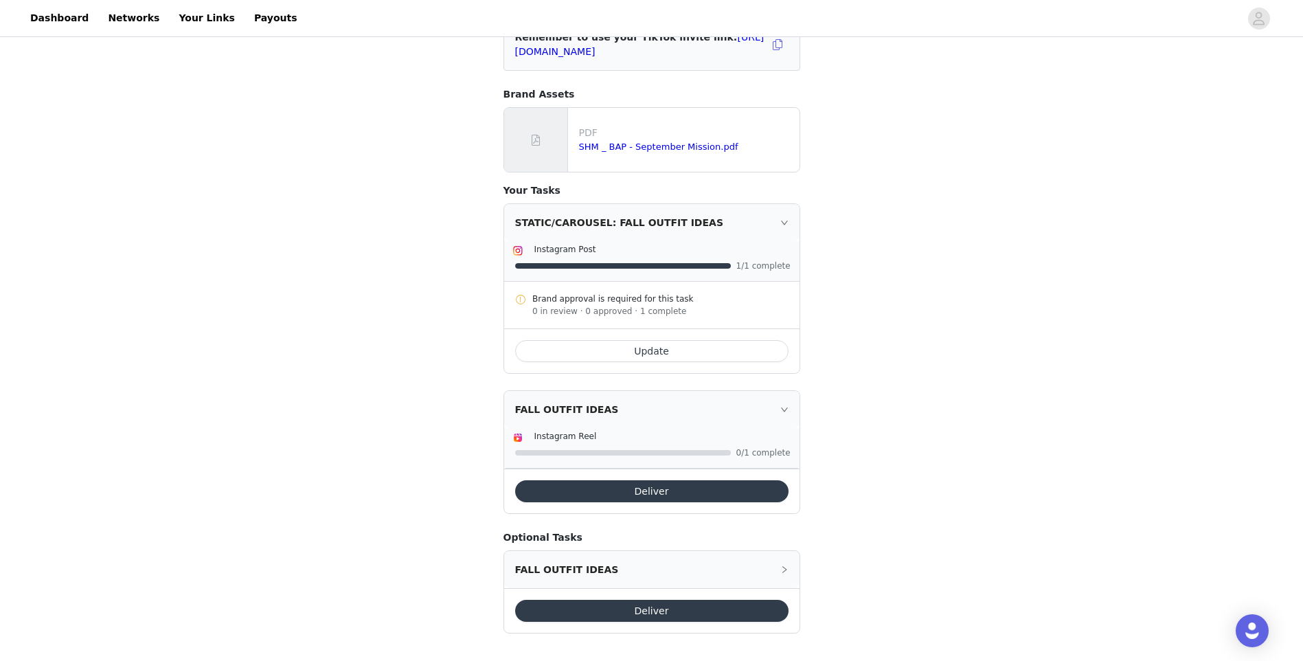
scroll to position [137, 0]
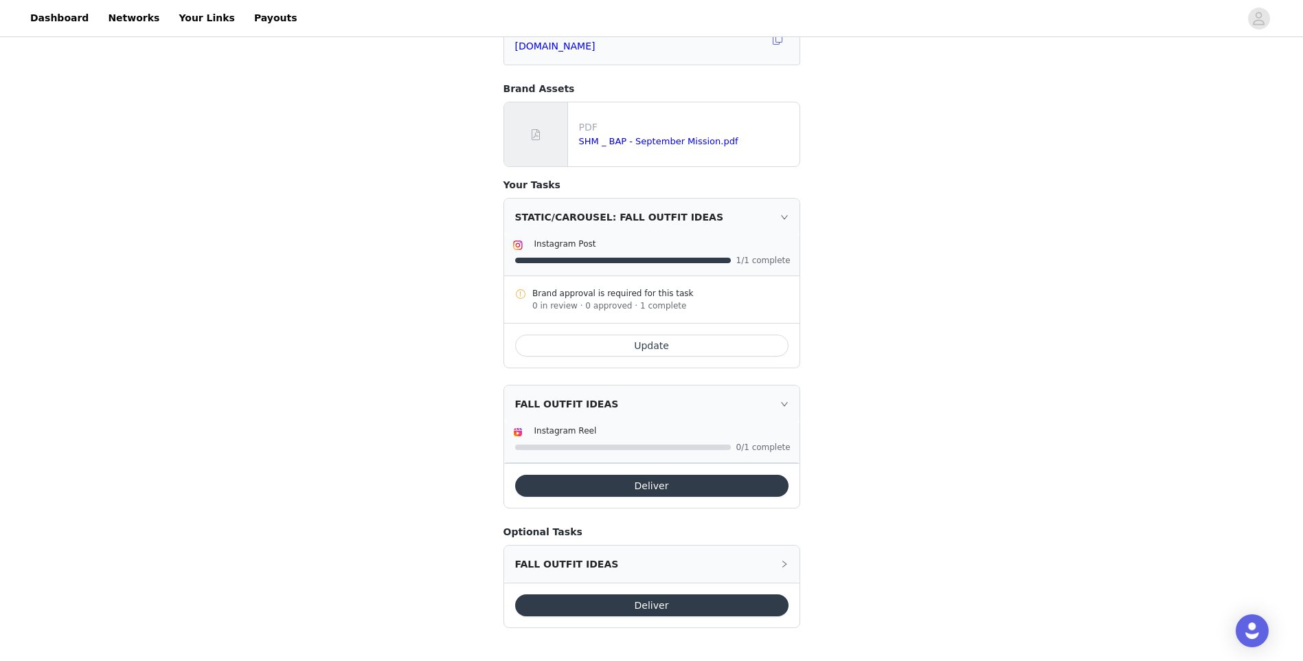
click at [642, 481] on button "Deliver" at bounding box center [651, 485] width 273 height 22
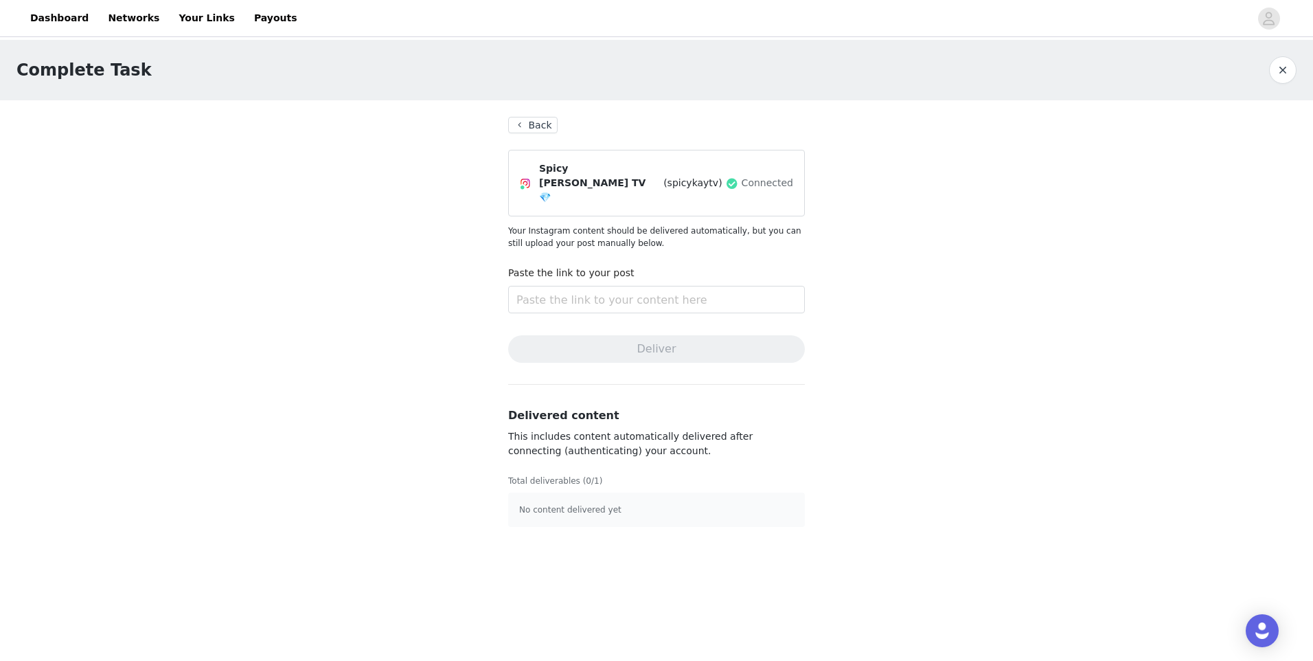
click at [538, 118] on button "Back" at bounding box center [532, 125] width 49 height 16
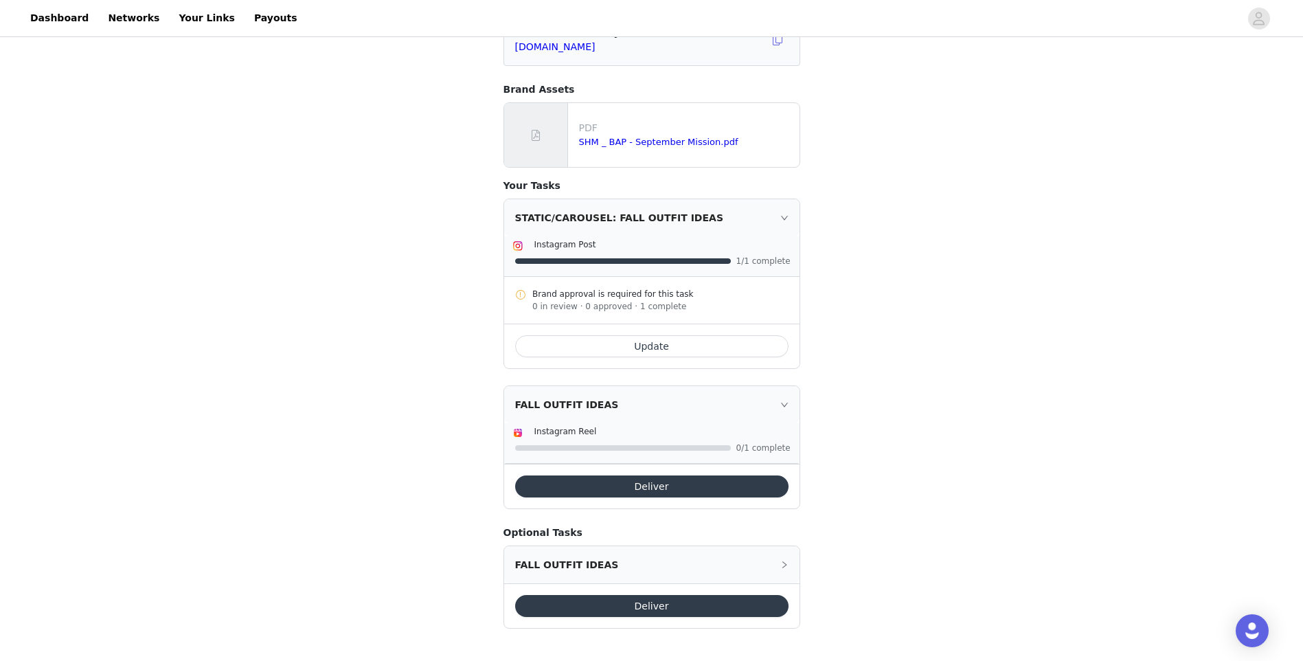
scroll to position [137, 0]
click at [685, 339] on button "Update" at bounding box center [651, 345] width 273 height 22
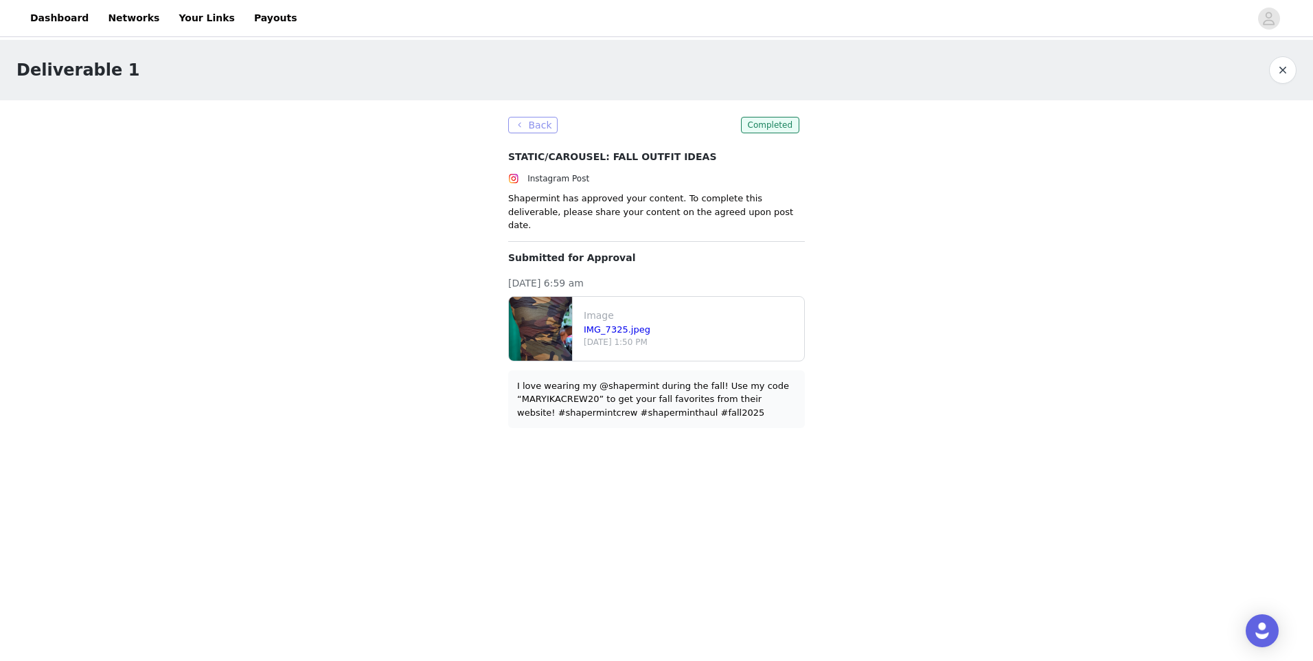
click at [541, 124] on button "Back" at bounding box center [532, 125] width 49 height 16
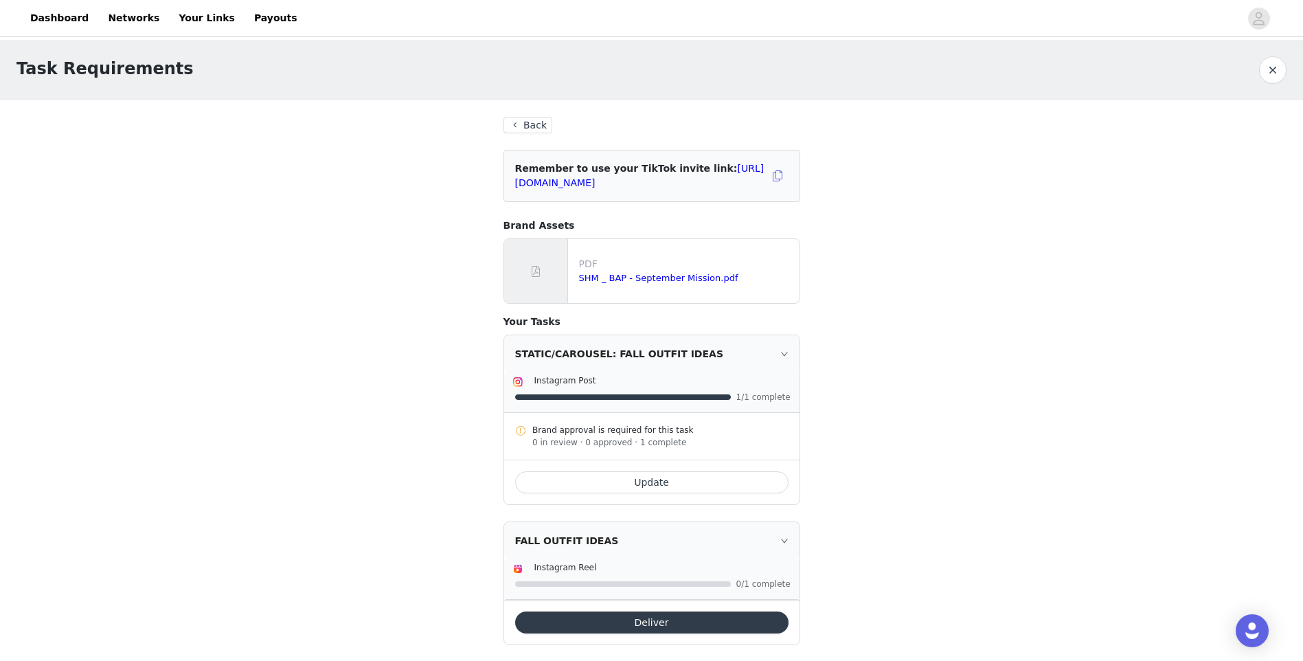
scroll to position [137, 0]
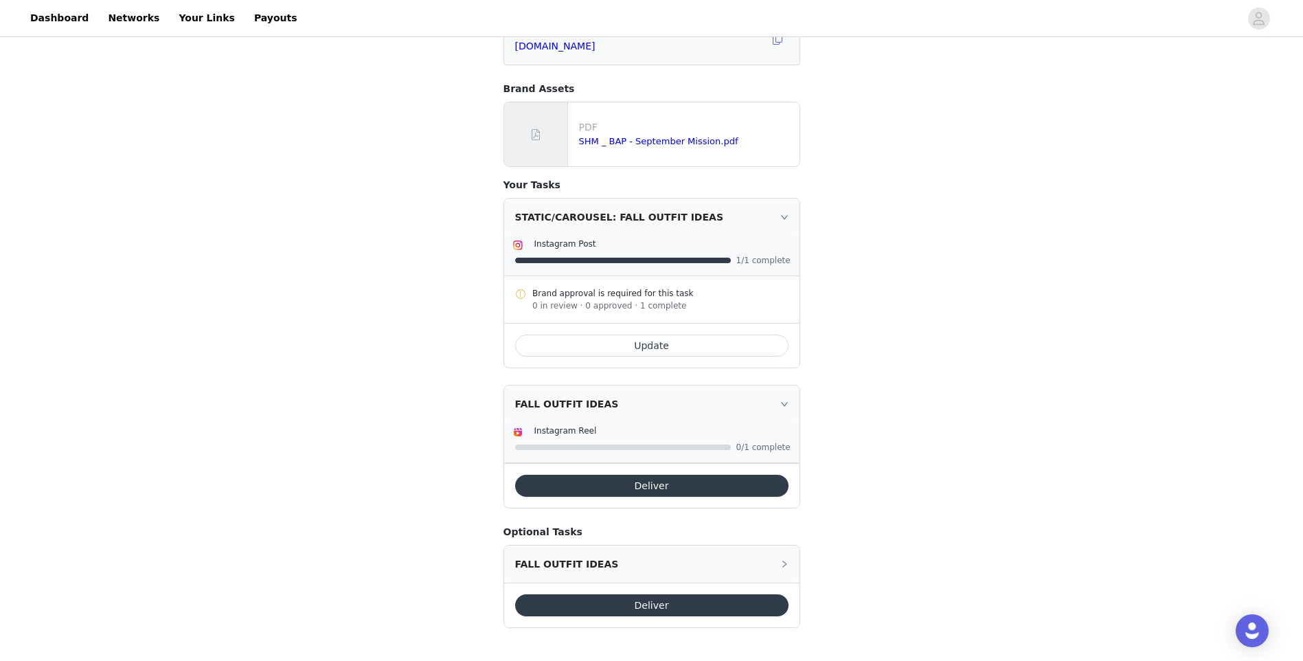
click at [774, 398] on div "FALL OUTFIT IDEAS" at bounding box center [651, 403] width 295 height 37
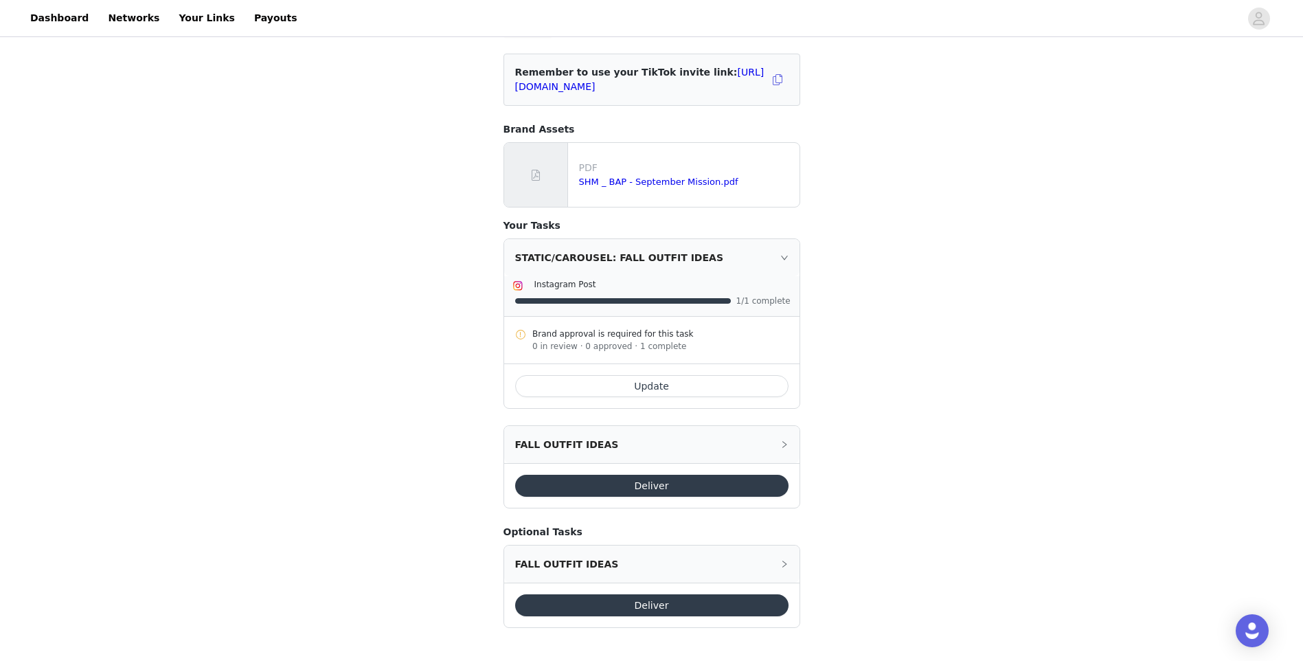
click at [773, 444] on div "FALL OUTFIT IDEAS" at bounding box center [651, 444] width 295 height 37
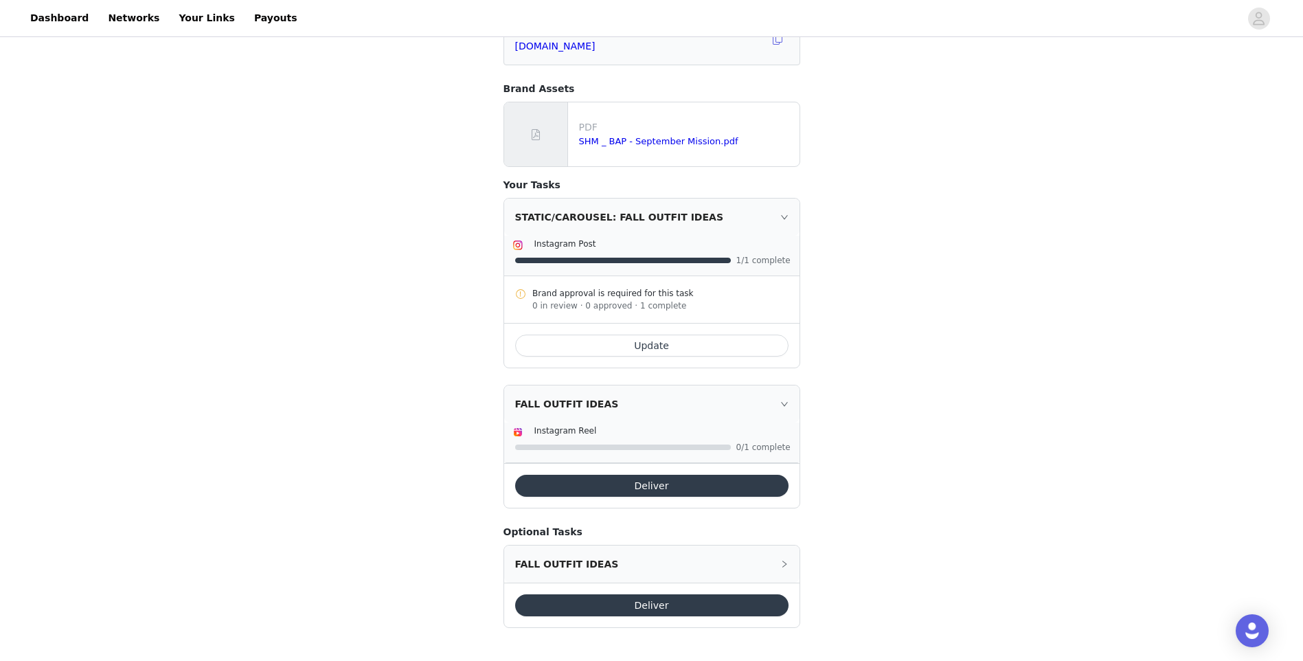
click at [690, 603] on button "Deliver" at bounding box center [651, 605] width 273 height 22
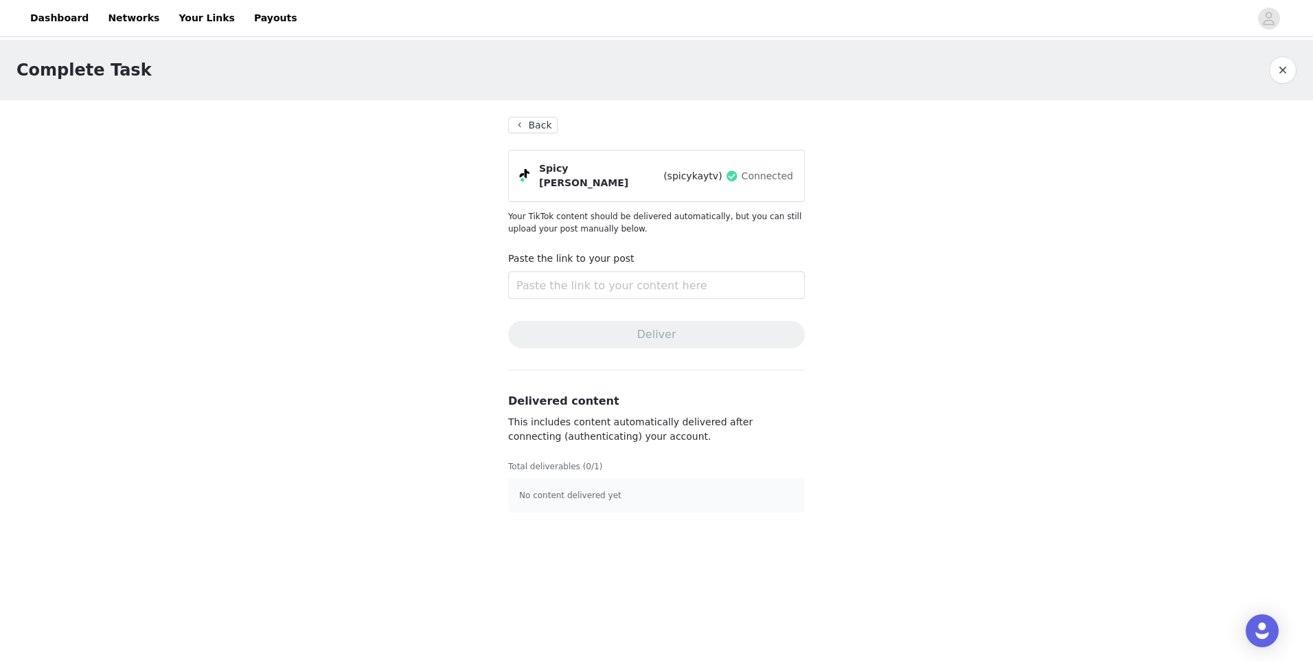
click at [915, 238] on div "Complete Task Back Spicy [PERSON_NAME] (spicykaytv) Connected Your TikTok conte…" at bounding box center [656, 284] width 1313 height 489
